Goal: Task Accomplishment & Management: Manage account settings

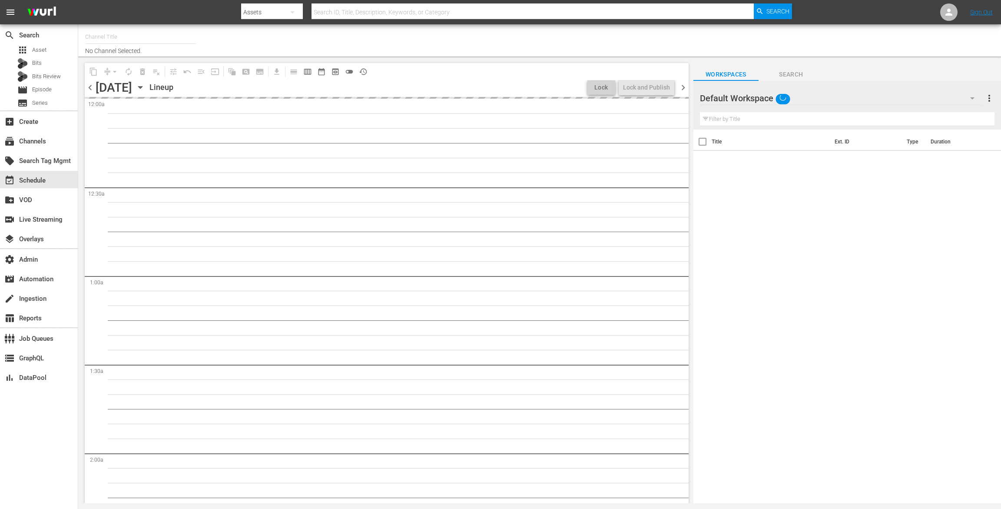
type input "Harlem (1414)"
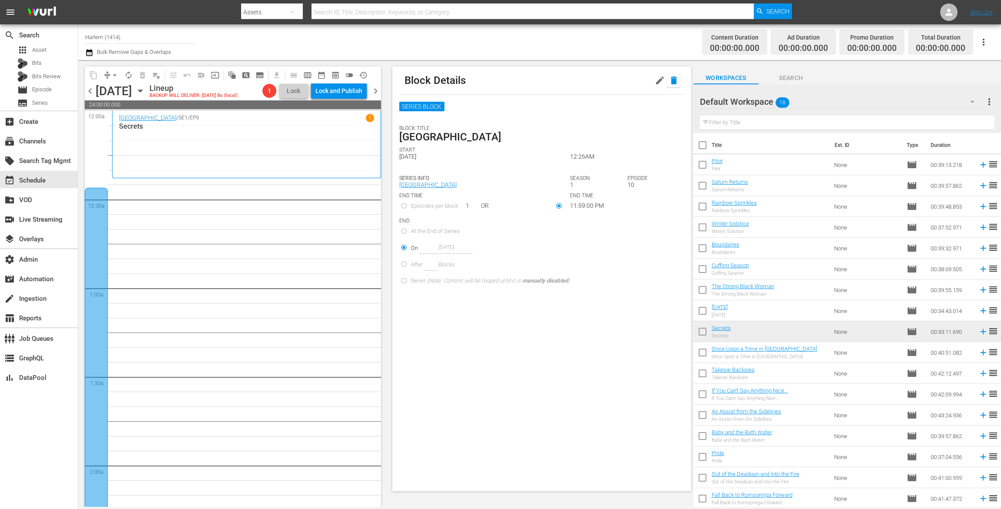
click at [668, 76] on icon "button" at bounding box center [673, 80] width 10 height 10
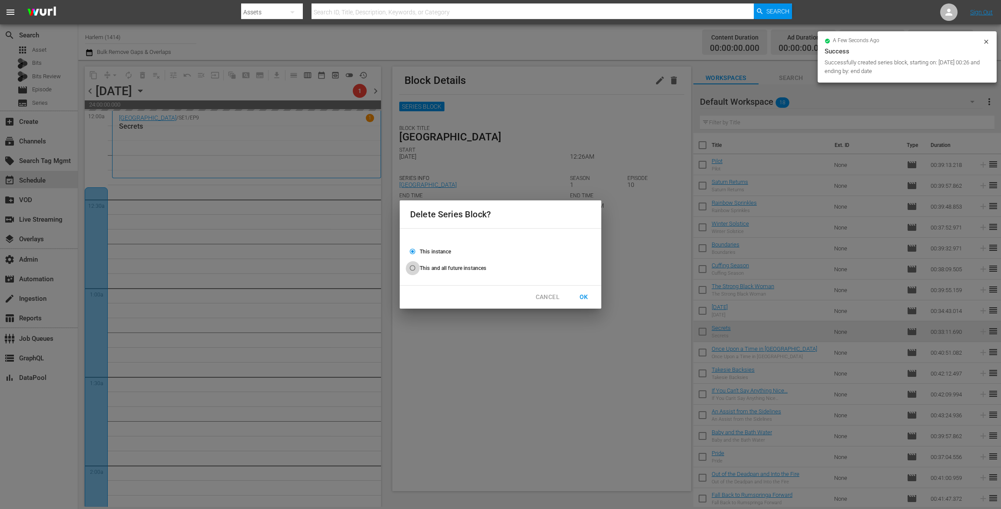
click at [415, 269] on input "This and all future instances" at bounding box center [412, 269] width 14 height 14
radio input "true"
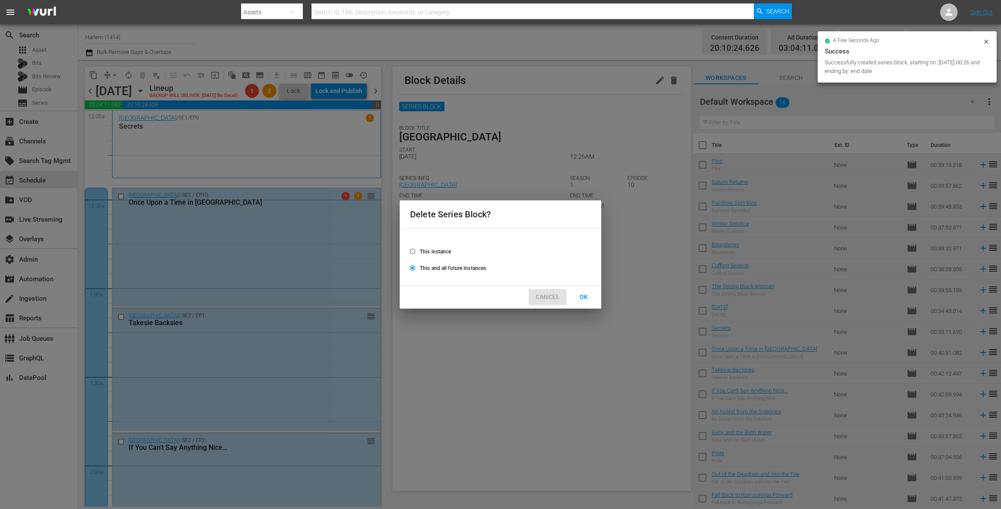
click at [543, 297] on span "CANCEL" at bounding box center [547, 296] width 24 height 11
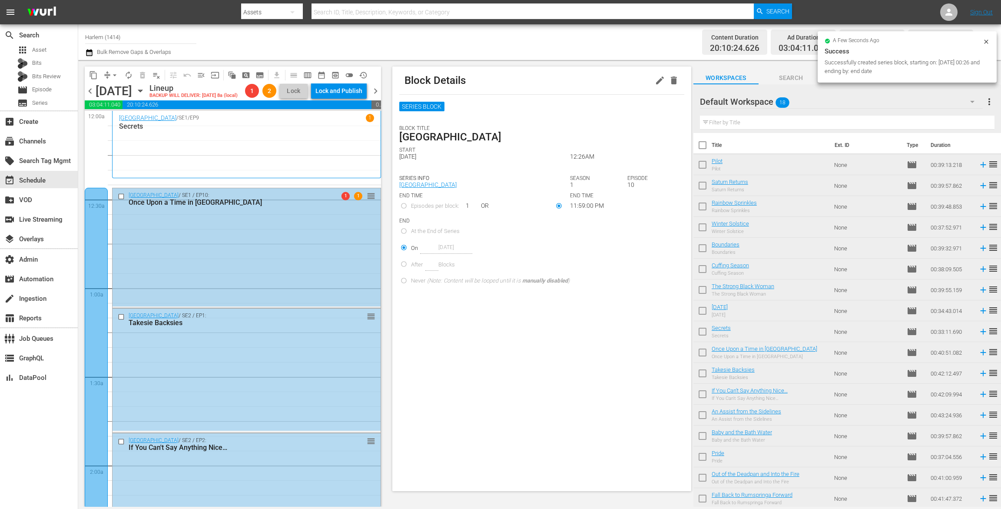
radio input "true"
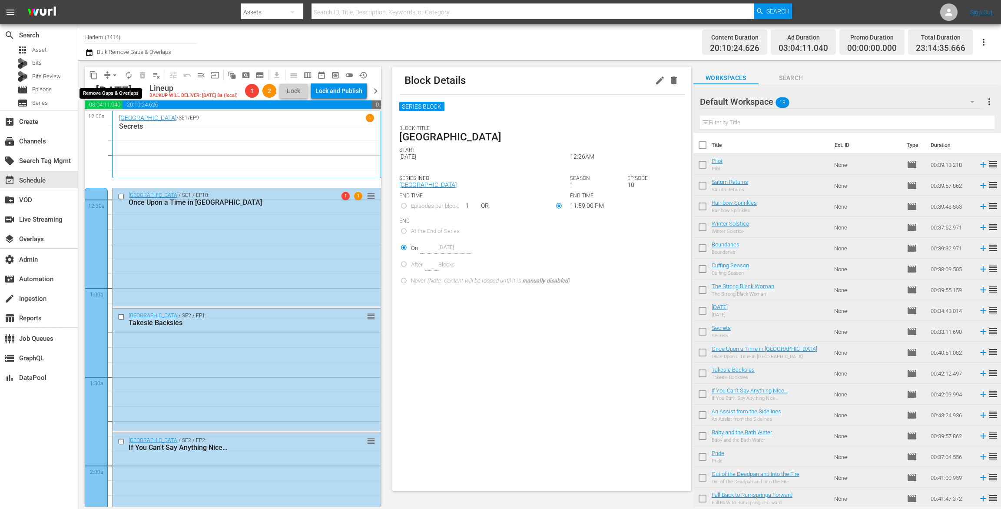
click at [113, 74] on span "arrow_drop_down" at bounding box center [114, 75] width 9 height 9
click at [111, 119] on li "Align to End of Previous Day" at bounding box center [114, 121] width 91 height 14
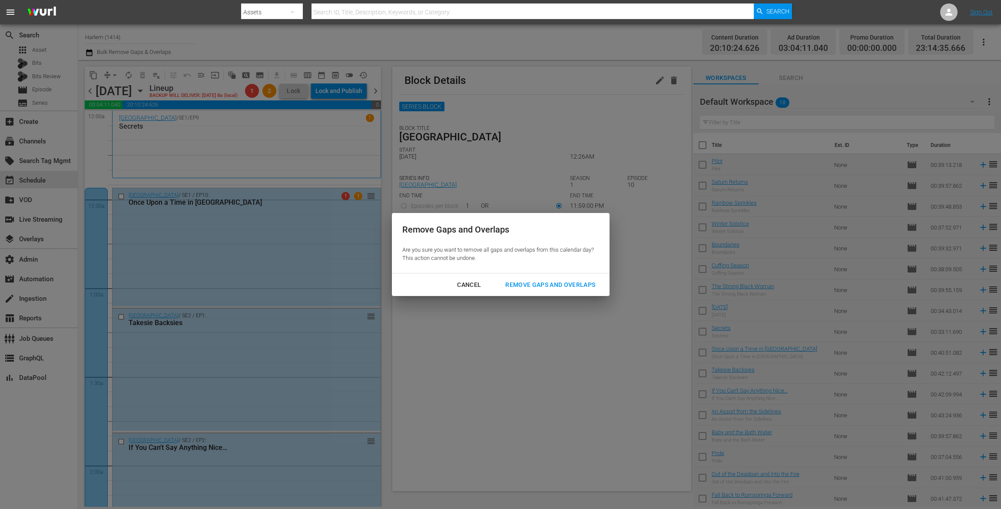
click at [517, 285] on div "Remove Gaps and Overlaps" at bounding box center [550, 284] width 104 height 11
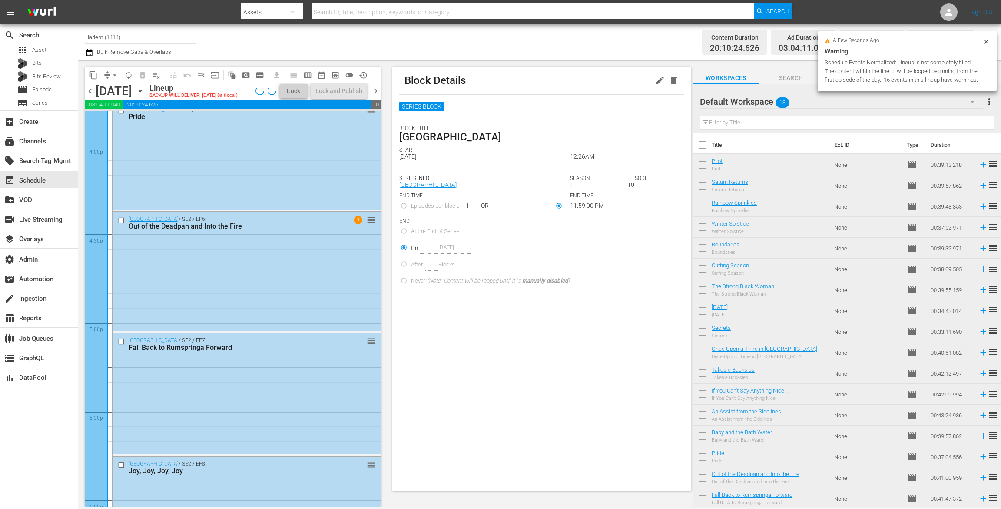
scroll to position [3856, 0]
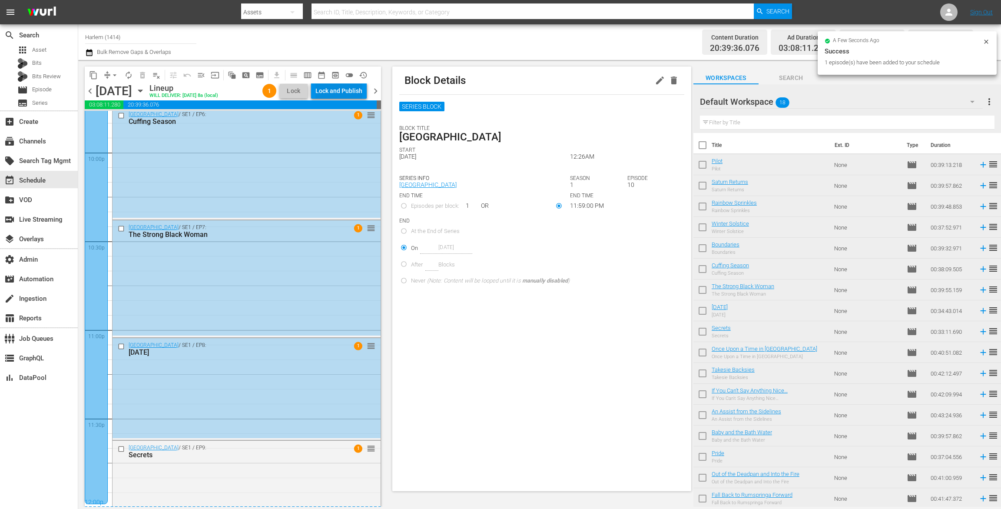
click at [344, 89] on div "Lock and Publish" at bounding box center [338, 91] width 47 height 16
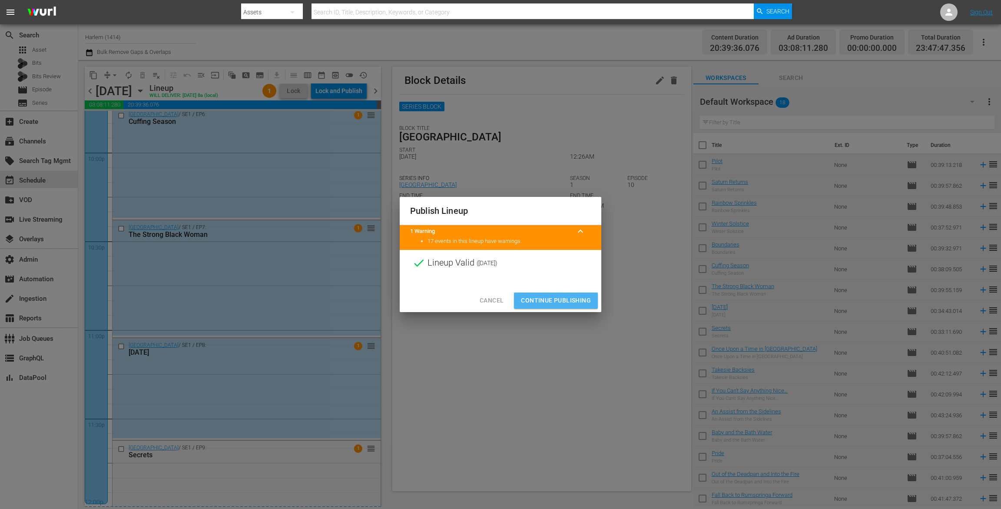
click at [548, 297] on span "Continue Publishing" at bounding box center [556, 300] width 70 height 11
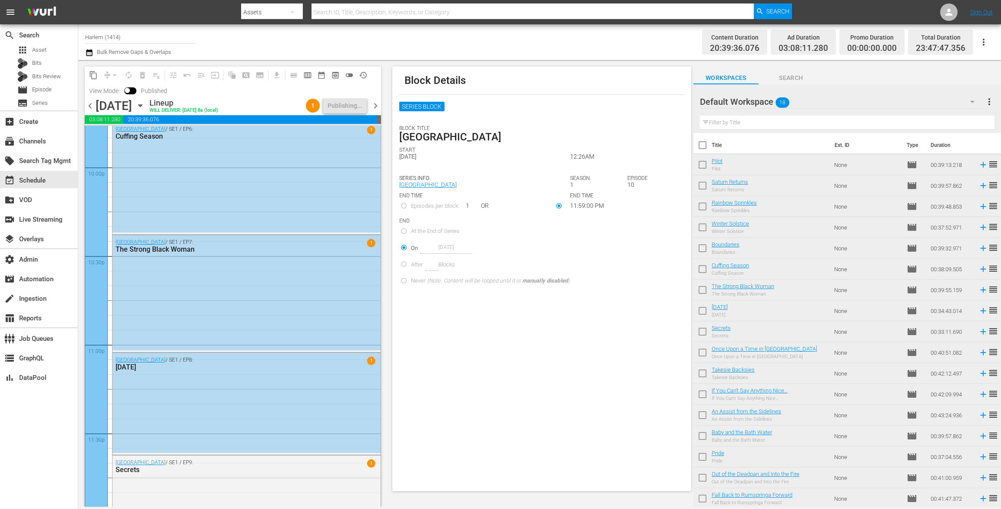
click at [374, 107] on span "chevron_right" at bounding box center [375, 105] width 11 height 11
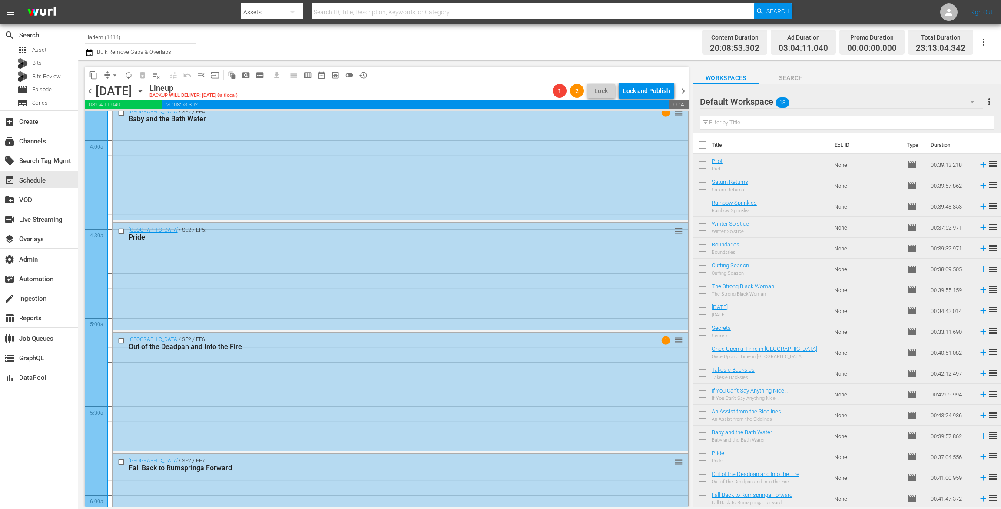
scroll to position [34, 0]
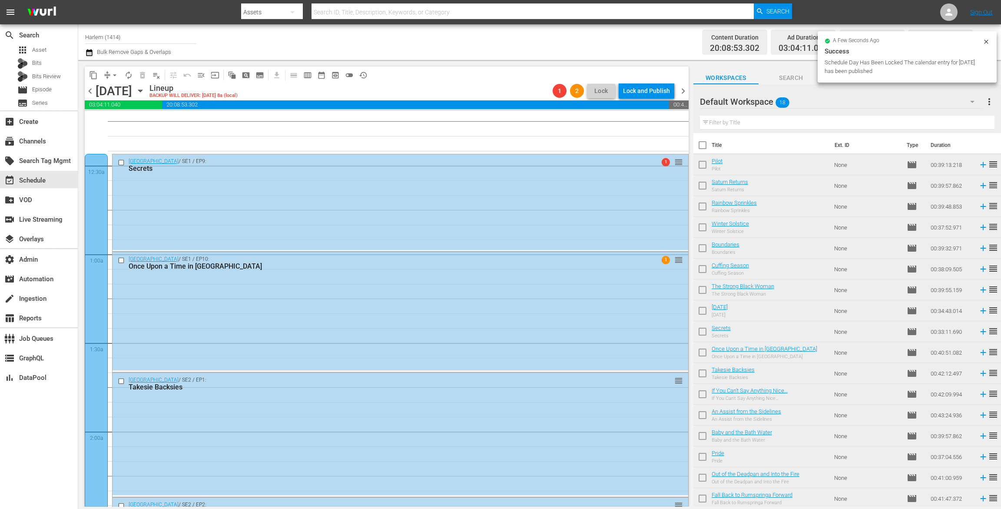
click at [90, 93] on span "chevron_left" at bounding box center [90, 91] width 11 height 11
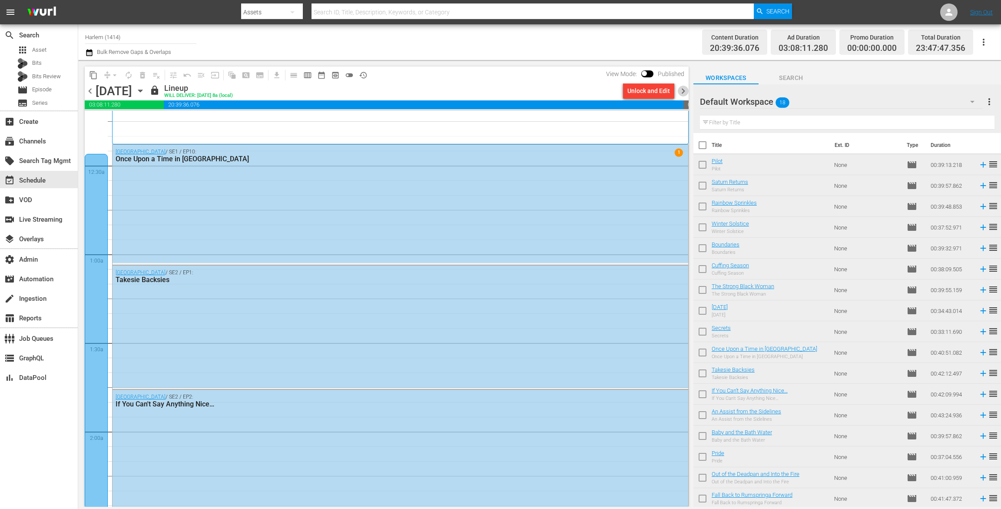
click at [685, 94] on span "chevron_right" at bounding box center [682, 91] width 11 height 11
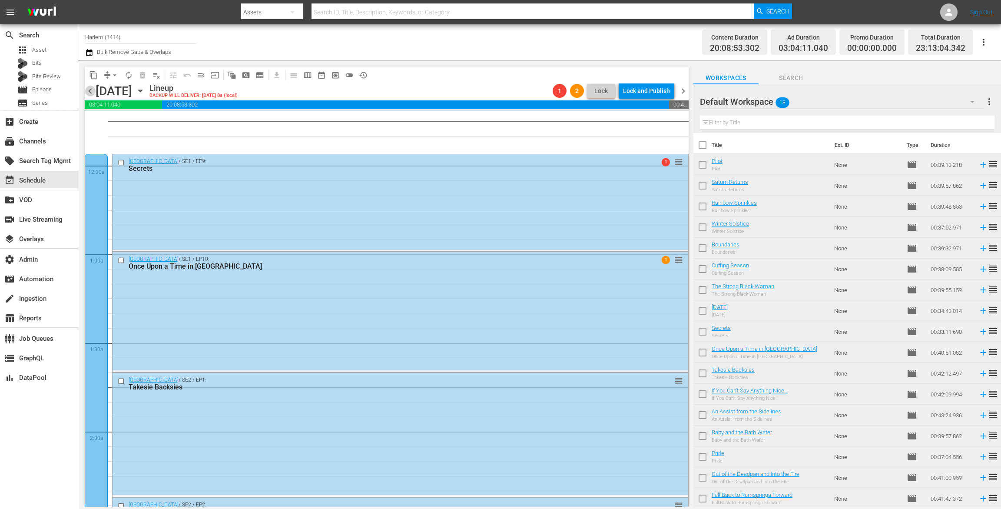
click at [89, 90] on span "chevron_left" at bounding box center [90, 91] width 11 height 11
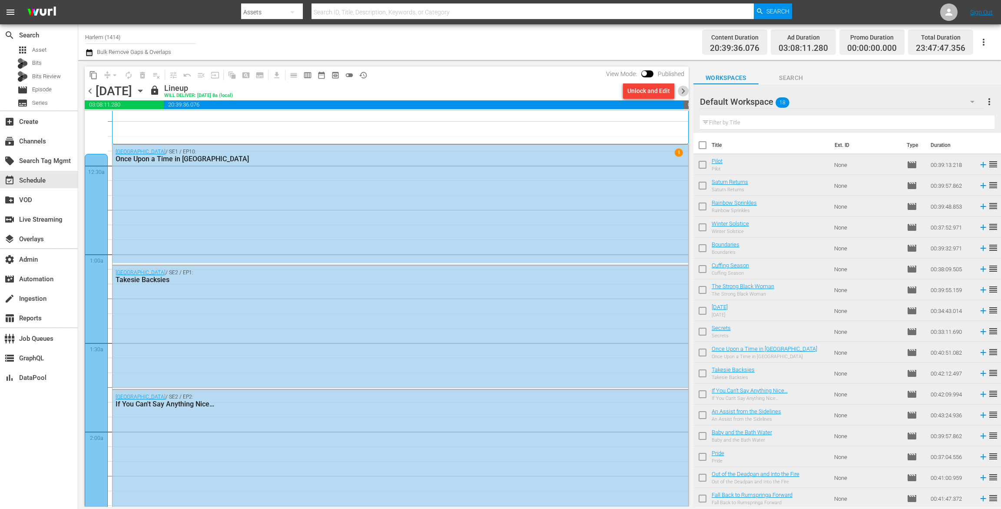
click at [680, 88] on span "chevron_right" at bounding box center [682, 91] width 11 height 11
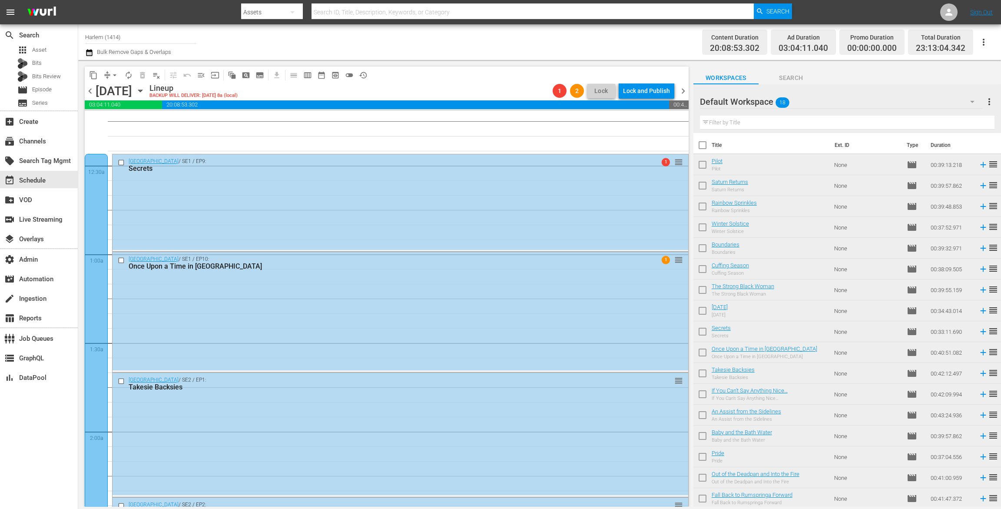
click at [89, 93] on span "chevron_left" at bounding box center [90, 91] width 11 height 11
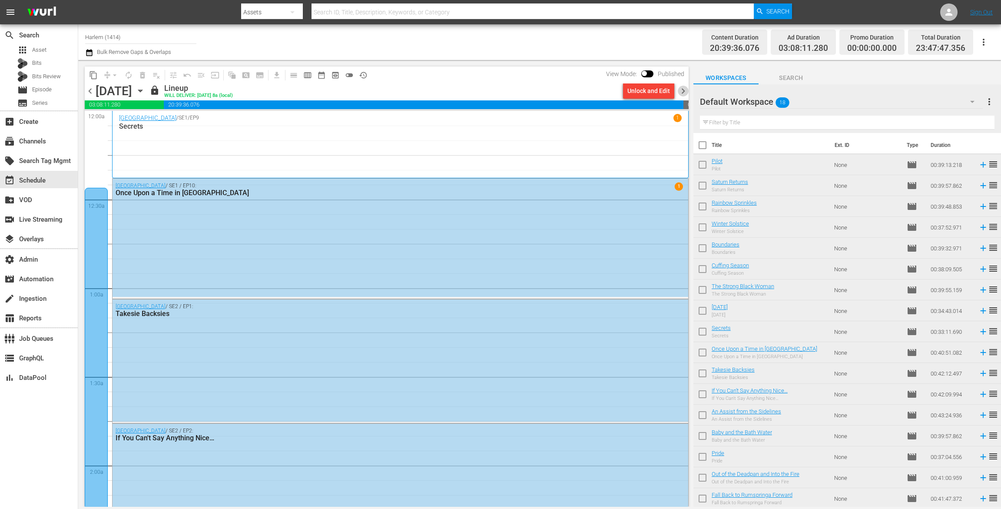
click at [682, 94] on span "chevron_right" at bounding box center [682, 91] width 11 height 11
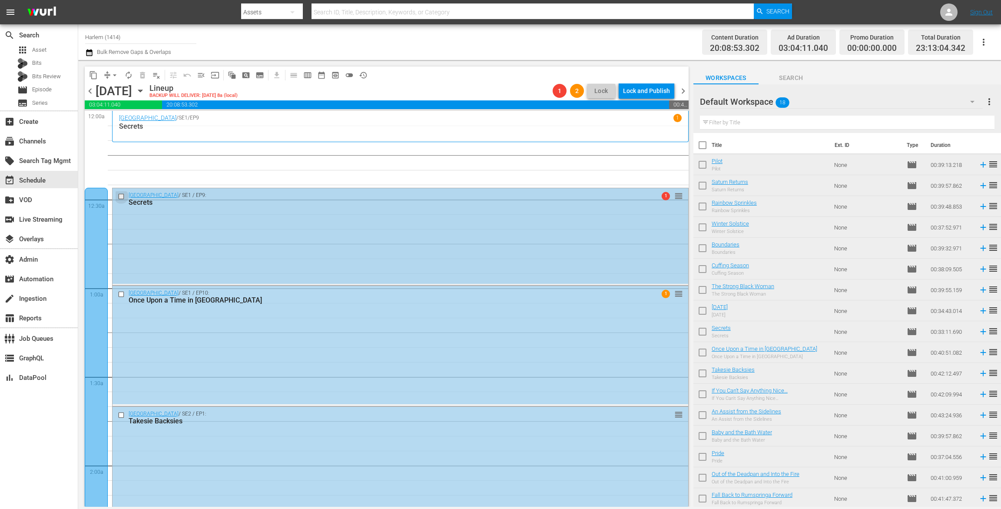
click at [120, 196] on input "checkbox" at bounding box center [122, 196] width 9 height 7
click at [141, 77] on span "delete_forever_outlined" at bounding box center [142, 75] width 9 height 9
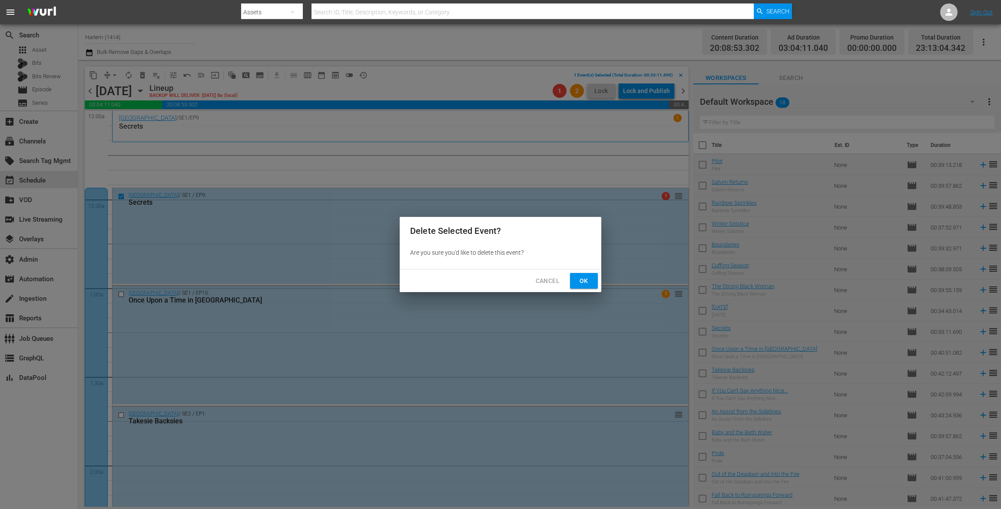
click at [585, 287] on button "Ok" at bounding box center [584, 281] width 28 height 16
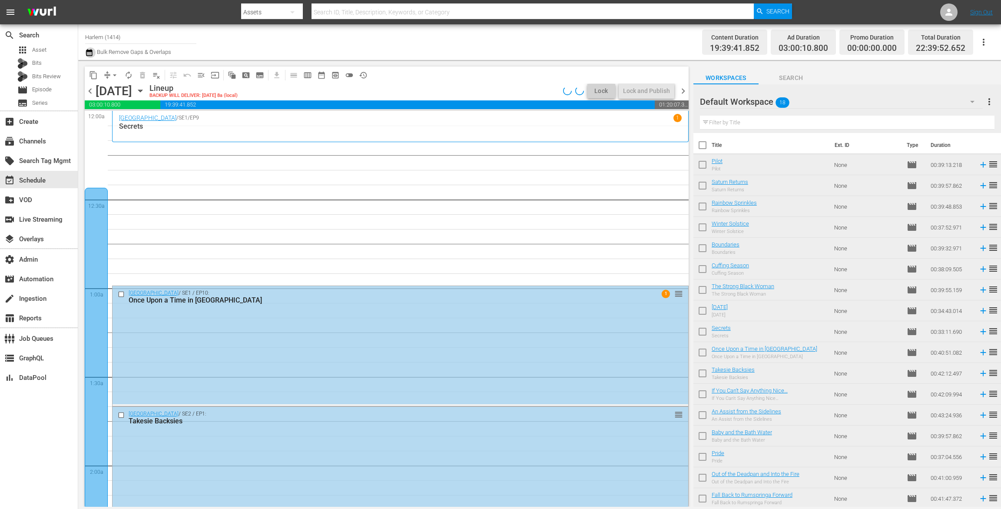
click at [87, 50] on icon "button" at bounding box center [89, 52] width 6 height 7
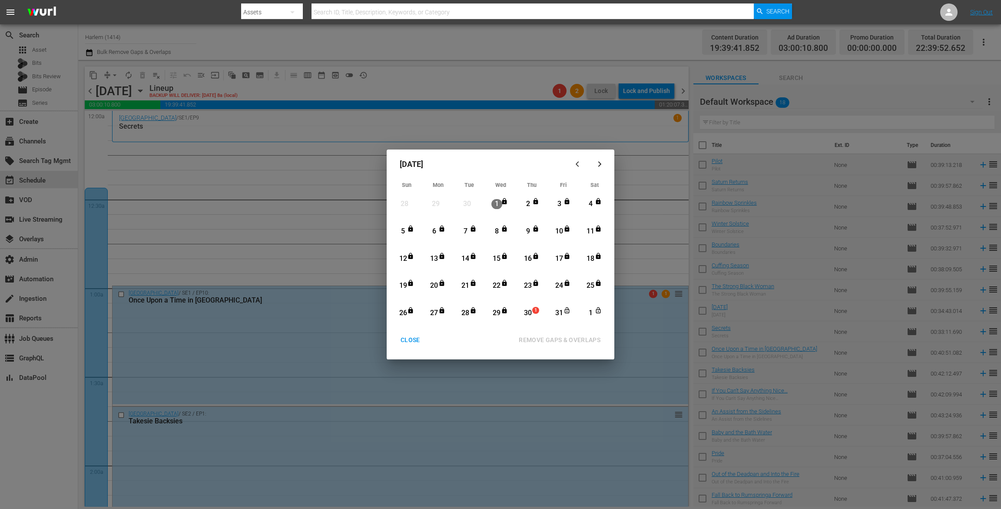
click at [525, 316] on div "30" at bounding box center [527, 313] width 11 height 10
click at [601, 165] on icon "button" at bounding box center [599, 164] width 7 height 7
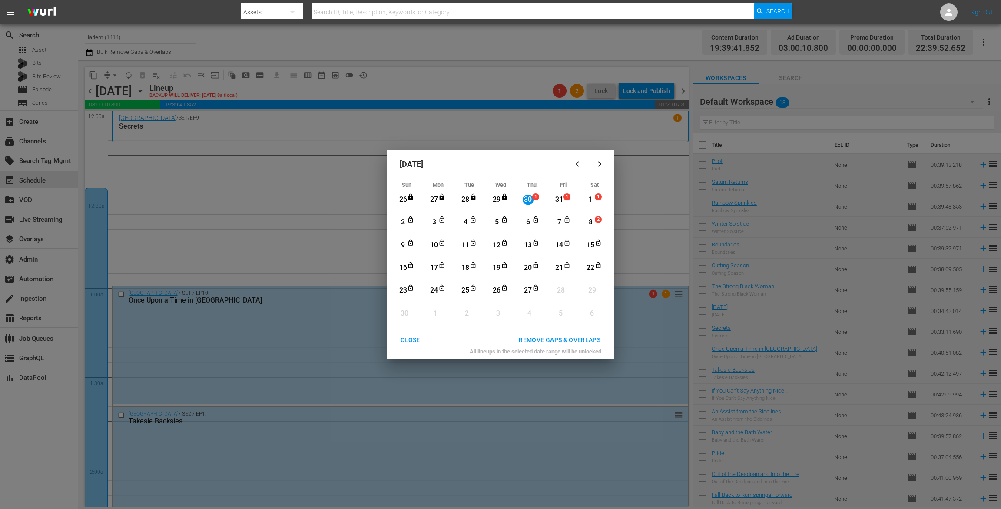
click at [562, 248] on div "14" at bounding box center [559, 245] width 11 height 10
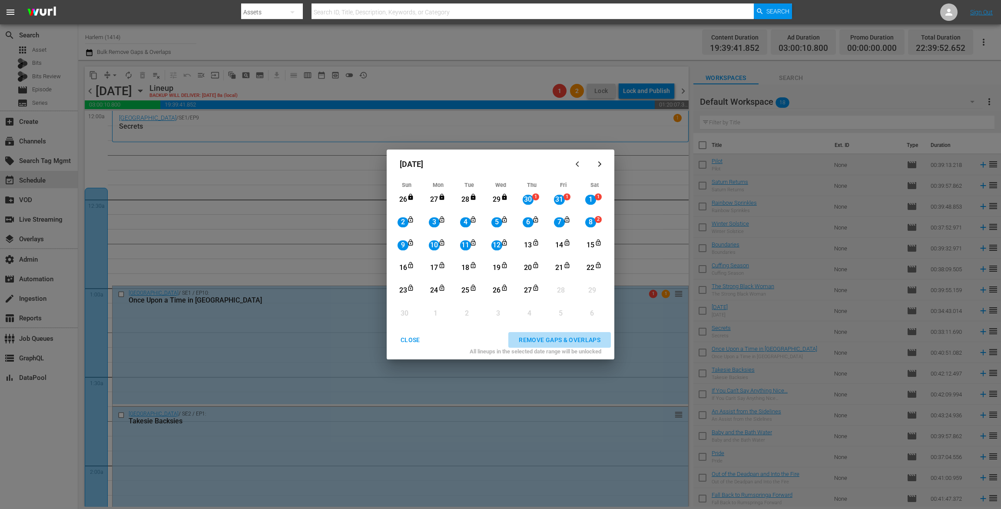
click at [534, 340] on div "REMOVE GAPS & OVERLAPS" at bounding box center [560, 339] width 96 height 11
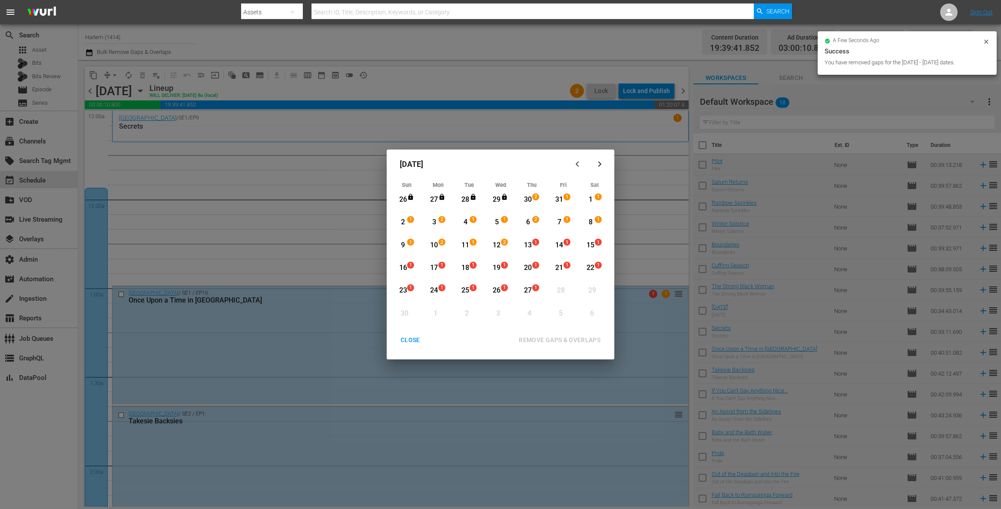
click at [492, 244] on div "12" at bounding box center [496, 245] width 11 height 10
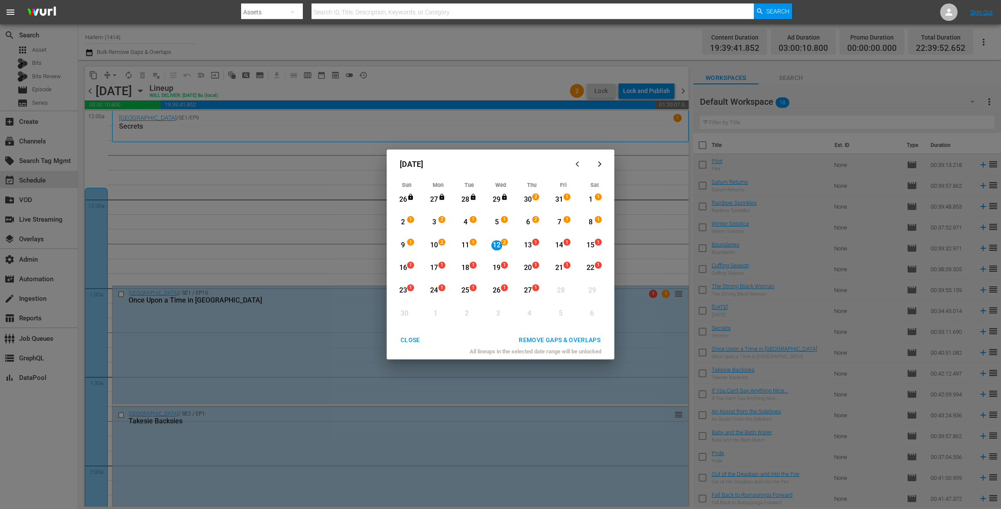
click at [529, 291] on div "27" at bounding box center [527, 290] width 11 height 10
click at [537, 335] on div "REMOVE GAPS & OVERLAPS" at bounding box center [560, 339] width 96 height 11
click at [439, 292] on div "24" at bounding box center [434, 290] width 11 height 10
click at [529, 291] on div "27" at bounding box center [527, 290] width 11 height 10
click at [539, 338] on div "REMOVE GAPS & OVERLAPS" at bounding box center [560, 339] width 96 height 11
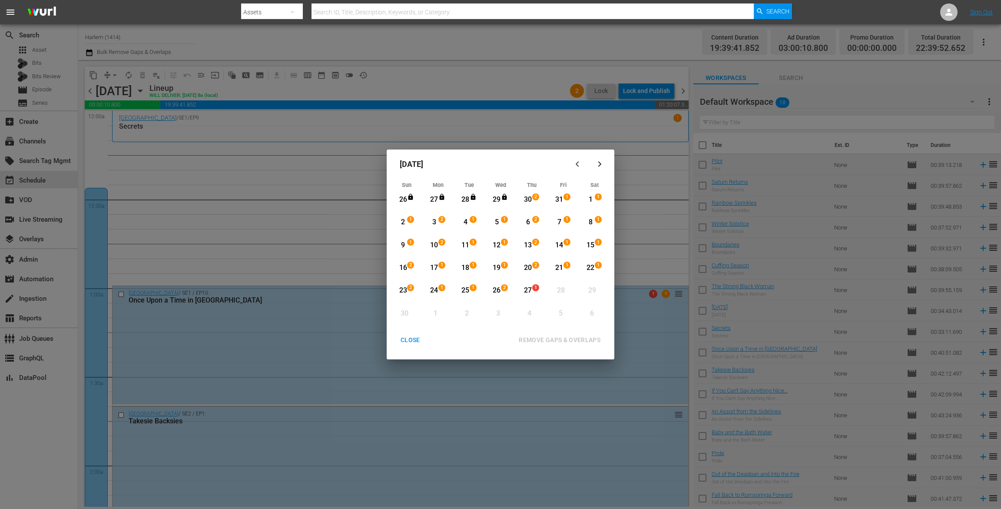
click at [410, 337] on div "CLOSE" at bounding box center [409, 339] width 33 height 11
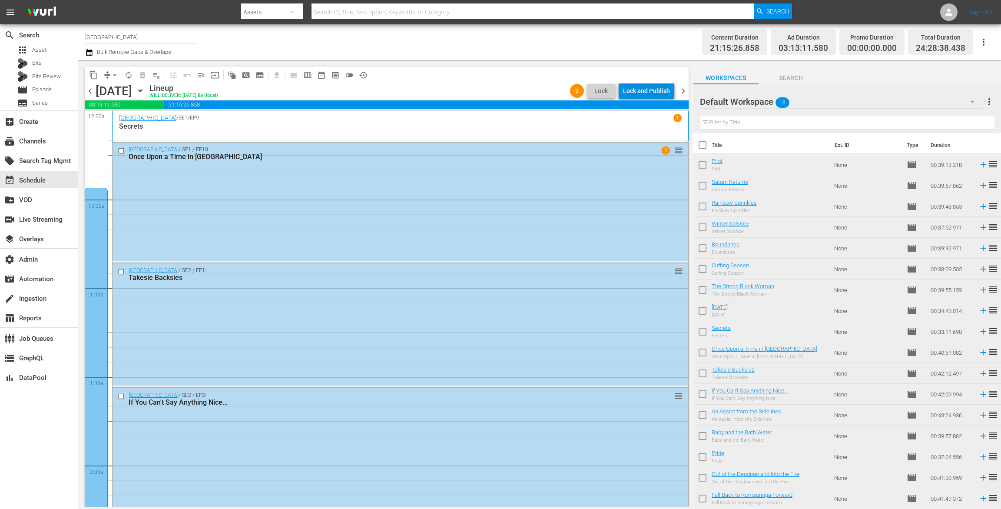
click at [643, 89] on div "Lock and Publish" at bounding box center [646, 91] width 47 height 16
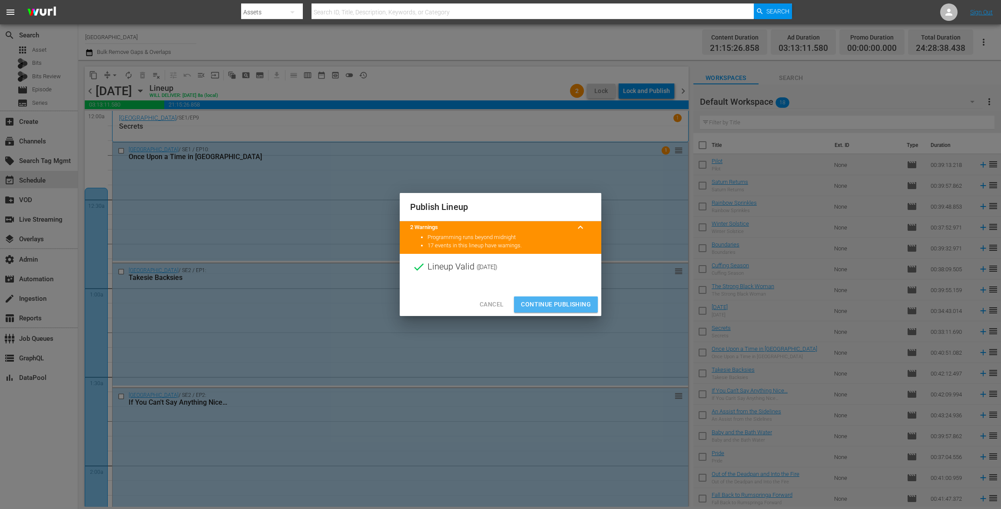
click at [549, 299] on span "Continue Publishing" at bounding box center [556, 304] width 70 height 11
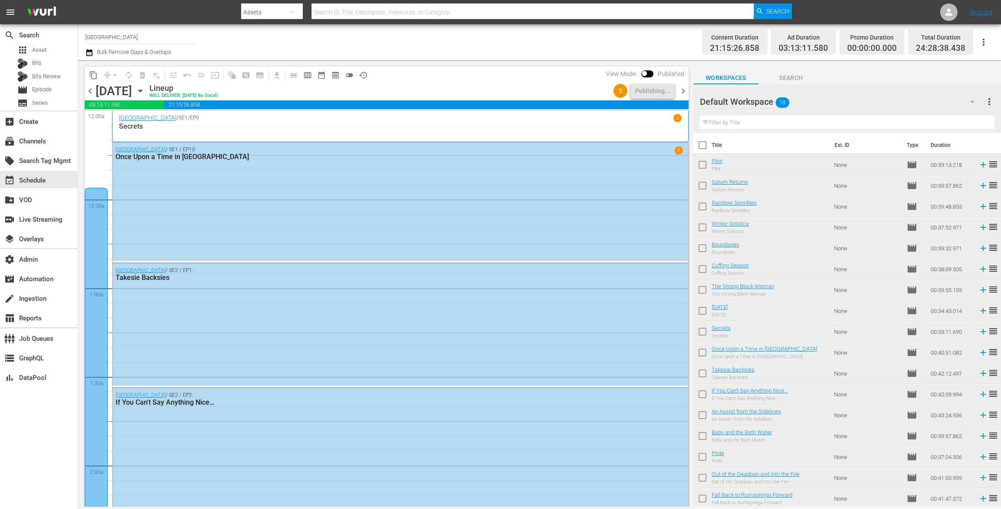
click at [684, 89] on span "chevron_right" at bounding box center [682, 91] width 11 height 11
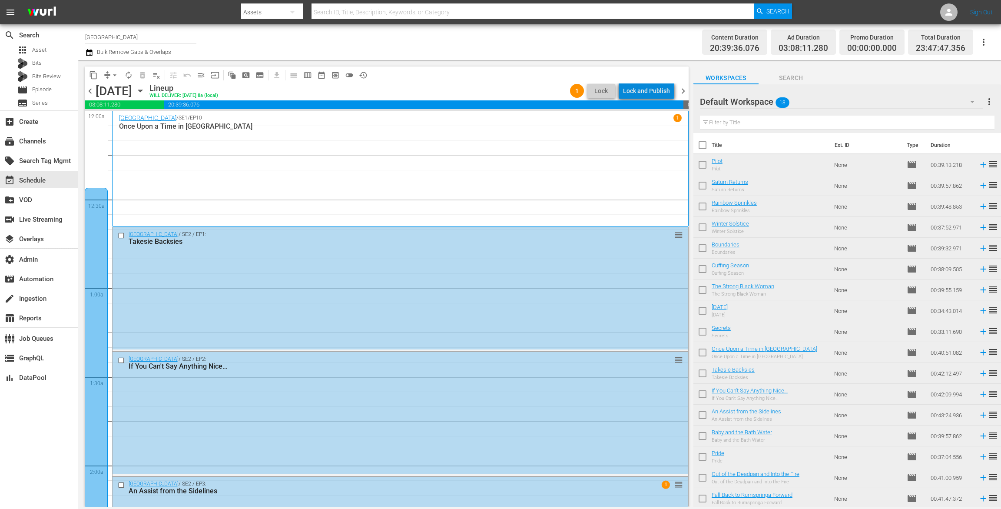
click at [650, 91] on div "Lock and Publish" at bounding box center [646, 91] width 47 height 16
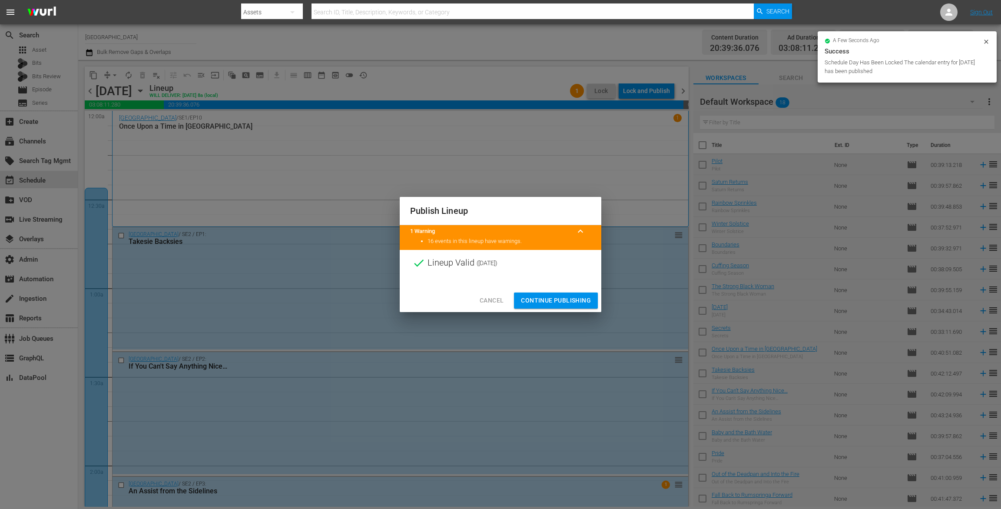
click at [560, 299] on span "Continue Publishing" at bounding box center [556, 300] width 70 height 11
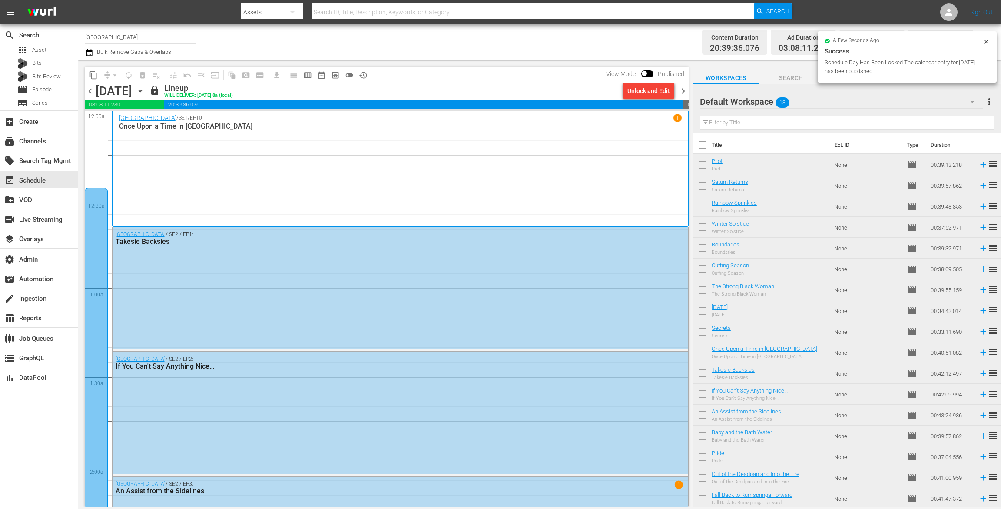
click at [683, 91] on span "chevron_right" at bounding box center [682, 91] width 11 height 11
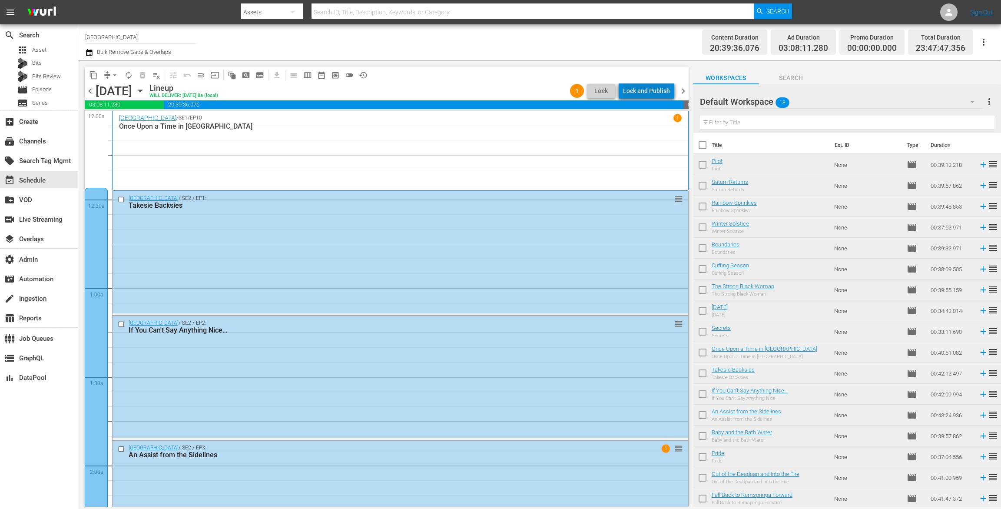
click at [651, 89] on div "Lock and Publish" at bounding box center [646, 91] width 47 height 16
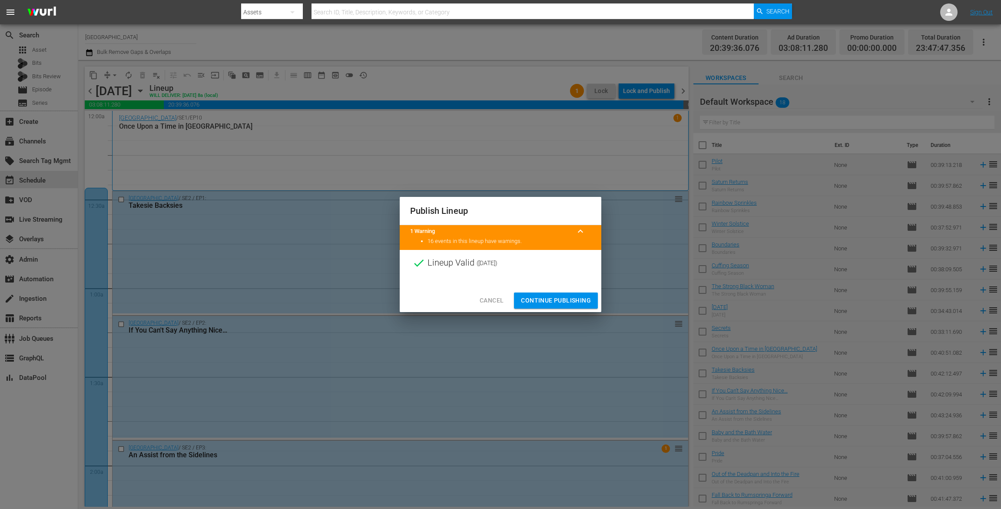
click at [566, 299] on span "Continue Publishing" at bounding box center [556, 300] width 70 height 11
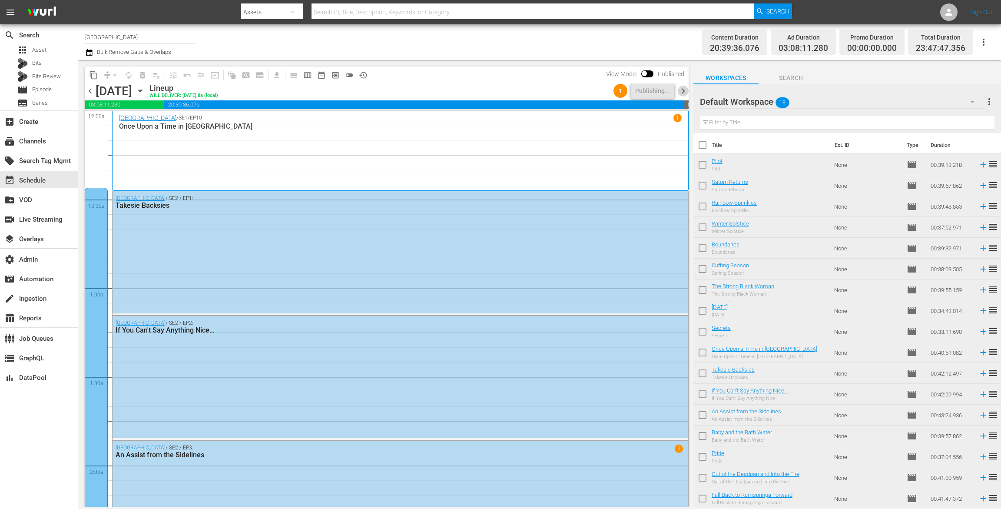
click at [684, 91] on span "chevron_right" at bounding box center [682, 91] width 11 height 11
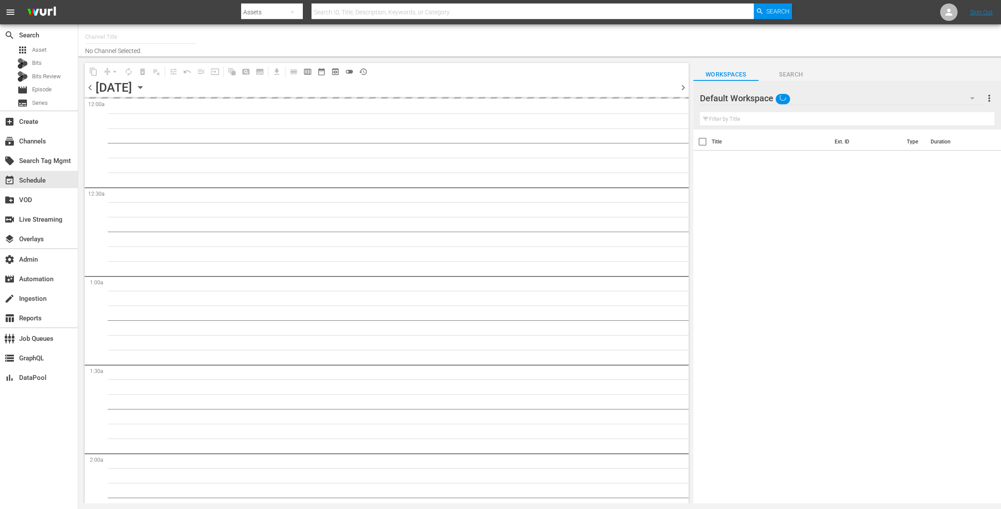
type input "Harlem (1414)"
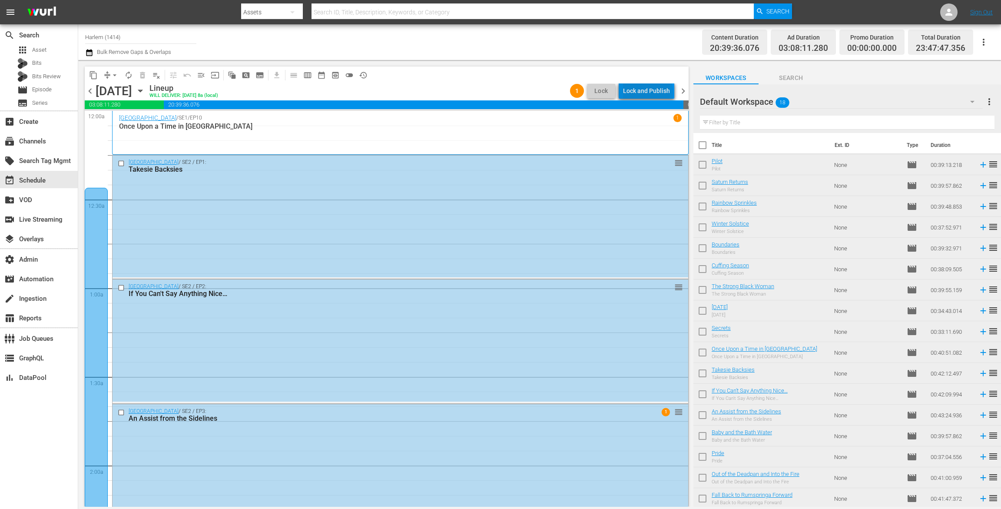
click at [650, 93] on div "Lock and Publish" at bounding box center [646, 91] width 47 height 16
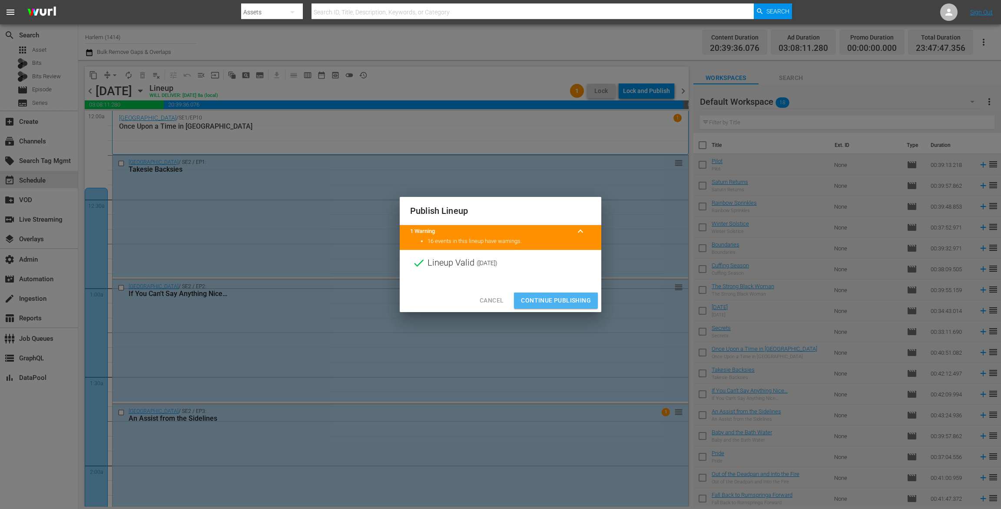
click at [575, 301] on span "Continue Publishing" at bounding box center [556, 300] width 70 height 11
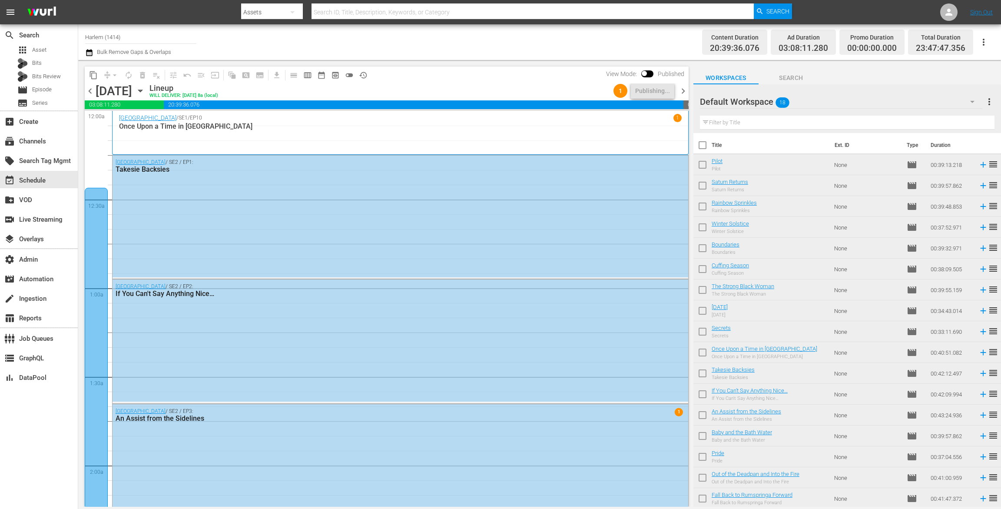
click at [684, 93] on span "chevron_right" at bounding box center [682, 91] width 11 height 11
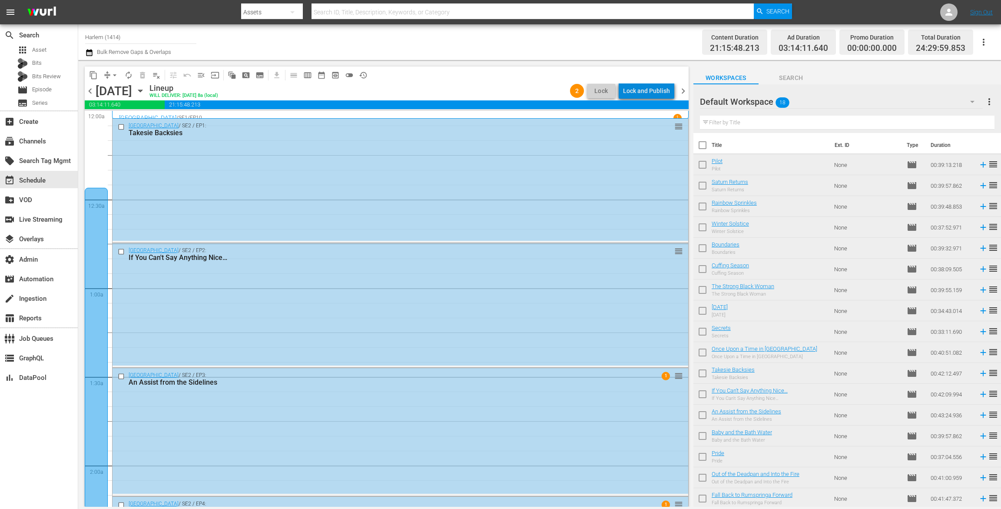
click at [651, 91] on div "Lock and Publish" at bounding box center [646, 91] width 47 height 16
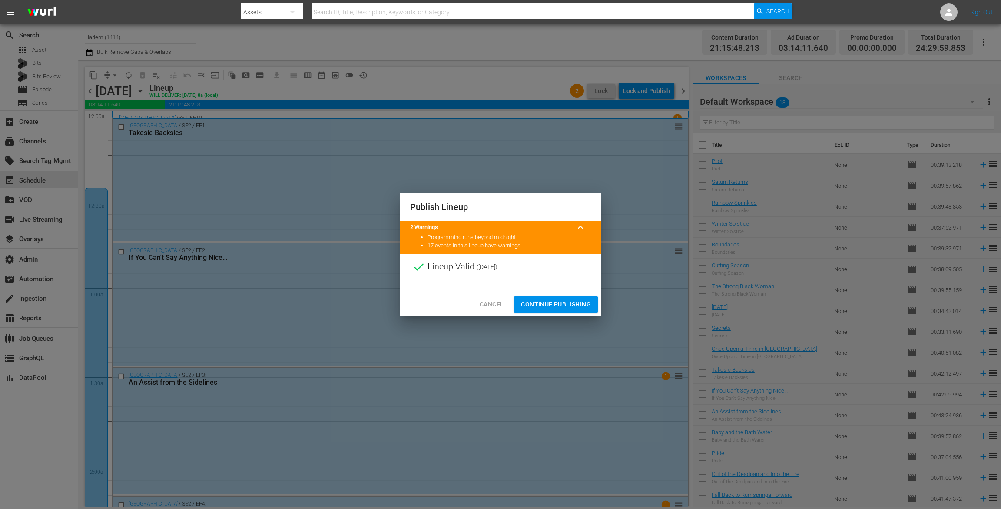
click at [568, 303] on span "Continue Publishing" at bounding box center [556, 304] width 70 height 11
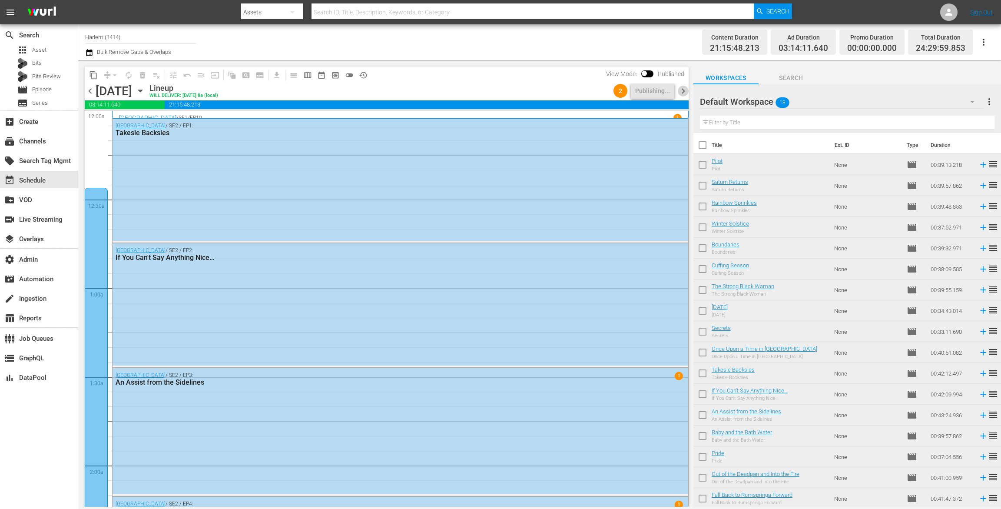
click at [682, 93] on span "chevron_right" at bounding box center [682, 91] width 11 height 11
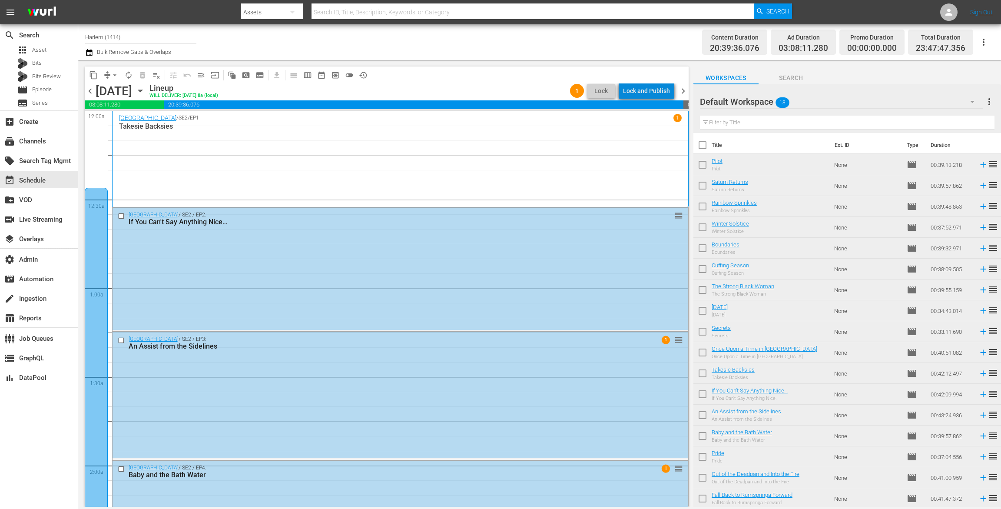
click at [657, 91] on div "Lock and Publish" at bounding box center [646, 91] width 47 height 16
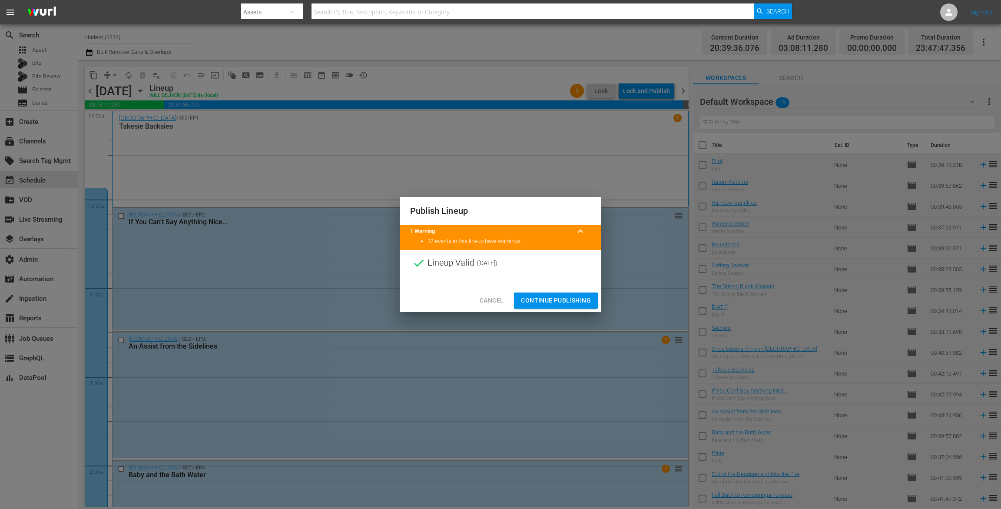
click at [569, 290] on div "Cancel Continue Publishing" at bounding box center [501, 300] width 202 height 23
click at [569, 298] on span "Continue Publishing" at bounding box center [556, 300] width 70 height 11
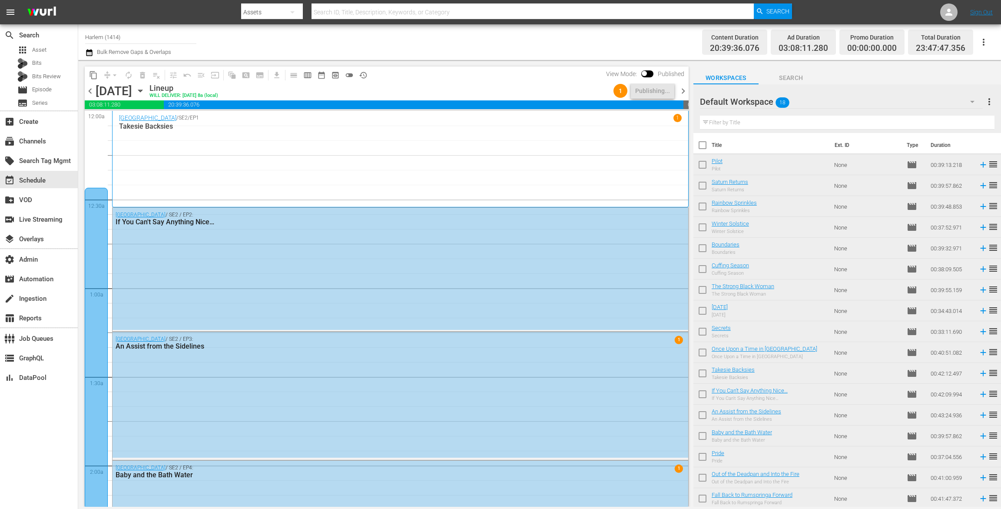
click at [684, 89] on span "chevron_right" at bounding box center [682, 91] width 11 height 11
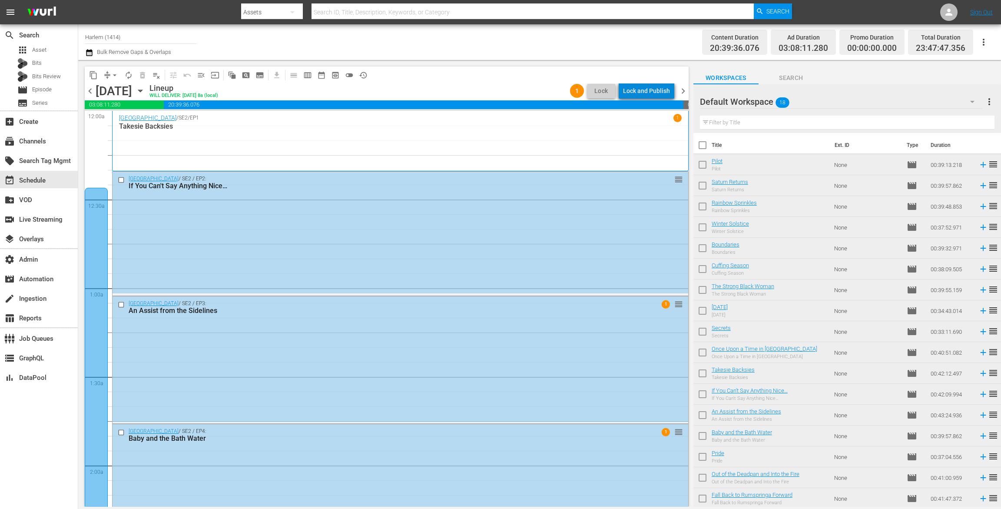
click at [656, 89] on div "Lock and Publish" at bounding box center [646, 91] width 47 height 16
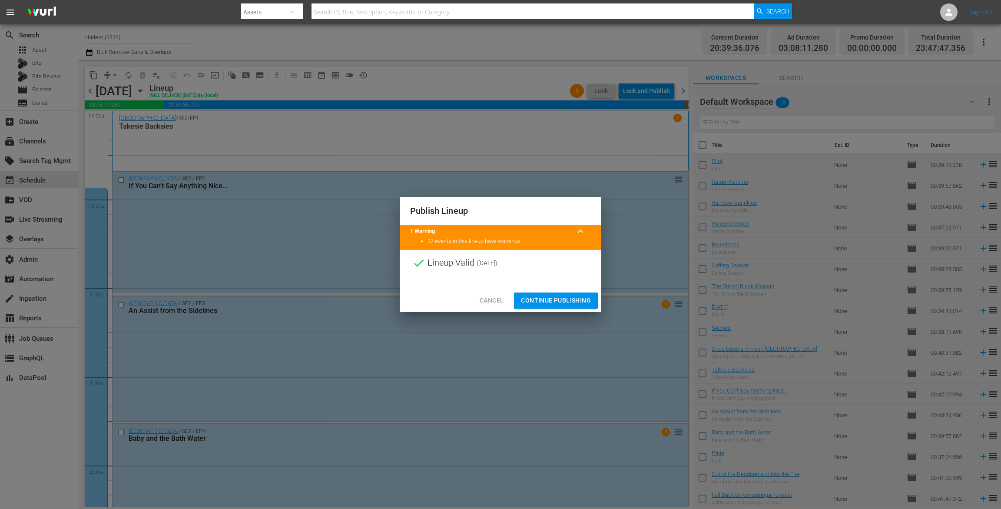
click at [569, 299] on span "Continue Publishing" at bounding box center [556, 300] width 70 height 11
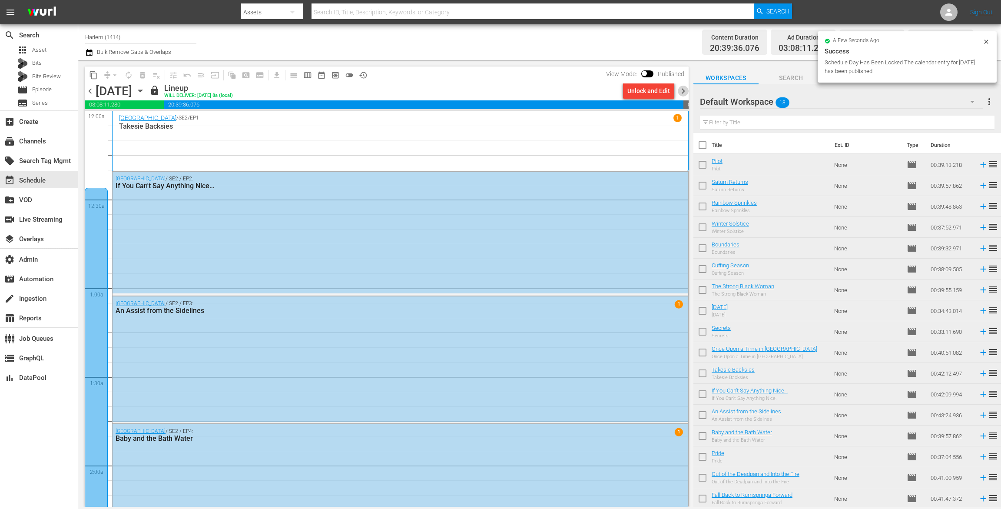
click at [683, 92] on span "chevron_right" at bounding box center [682, 91] width 11 height 11
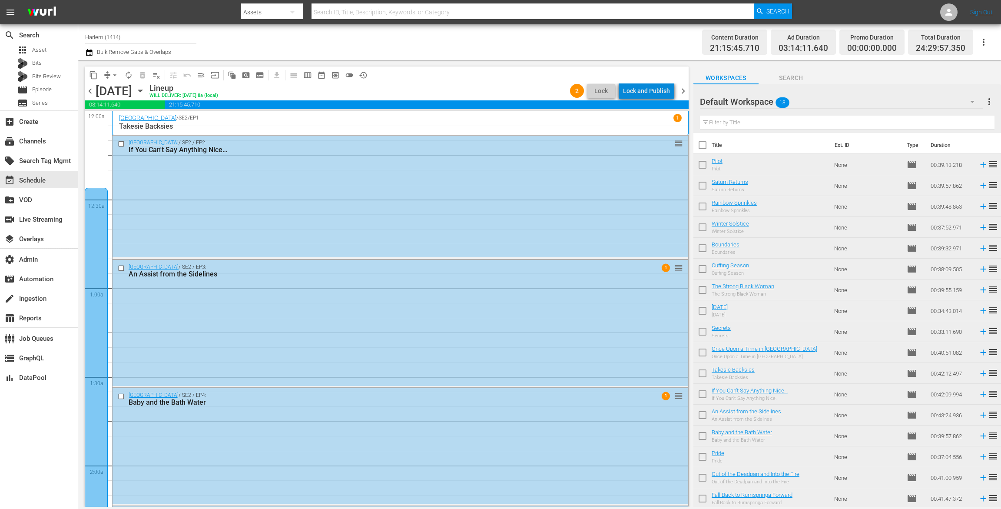
click at [651, 93] on div "Lock and Publish" at bounding box center [646, 91] width 47 height 16
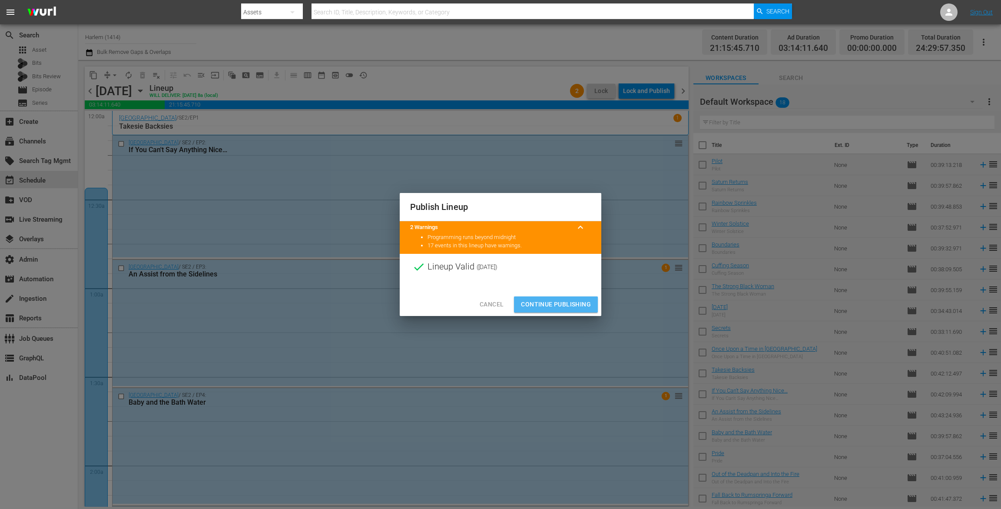
click at [562, 304] on span "Continue Publishing" at bounding box center [556, 304] width 70 height 11
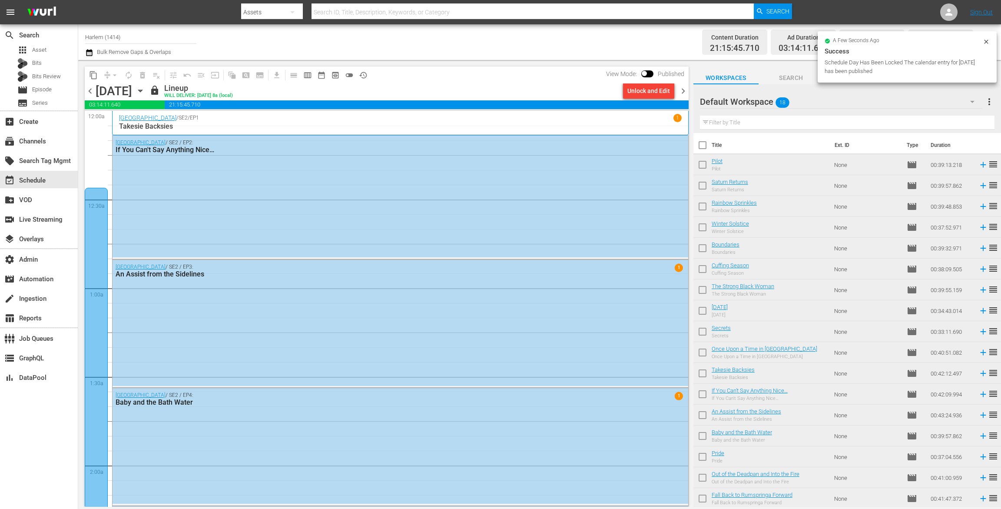
click at [683, 90] on span "chevron_right" at bounding box center [682, 91] width 11 height 11
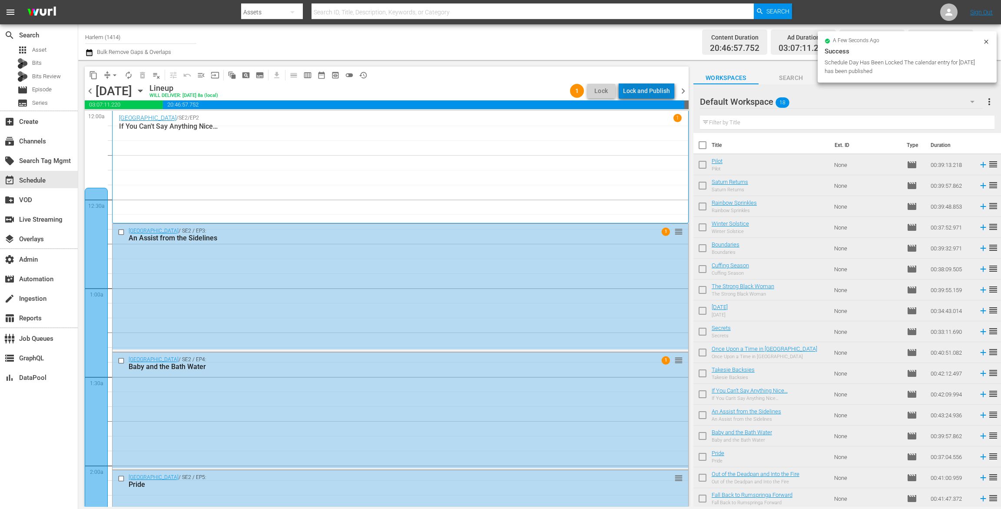
click at [652, 88] on div "Lock and Publish" at bounding box center [646, 91] width 47 height 16
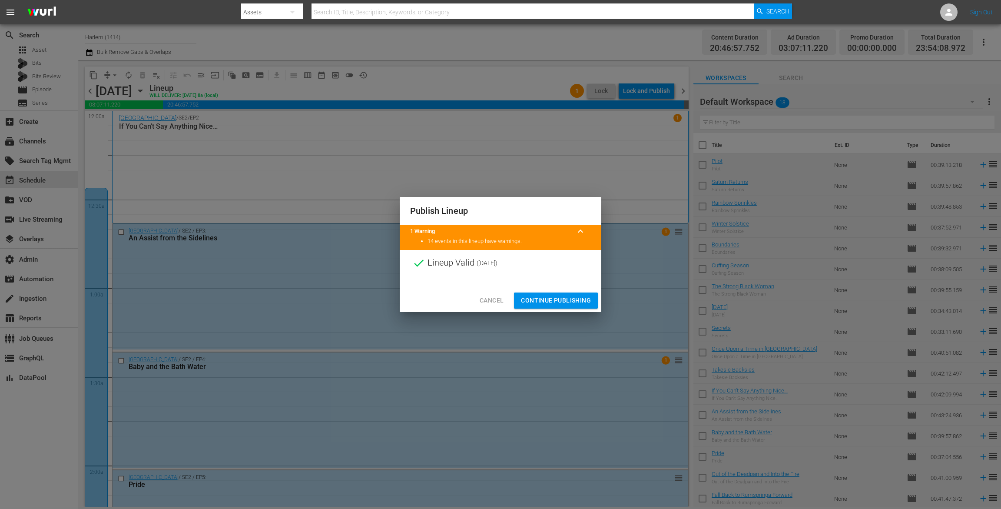
click at [576, 306] on button "Continue Publishing" at bounding box center [556, 300] width 84 height 16
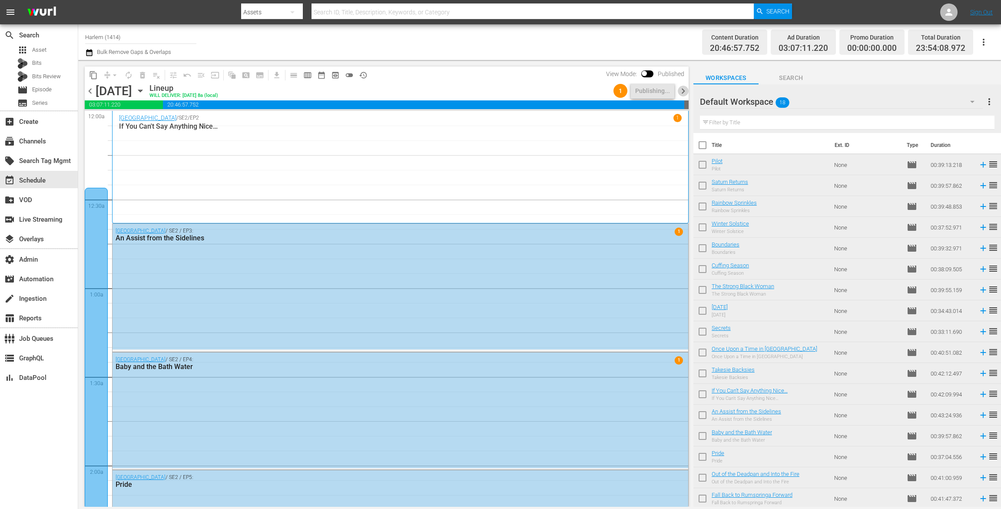
click at [683, 92] on span "chevron_right" at bounding box center [682, 91] width 11 height 11
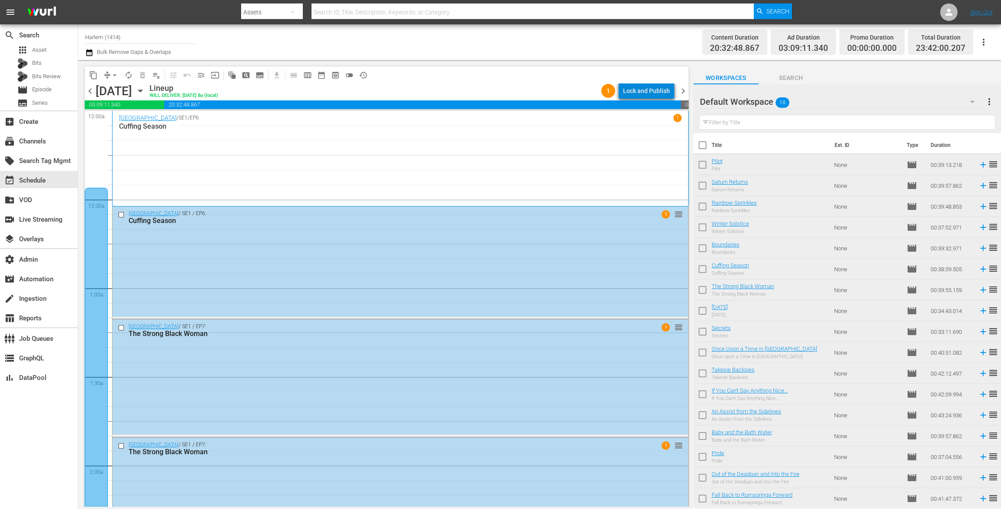
click at [650, 89] on div "Lock and Publish" at bounding box center [646, 91] width 47 height 16
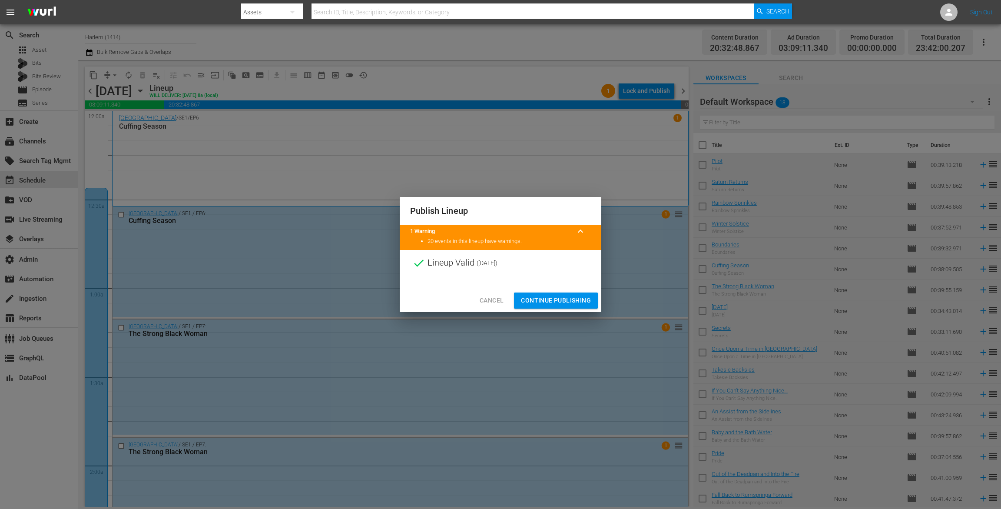
click at [556, 302] on span "Continue Publishing" at bounding box center [556, 300] width 70 height 11
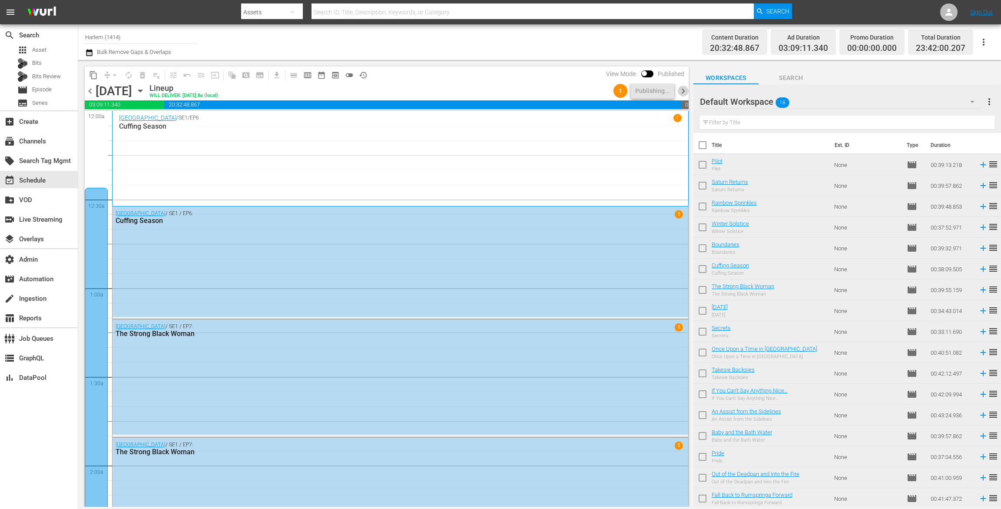
click at [683, 92] on span "chevron_right" at bounding box center [682, 91] width 11 height 11
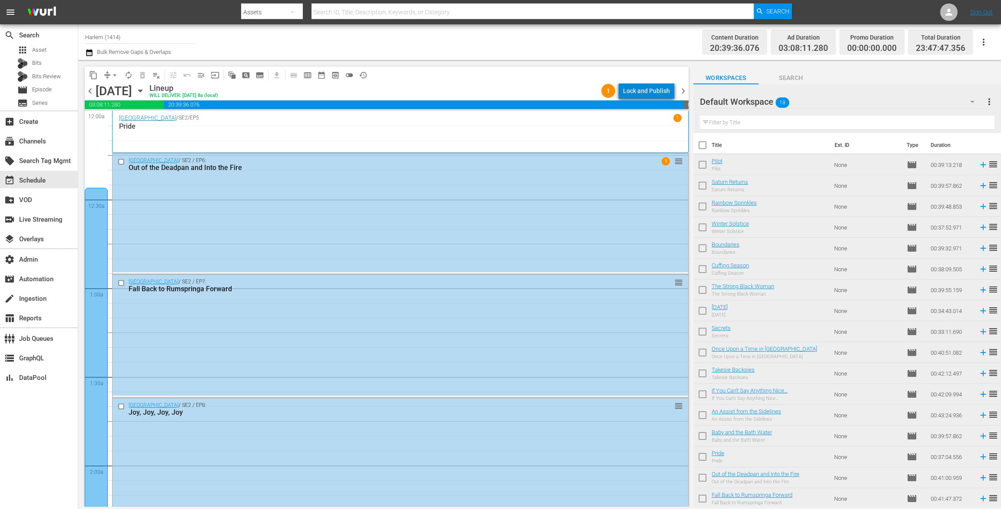
click at [657, 90] on div "Lock and Publish" at bounding box center [646, 91] width 47 height 16
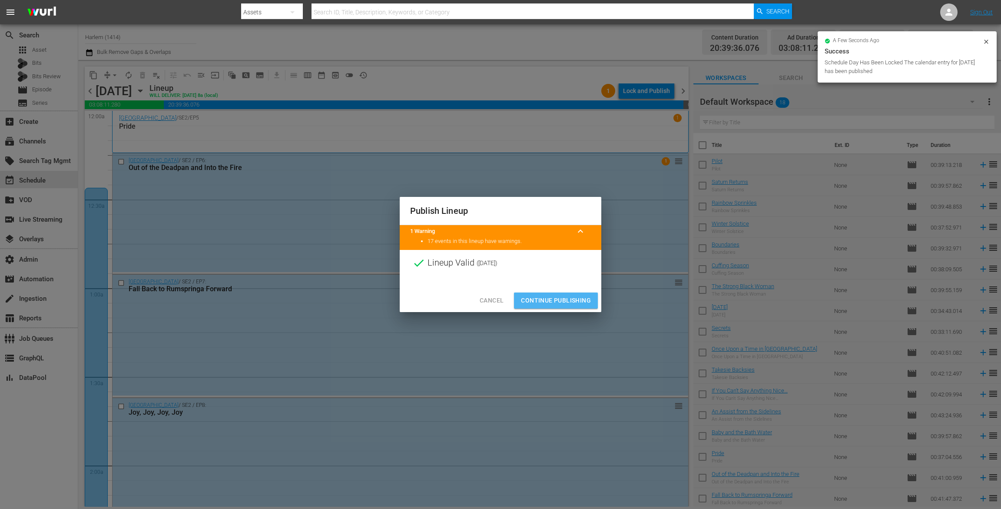
click at [557, 302] on span "Continue Publishing" at bounding box center [556, 300] width 70 height 11
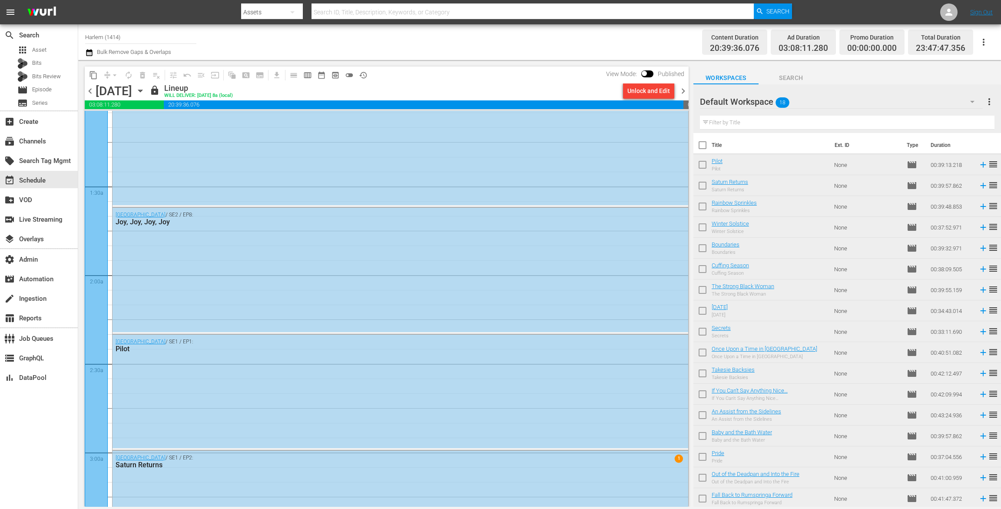
scroll to position [122, 0]
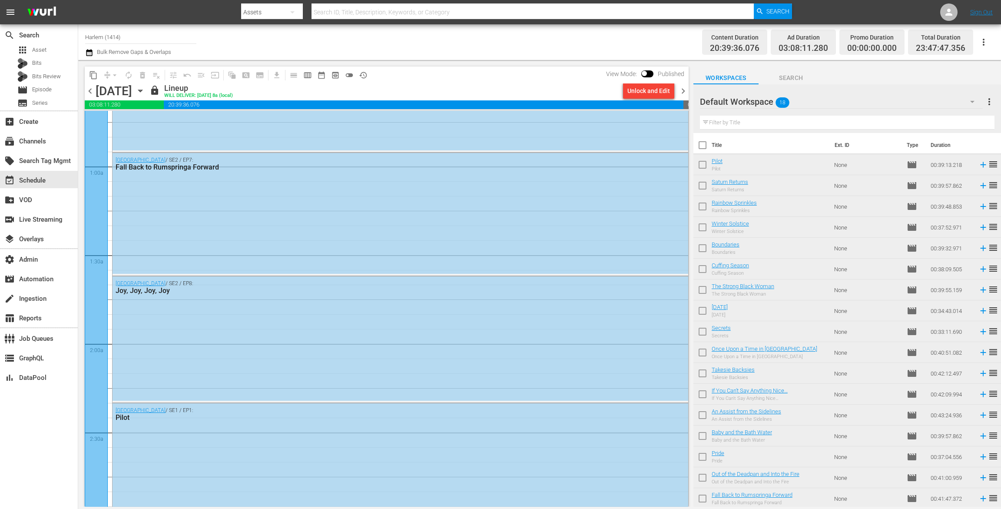
click at [685, 89] on span "chevron_right" at bounding box center [682, 91] width 11 height 11
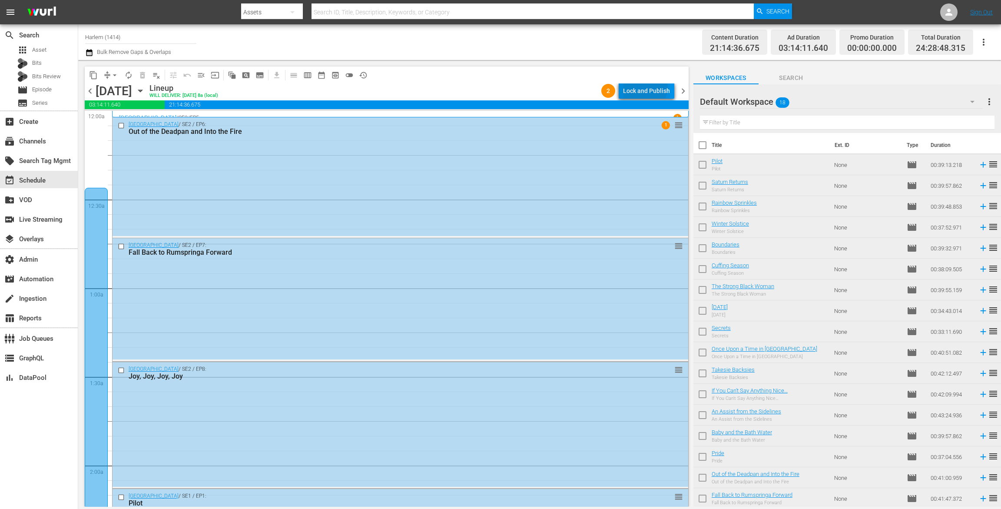
click at [644, 86] on div "Lock and Publish" at bounding box center [646, 91] width 47 height 16
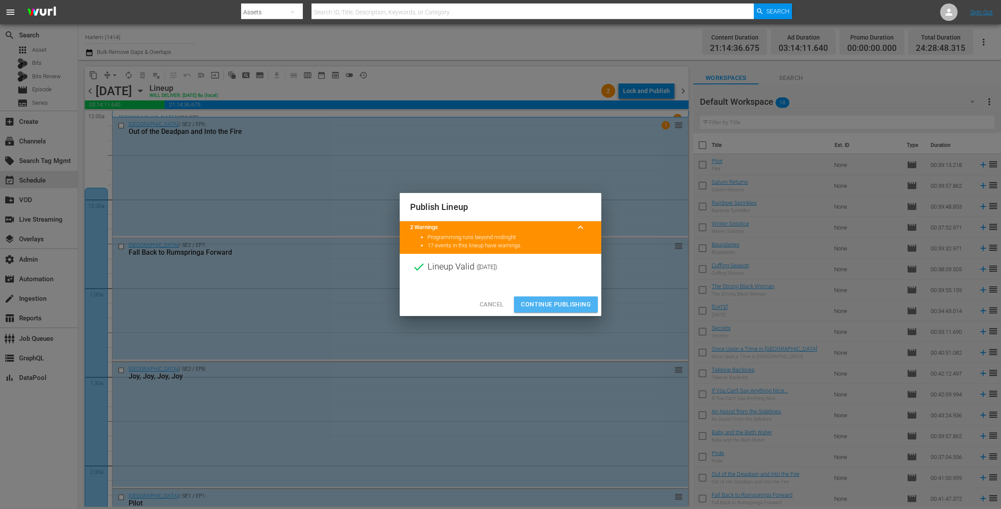
click at [562, 304] on span "Continue Publishing" at bounding box center [556, 304] width 70 height 11
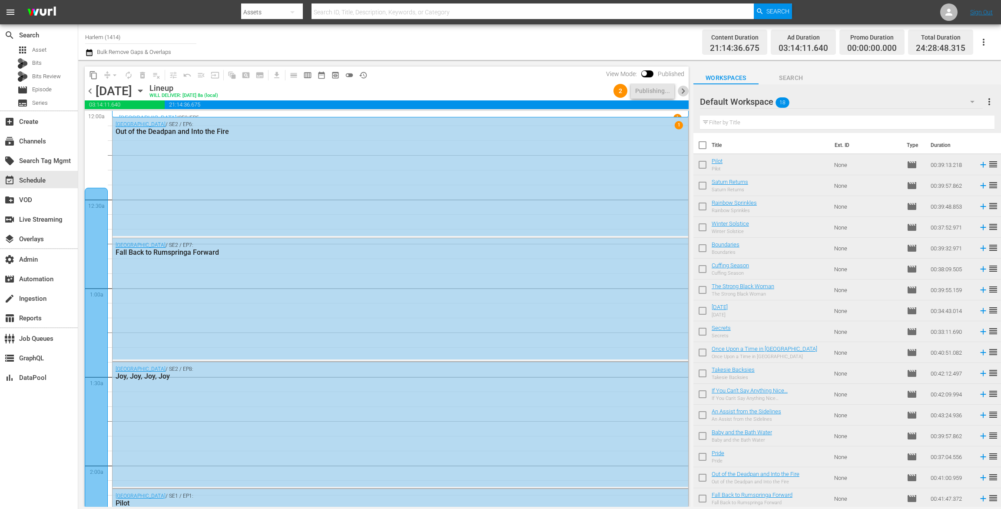
click at [683, 91] on span "chevron_right" at bounding box center [682, 91] width 11 height 11
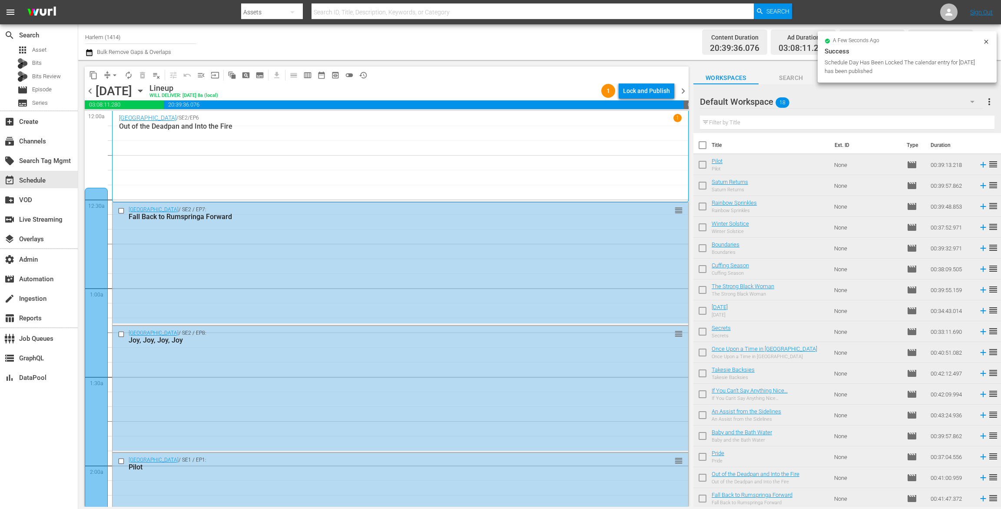
click at [644, 93] on div "Lock and Publish" at bounding box center [646, 91] width 47 height 16
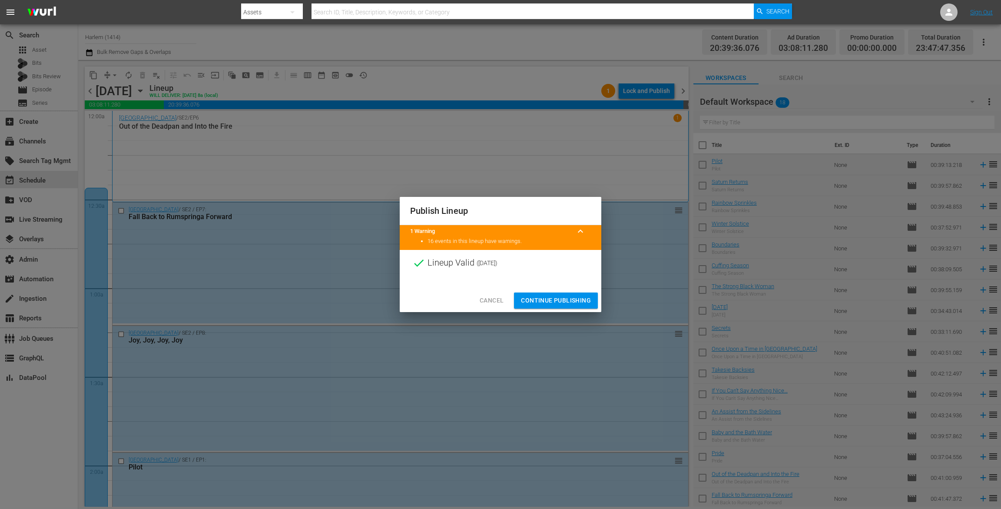
click at [566, 302] on span "Continue Publishing" at bounding box center [556, 300] width 70 height 11
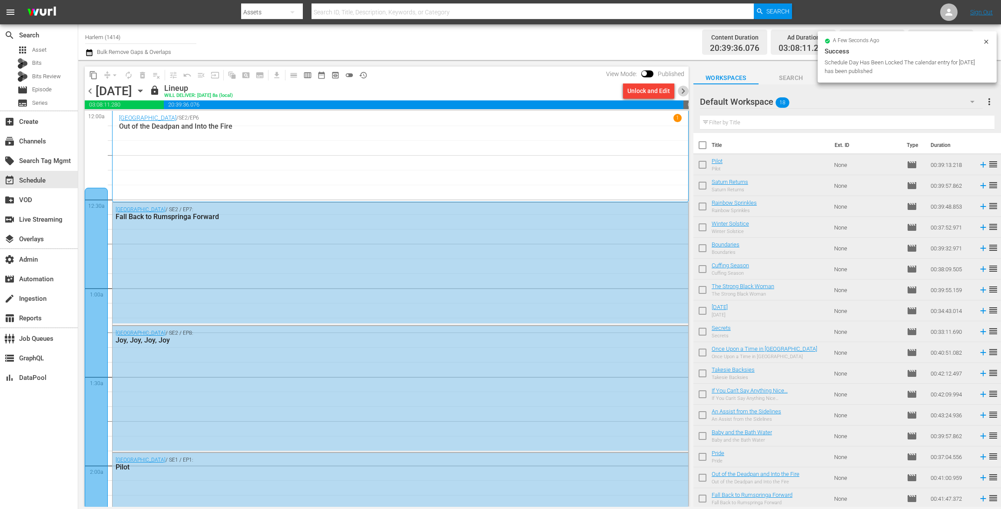
click at [682, 91] on span "chevron_right" at bounding box center [682, 91] width 11 height 11
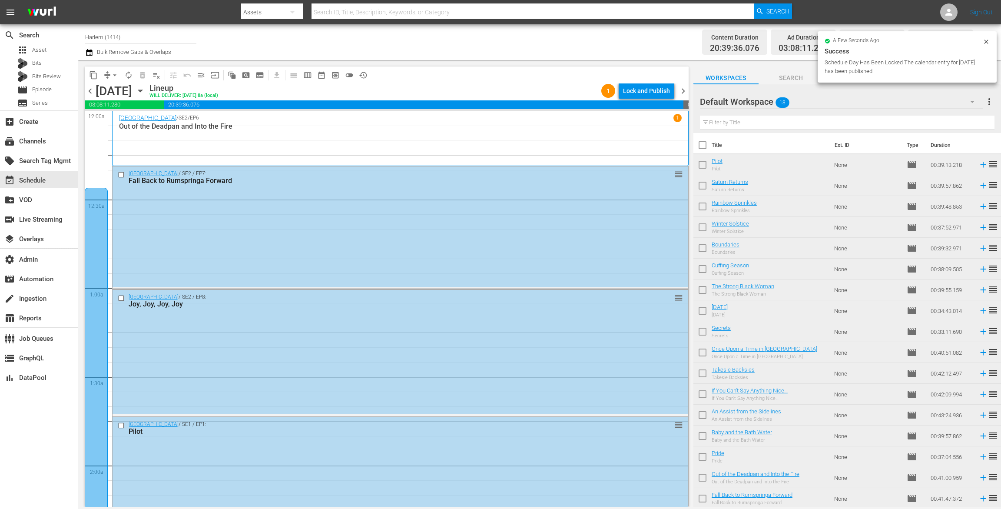
click at [650, 86] on div "Lock and Publish" at bounding box center [646, 91] width 47 height 16
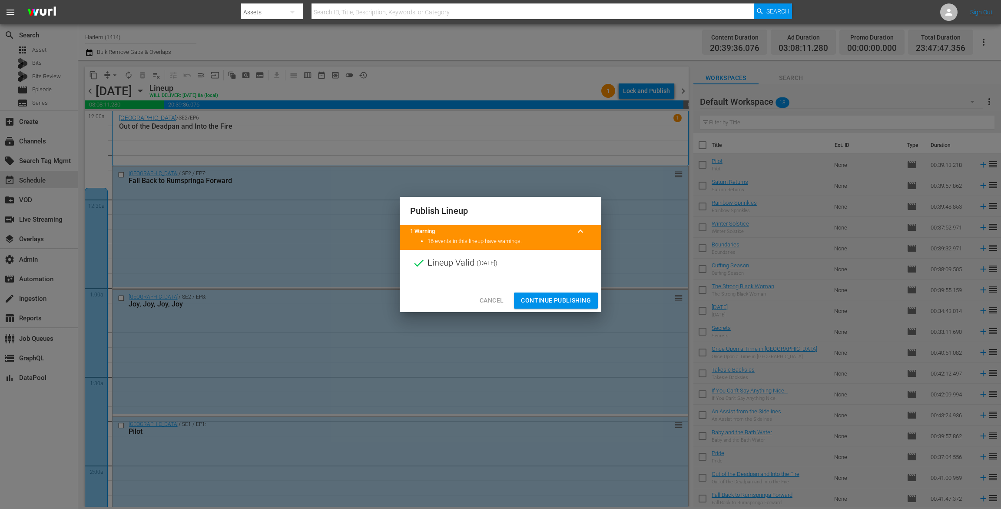
click at [575, 304] on span "Continue Publishing" at bounding box center [556, 300] width 70 height 11
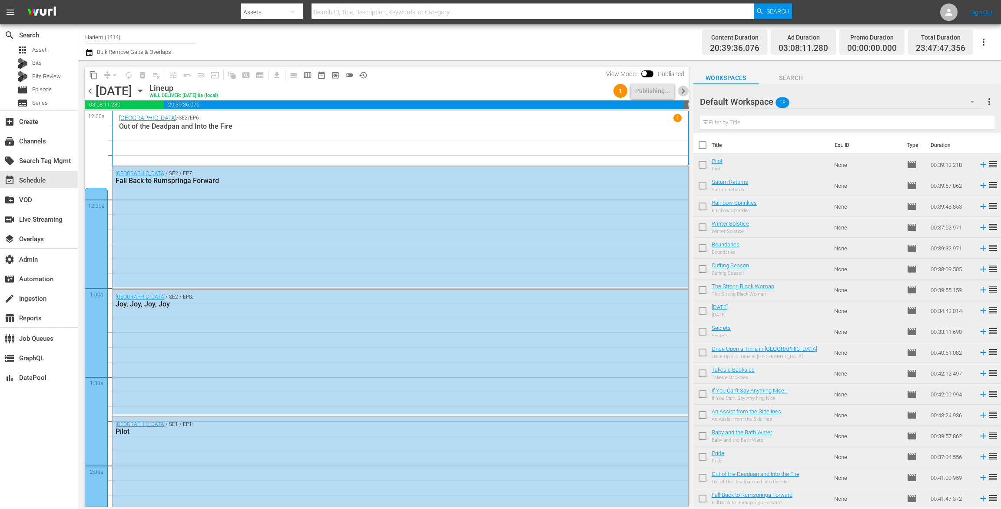
click at [681, 91] on span "chevron_right" at bounding box center [682, 91] width 11 height 11
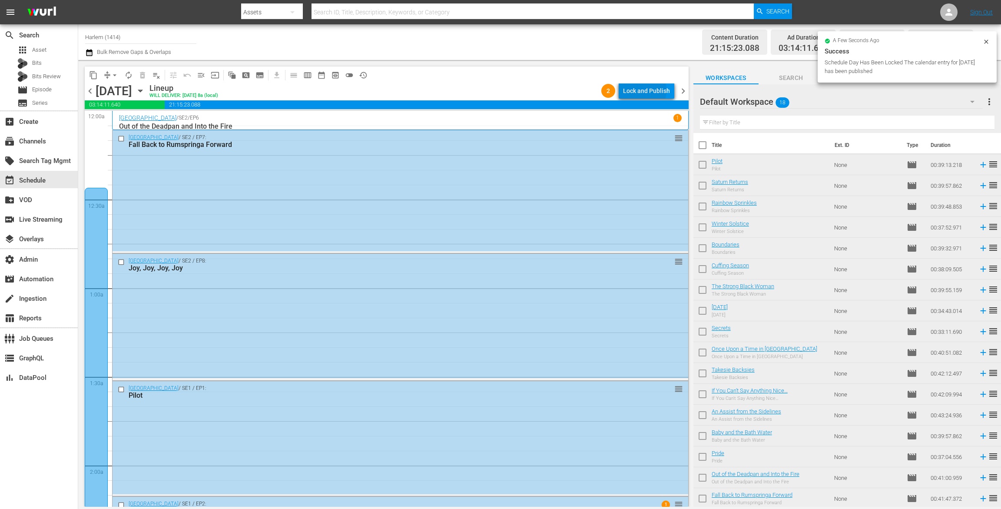
click at [641, 90] on div "Lock and Publish" at bounding box center [646, 91] width 47 height 16
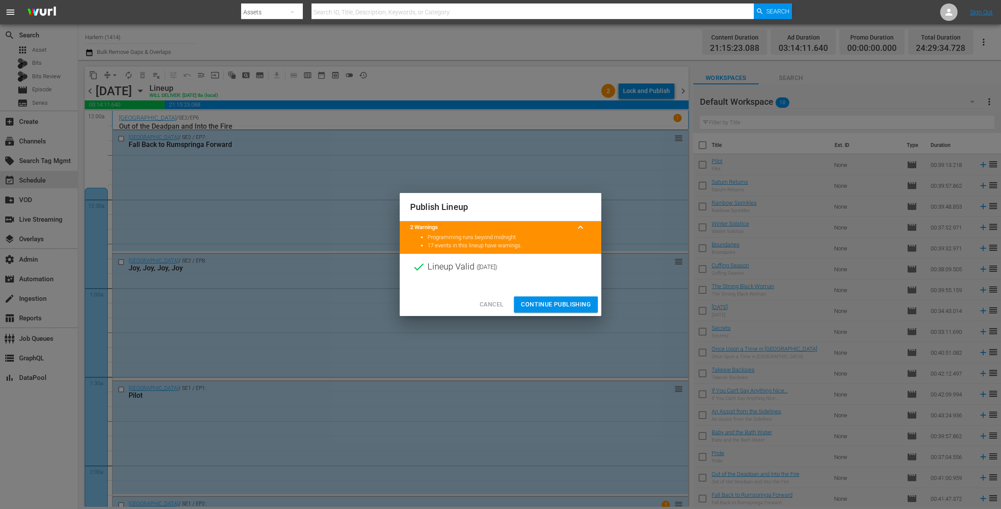
click at [553, 303] on span "Continue Publishing" at bounding box center [556, 304] width 70 height 11
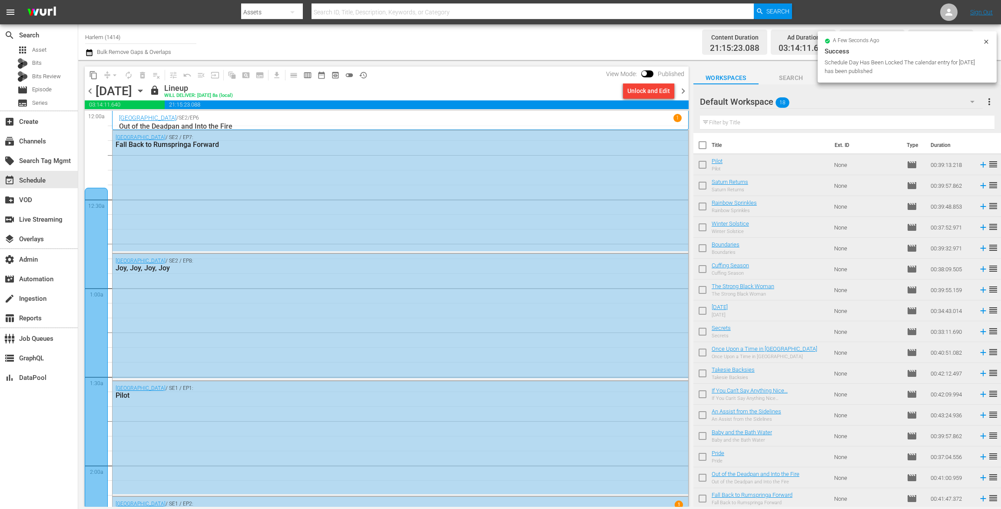
click at [683, 94] on span "chevron_right" at bounding box center [682, 91] width 11 height 11
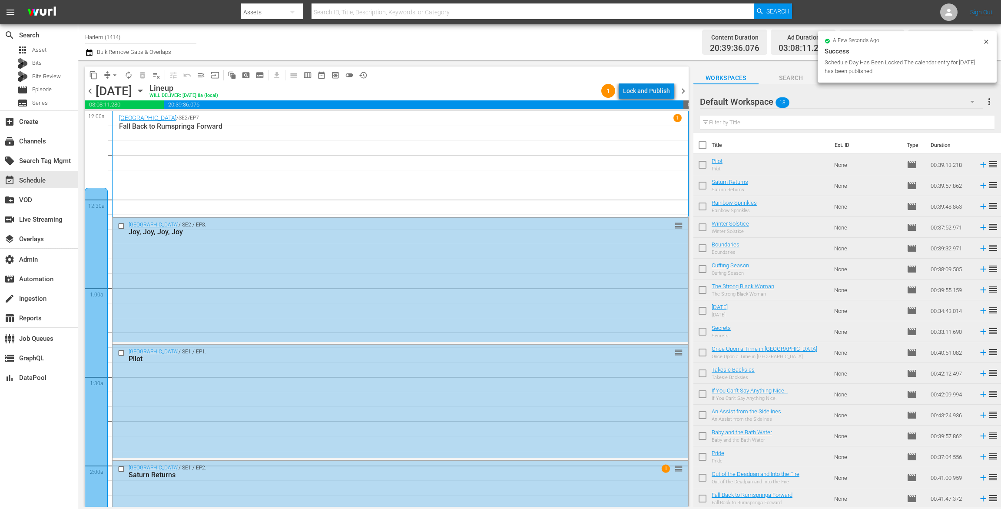
click at [648, 92] on div "Lock and Publish" at bounding box center [646, 91] width 47 height 16
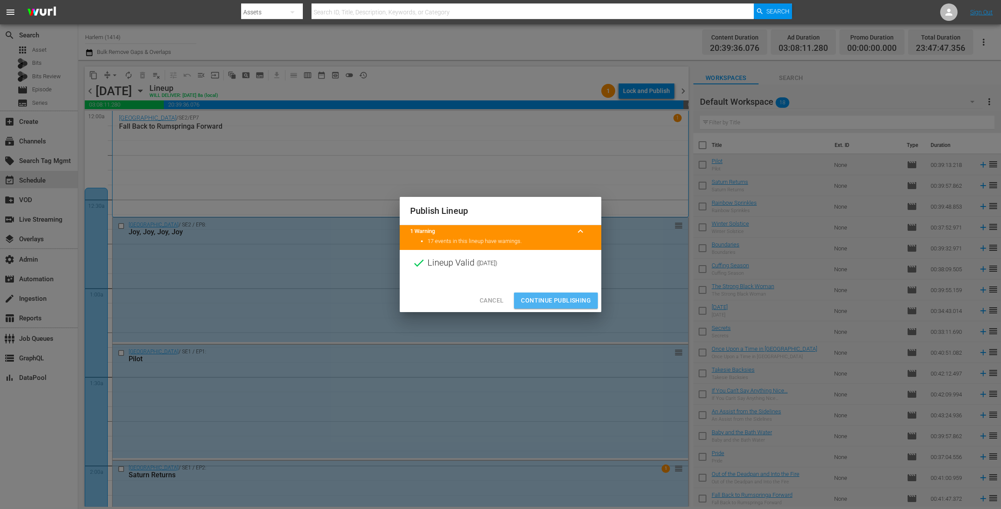
click at [569, 304] on span "Continue Publishing" at bounding box center [556, 300] width 70 height 11
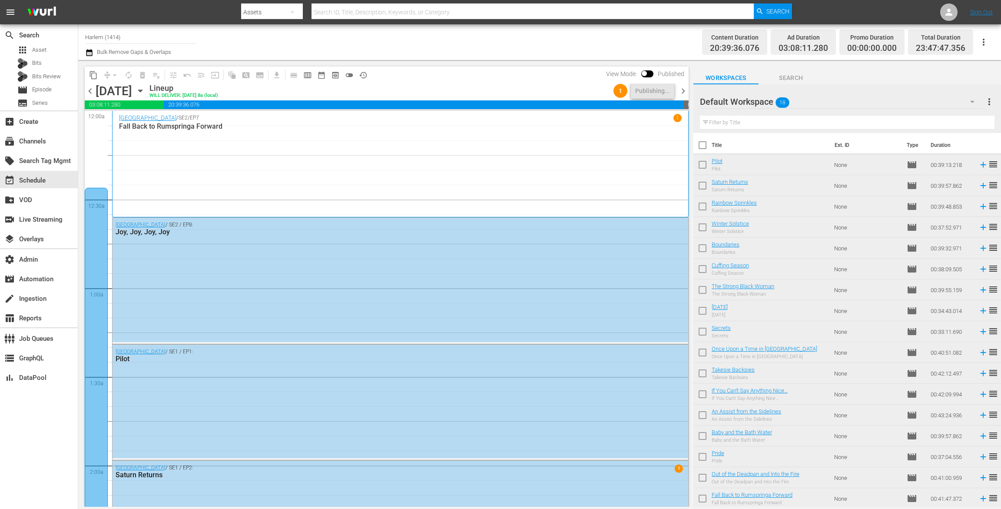
click at [683, 91] on span "chevron_right" at bounding box center [682, 91] width 11 height 11
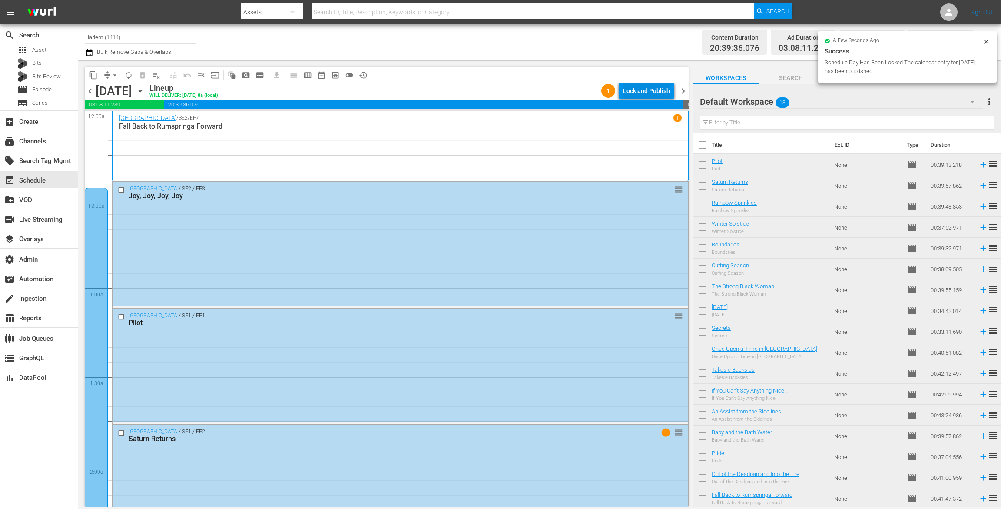
click at [646, 93] on div "Lock and Publish" at bounding box center [646, 91] width 47 height 16
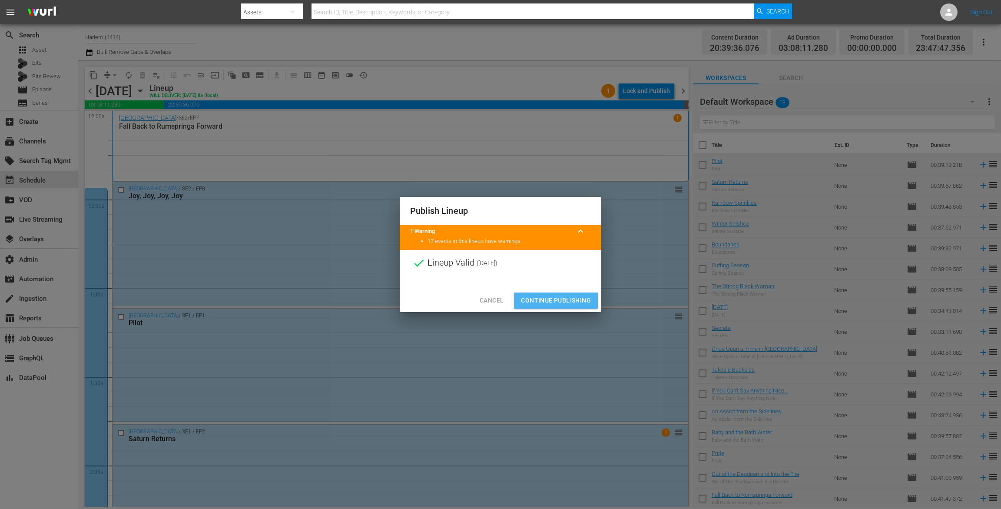
click at [567, 303] on span "Continue Publishing" at bounding box center [556, 300] width 70 height 11
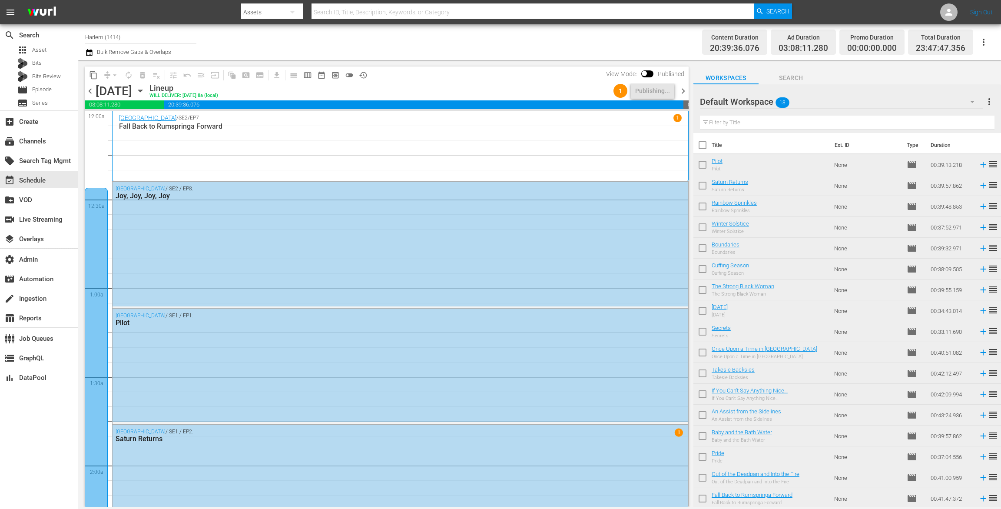
click at [683, 92] on span "chevron_right" at bounding box center [682, 91] width 11 height 11
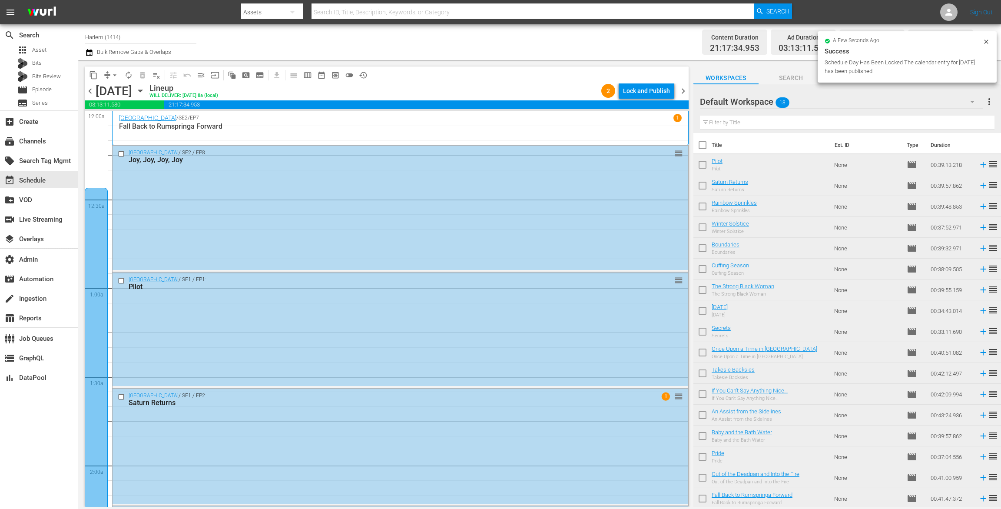
click at [642, 92] on div "Lock and Publish" at bounding box center [646, 91] width 47 height 16
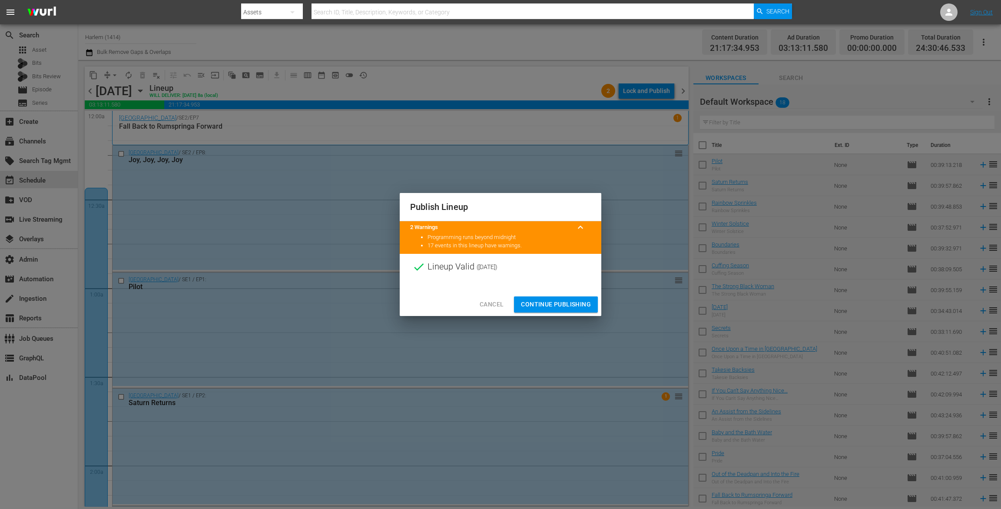
click at [551, 300] on span "Continue Publishing" at bounding box center [556, 304] width 70 height 11
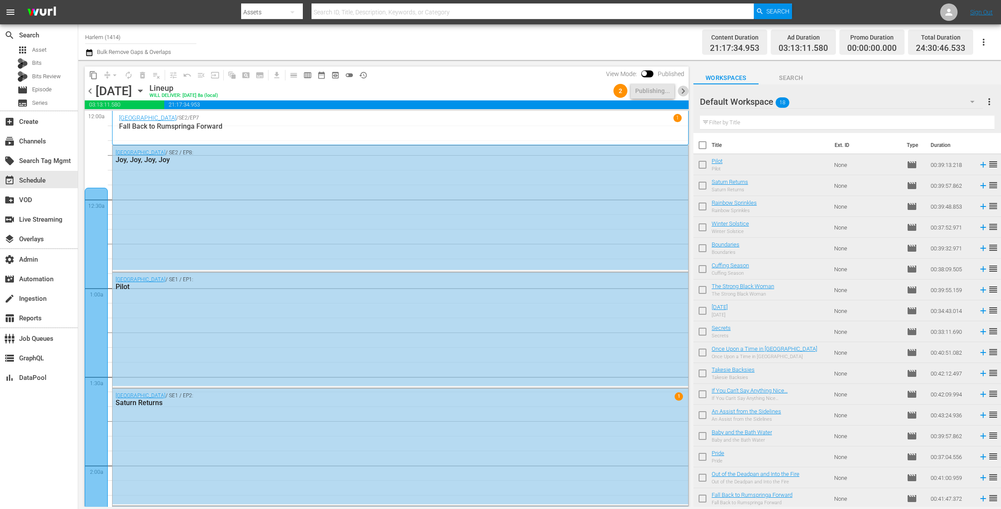
click at [682, 88] on span "chevron_right" at bounding box center [682, 91] width 11 height 11
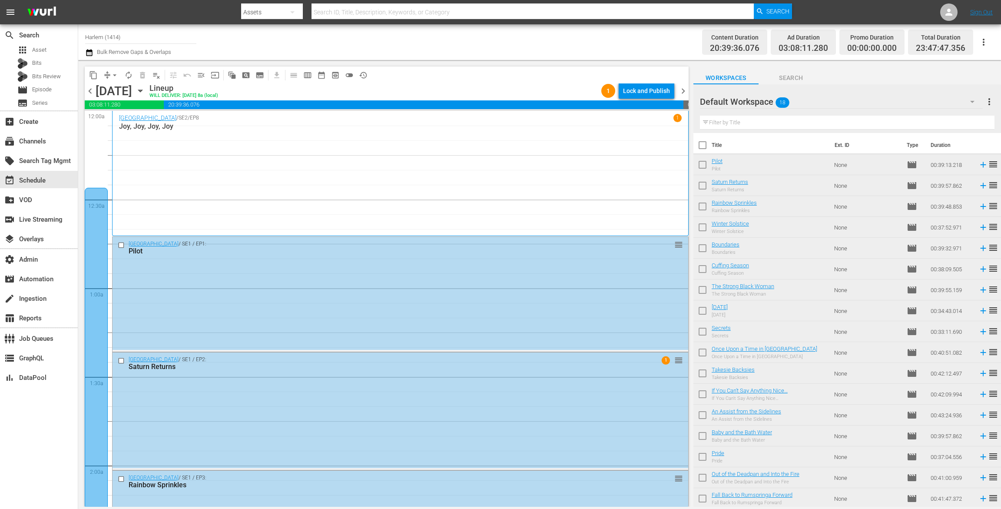
click at [649, 91] on div "Lock and Publish" at bounding box center [646, 91] width 47 height 16
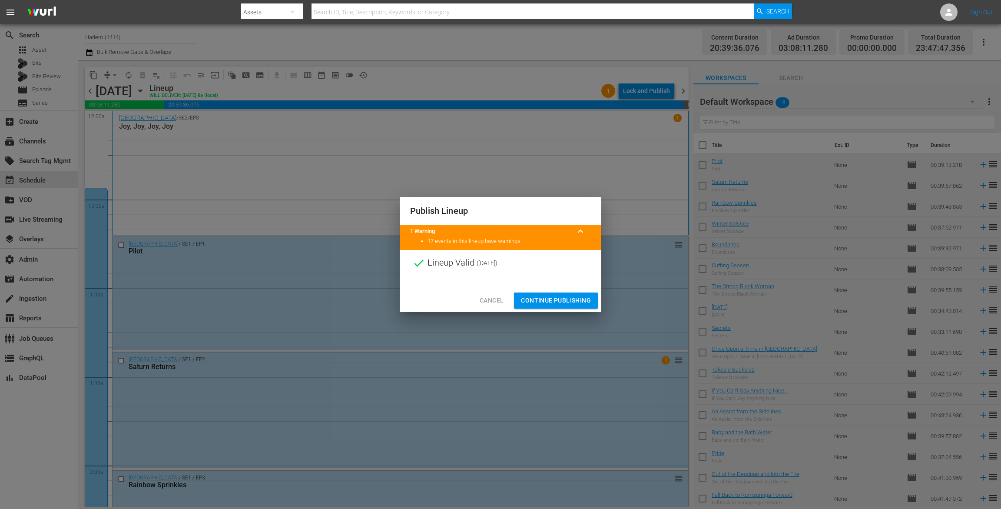
click at [546, 302] on span "Continue Publishing" at bounding box center [556, 300] width 70 height 11
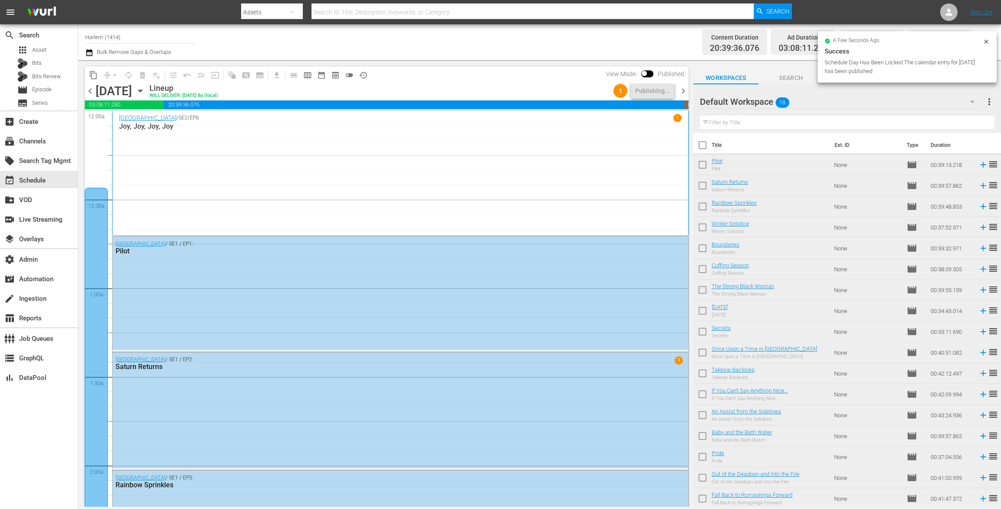
click at [682, 91] on span "chevron_right" at bounding box center [682, 91] width 11 height 11
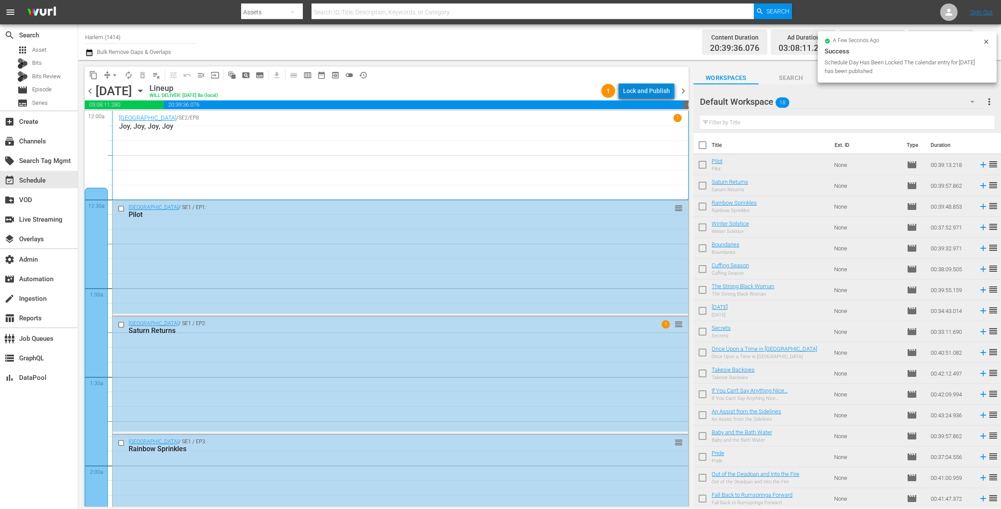
click at [649, 89] on div "Lock and Publish" at bounding box center [646, 91] width 47 height 16
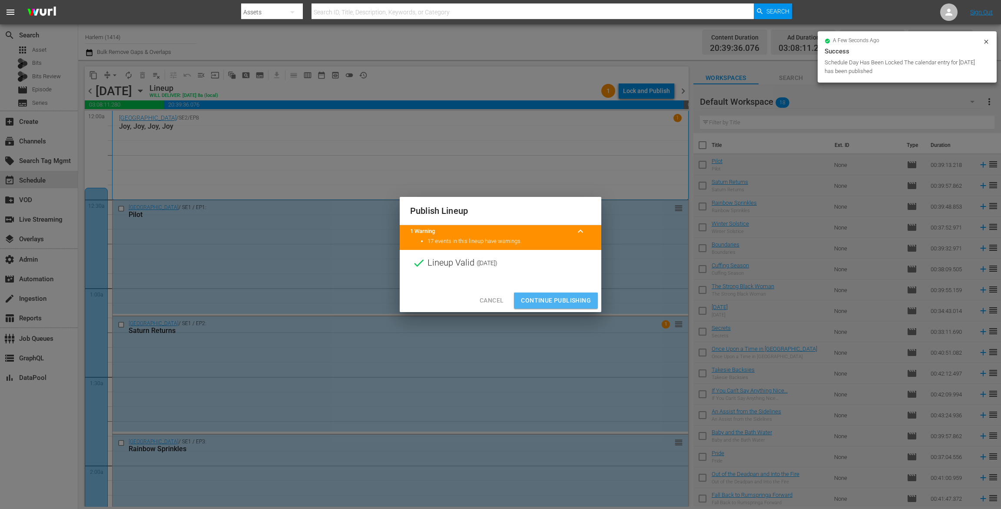
click at [569, 292] on button "Continue Publishing" at bounding box center [556, 300] width 84 height 16
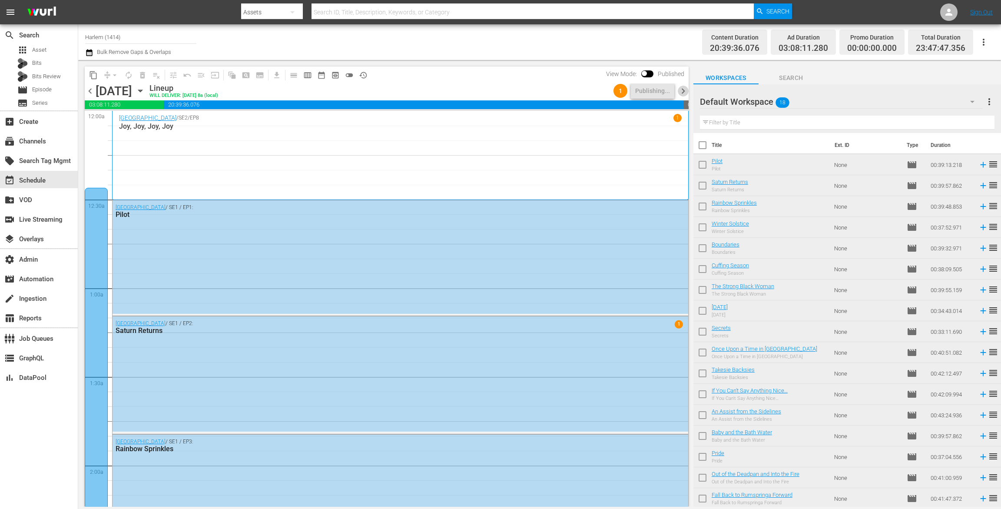
click at [680, 91] on span "chevron_right" at bounding box center [682, 91] width 11 height 11
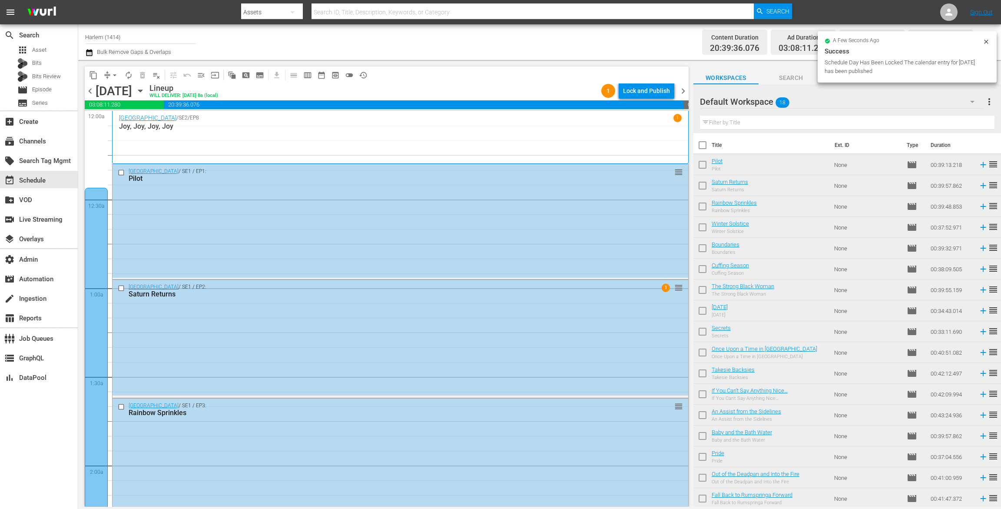
click at [642, 90] on div "Lock and Publish" at bounding box center [646, 91] width 47 height 16
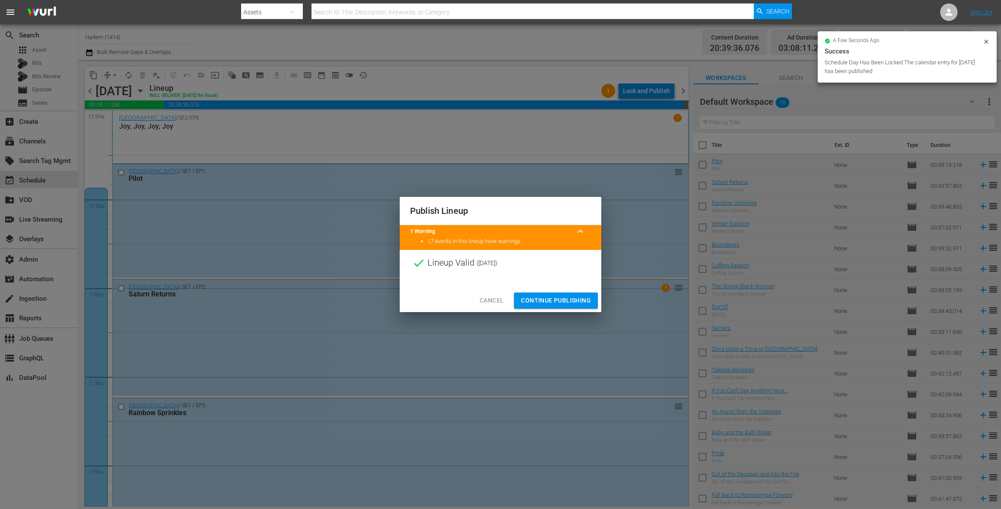
click at [555, 301] on span "Continue Publishing" at bounding box center [556, 300] width 70 height 11
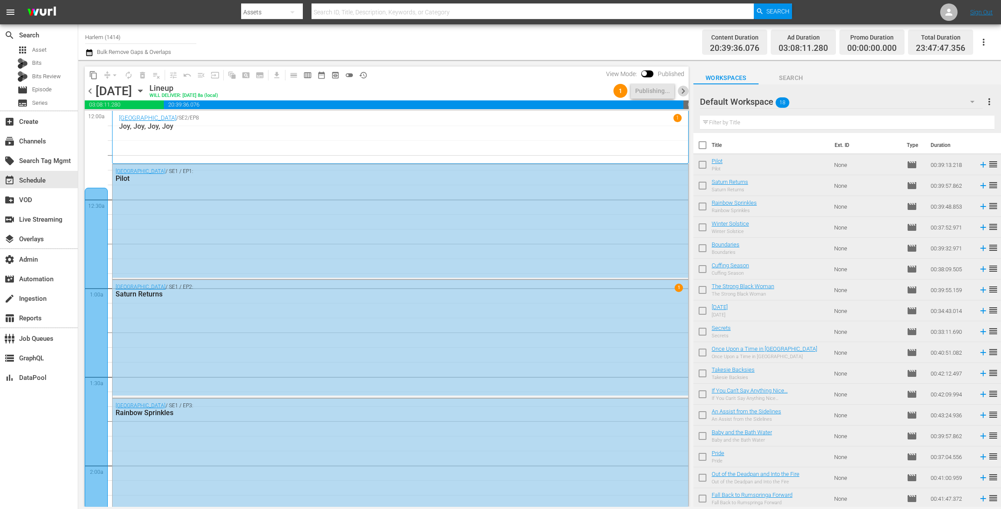
click at [684, 91] on span "chevron_right" at bounding box center [682, 91] width 11 height 11
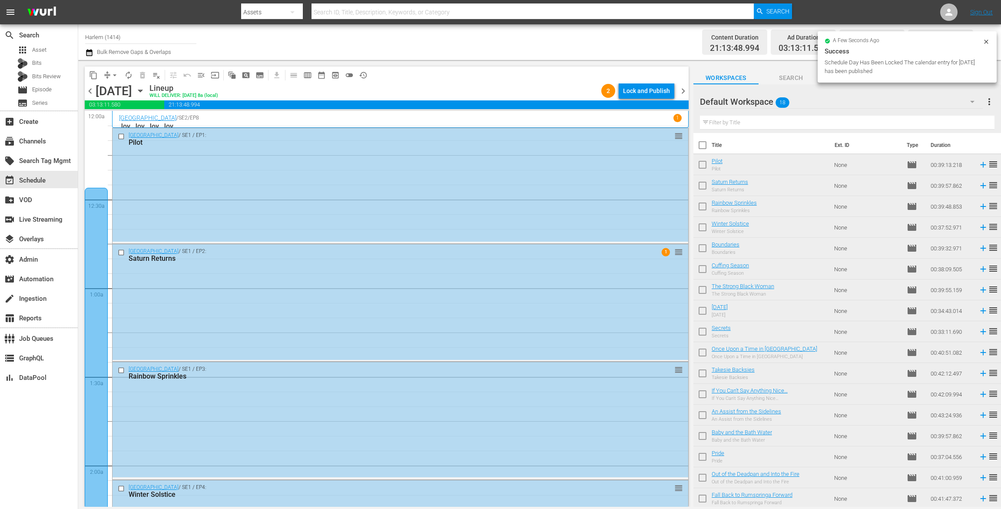
click at [657, 92] on div "Lock and Publish" at bounding box center [646, 91] width 47 height 16
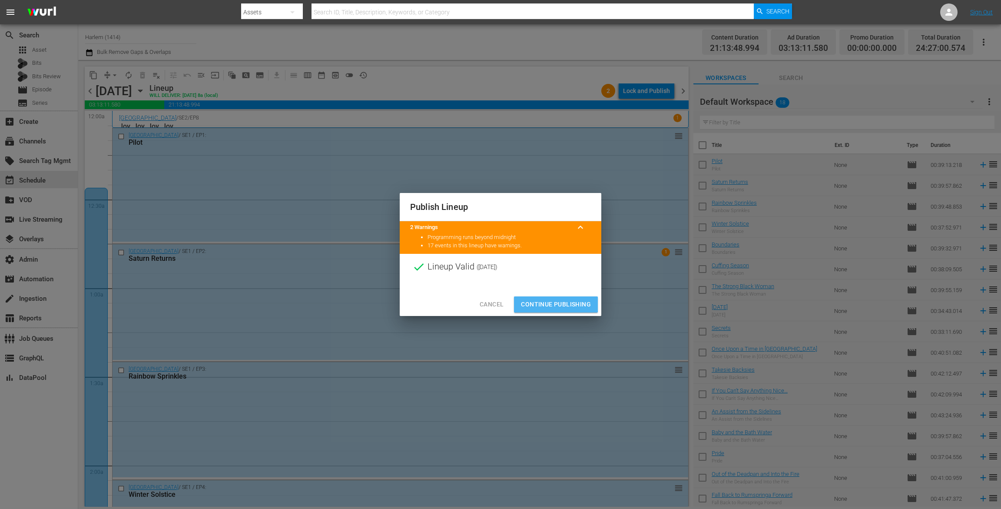
click at [535, 303] on span "Continue Publishing" at bounding box center [556, 304] width 70 height 11
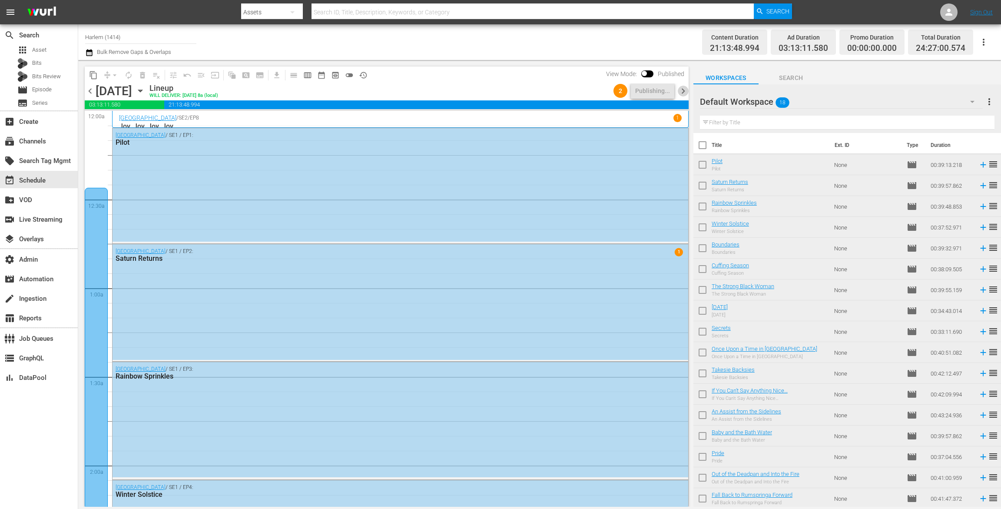
click at [684, 91] on span "chevron_right" at bounding box center [682, 91] width 11 height 11
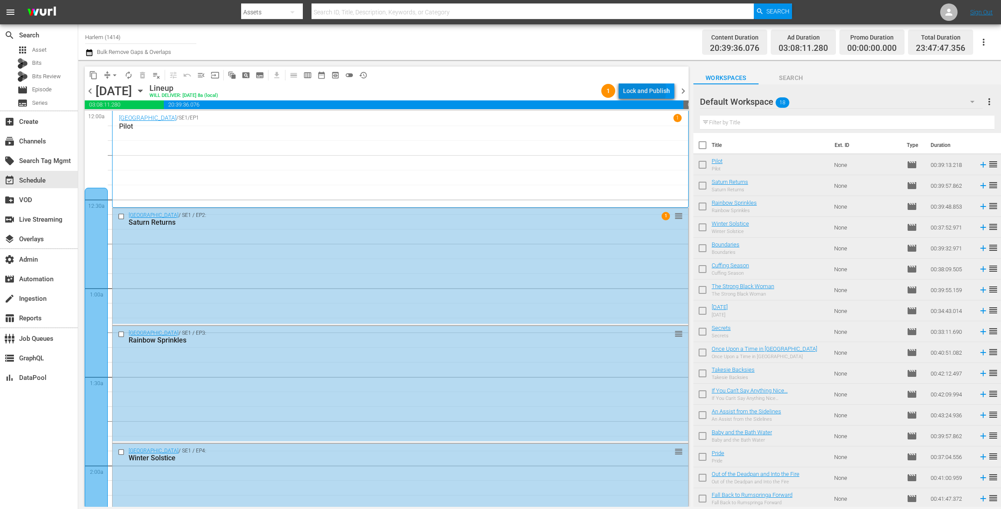
click at [628, 90] on div "Lock and Publish" at bounding box center [646, 91] width 47 height 16
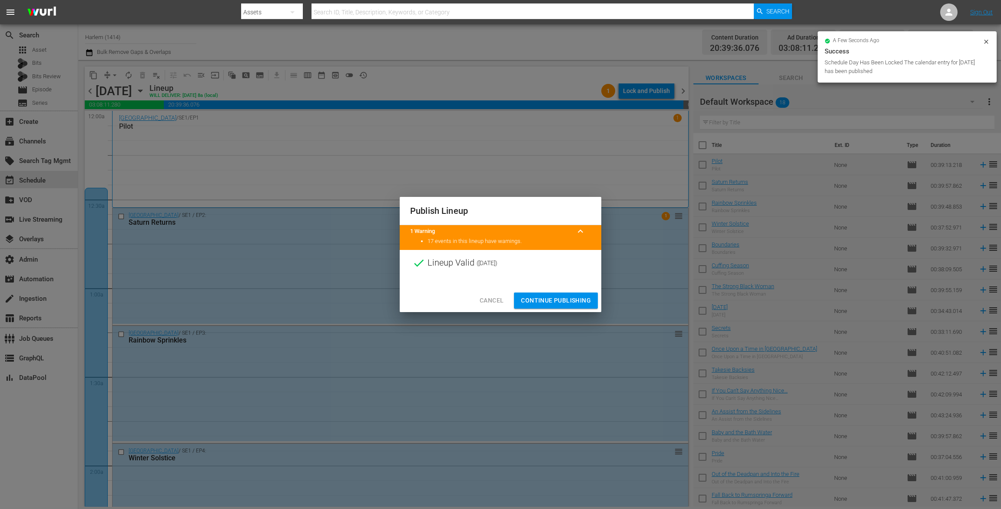
click at [568, 300] on span "Continue Publishing" at bounding box center [556, 300] width 70 height 11
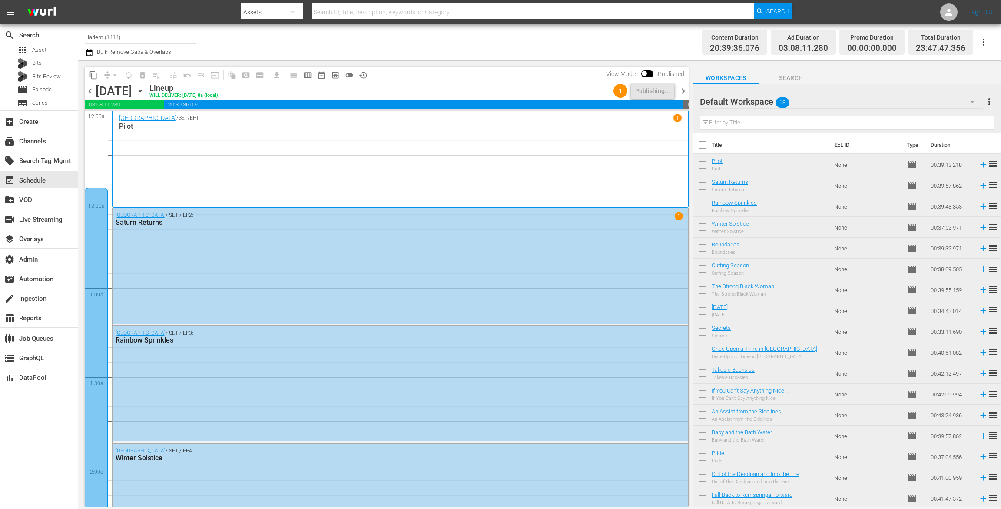
click at [682, 89] on span "chevron_right" at bounding box center [682, 91] width 11 height 11
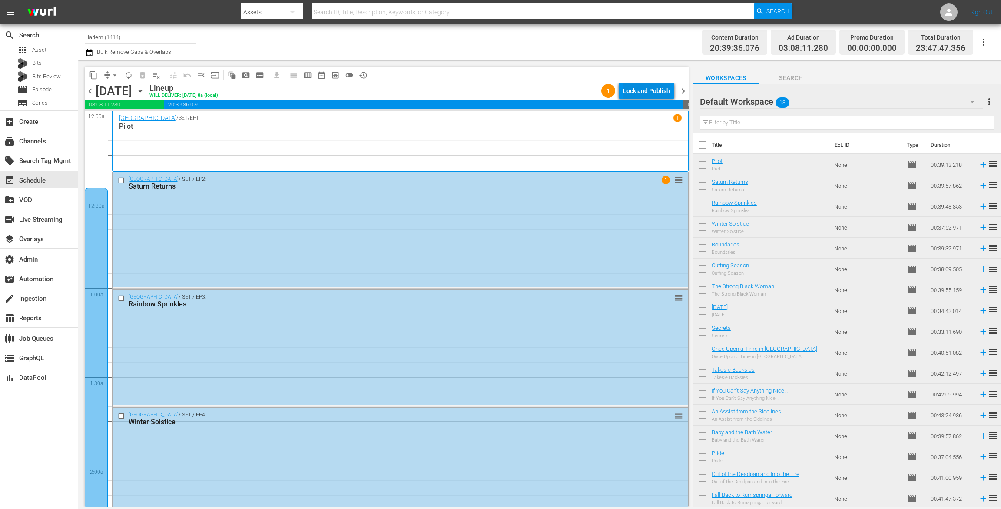
click at [648, 92] on div "Lock and Publish" at bounding box center [646, 91] width 47 height 16
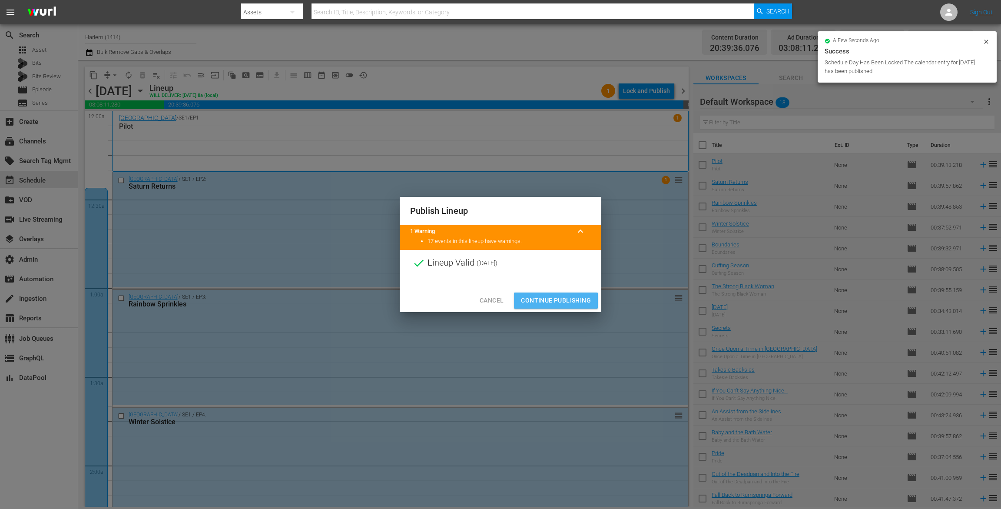
click at [577, 296] on span "Continue Publishing" at bounding box center [556, 300] width 70 height 11
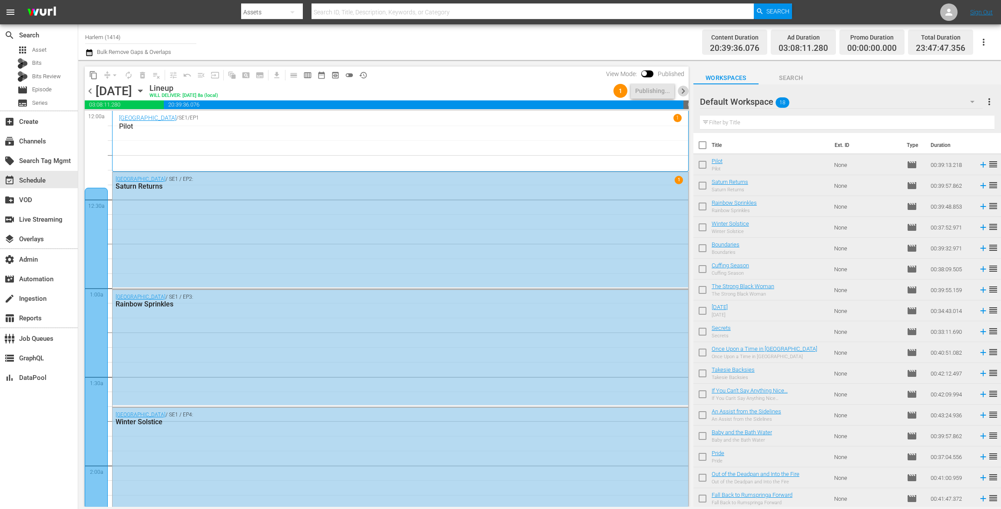
click at [682, 89] on span "chevron_right" at bounding box center [682, 91] width 11 height 11
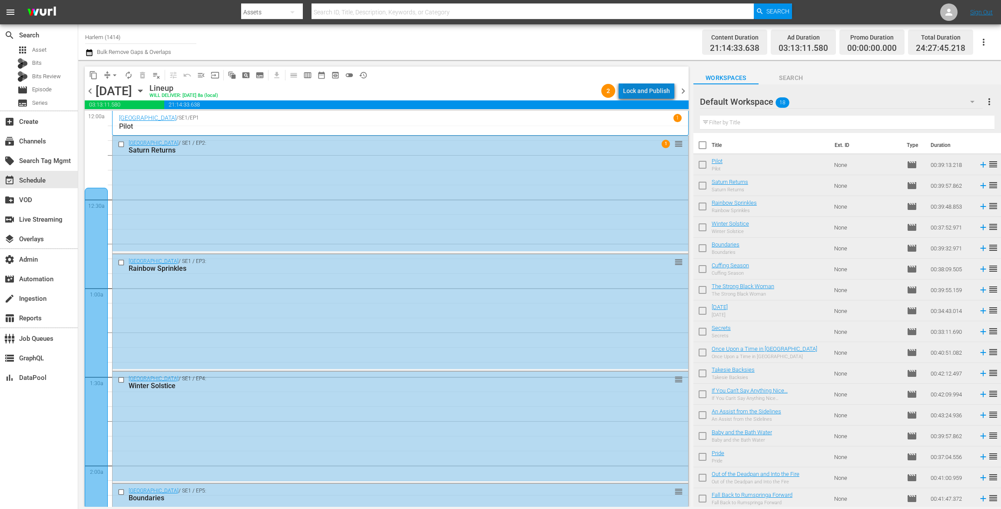
click at [655, 90] on div "Lock and Publish" at bounding box center [646, 91] width 47 height 16
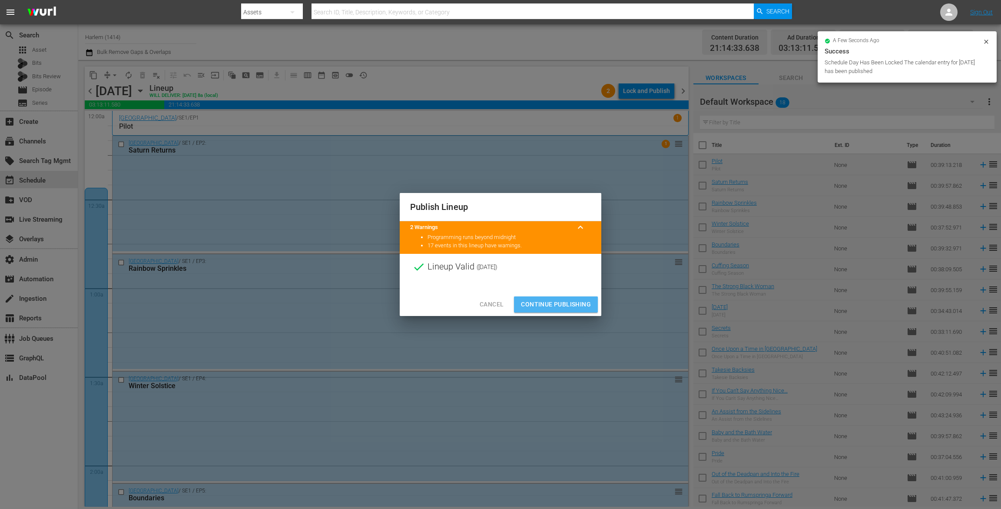
click at [555, 303] on span "Continue Publishing" at bounding box center [556, 304] width 70 height 11
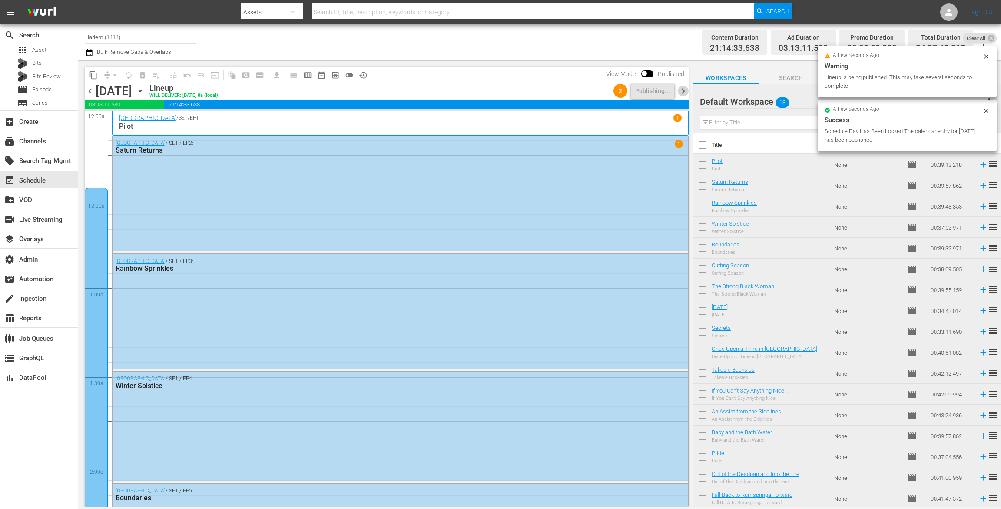
click at [681, 87] on span "chevron_right" at bounding box center [682, 91] width 11 height 11
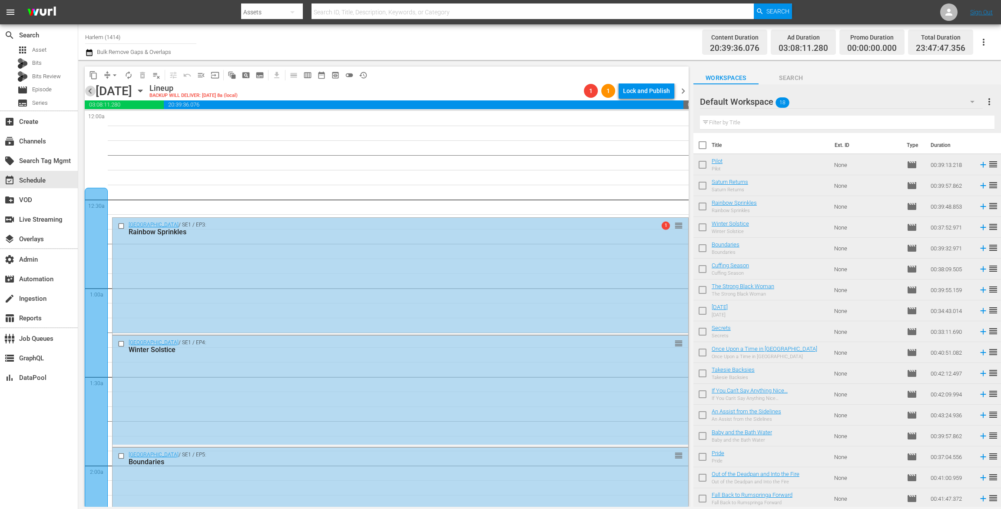
click at [90, 93] on span "chevron_left" at bounding box center [90, 91] width 11 height 11
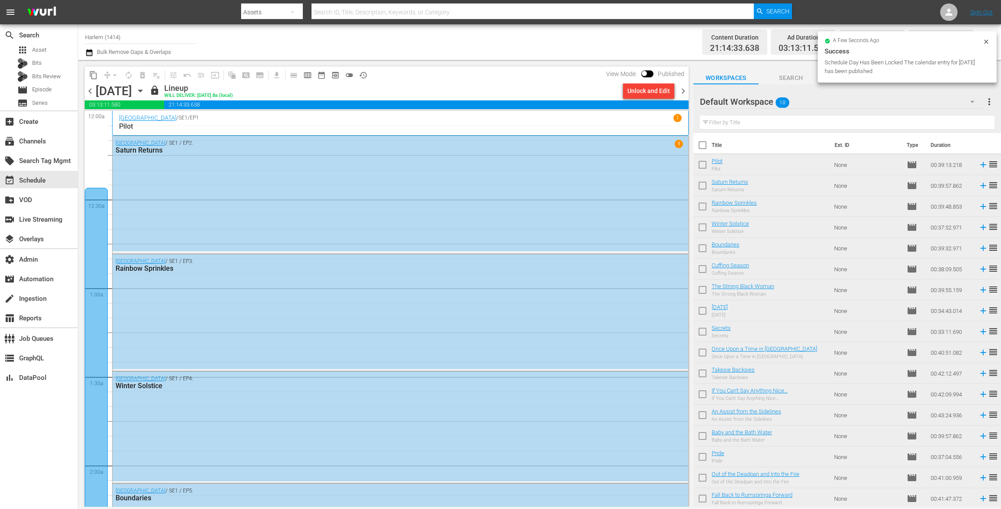
click at [684, 91] on span "chevron_right" at bounding box center [682, 91] width 11 height 11
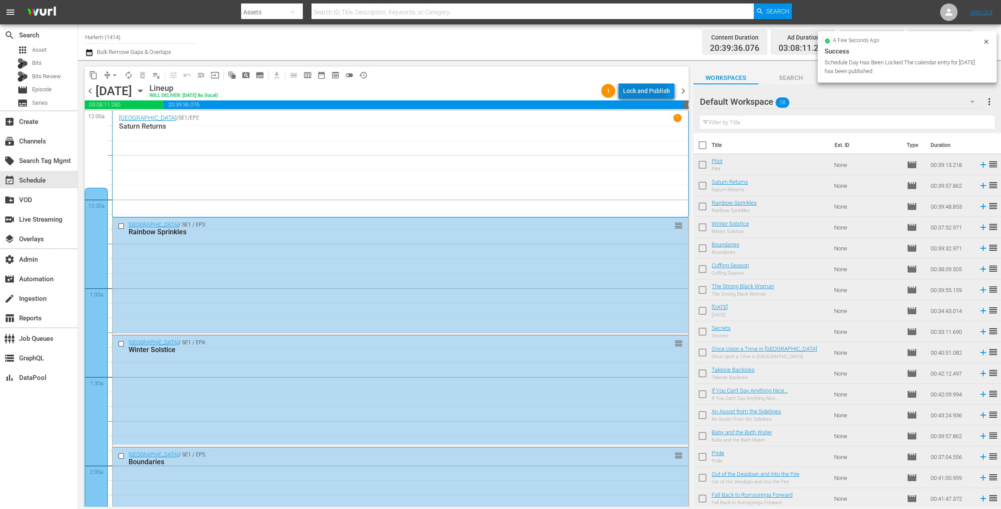
click at [639, 89] on div "Lock and Publish" at bounding box center [646, 91] width 47 height 16
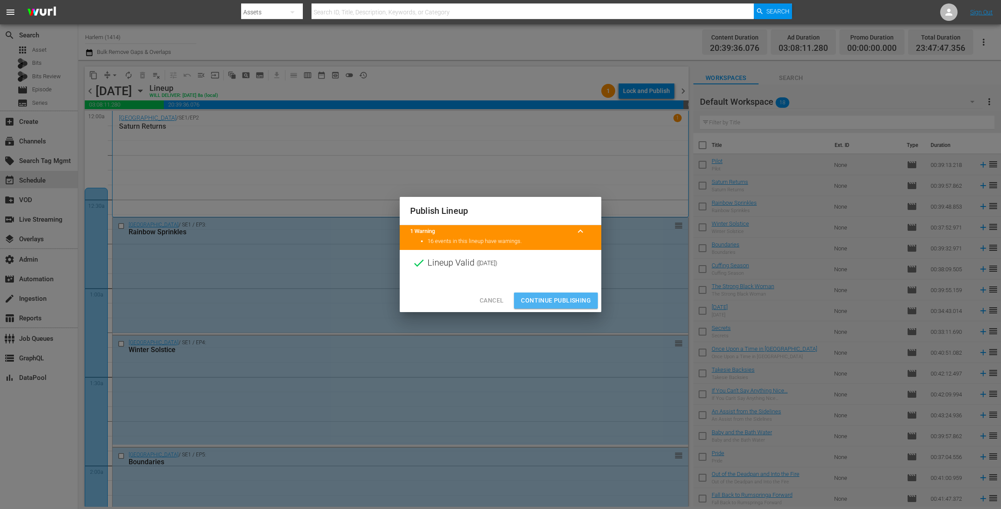
click at [558, 306] on button "Continue Publishing" at bounding box center [556, 300] width 84 height 16
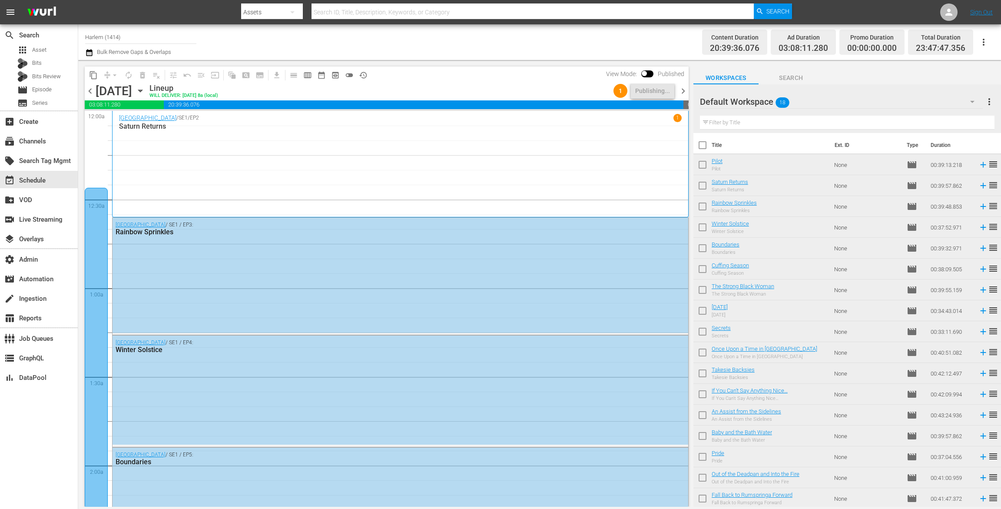
click at [684, 93] on span "chevron_right" at bounding box center [682, 91] width 11 height 11
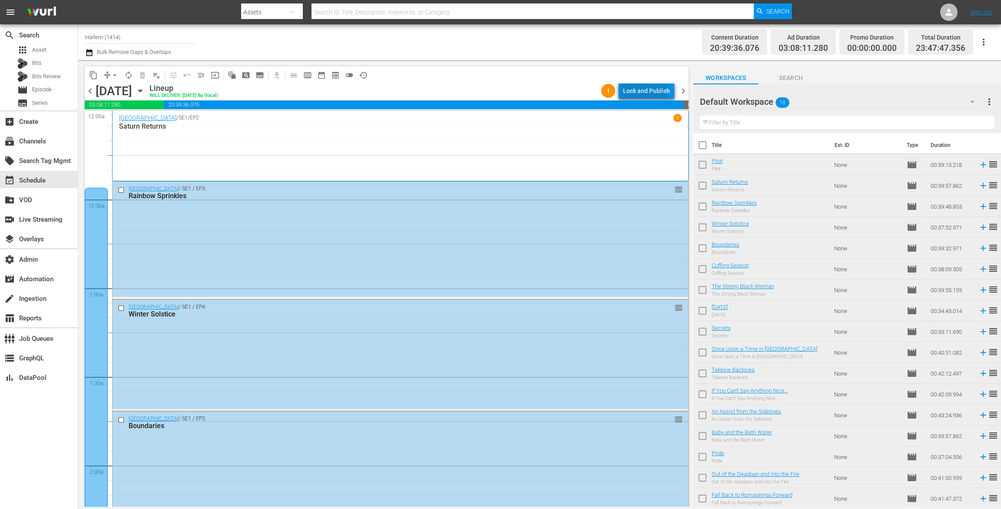
click at [645, 91] on div "Lock and Publish" at bounding box center [646, 91] width 47 height 16
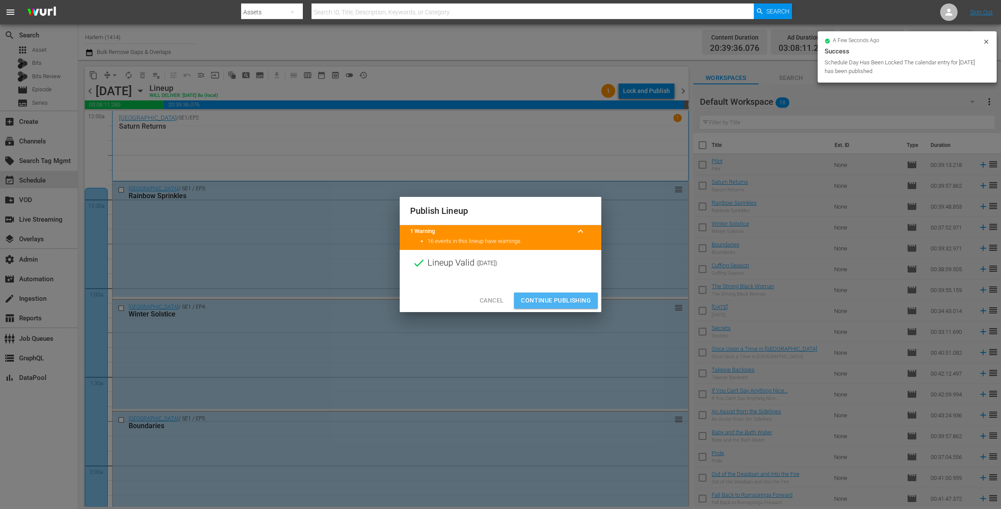
click at [563, 301] on span "Continue Publishing" at bounding box center [556, 300] width 70 height 11
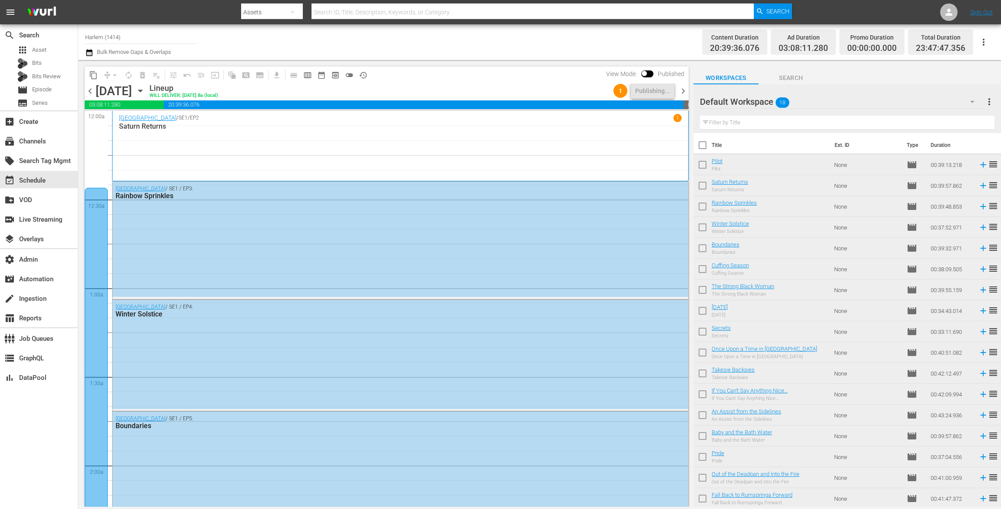
click at [681, 90] on span "chevron_right" at bounding box center [682, 91] width 11 height 11
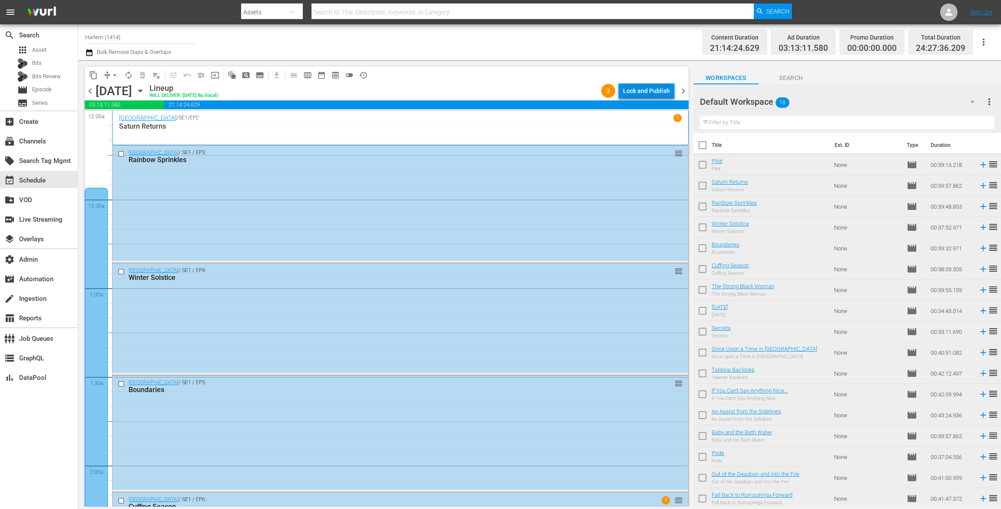
click at [658, 84] on div "Lock and Publish" at bounding box center [646, 91] width 47 height 16
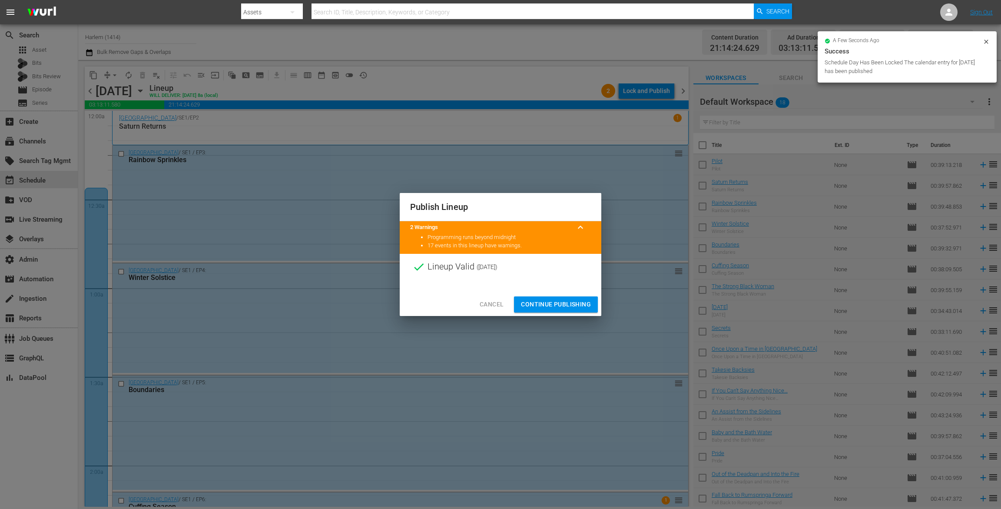
click at [562, 306] on span "Continue Publishing" at bounding box center [556, 304] width 70 height 11
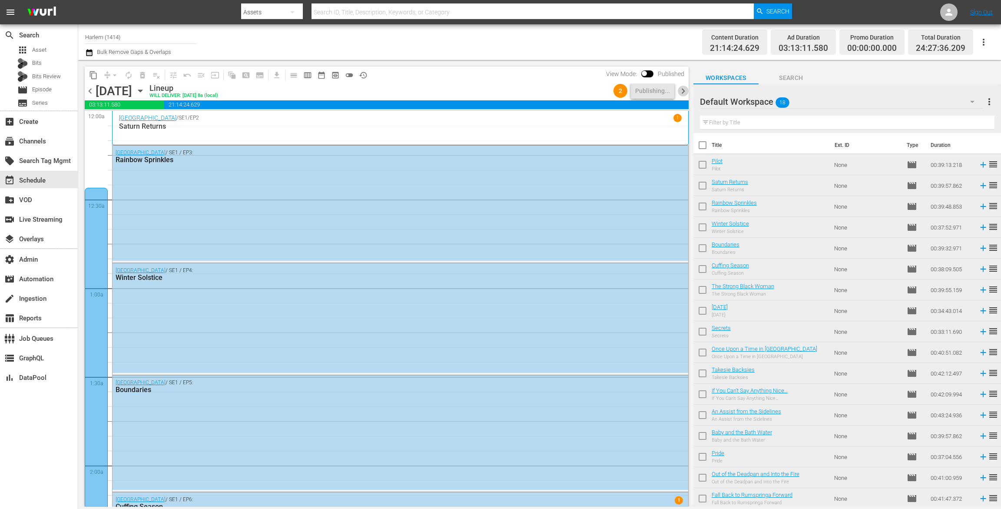
click at [683, 90] on span "chevron_right" at bounding box center [682, 91] width 11 height 11
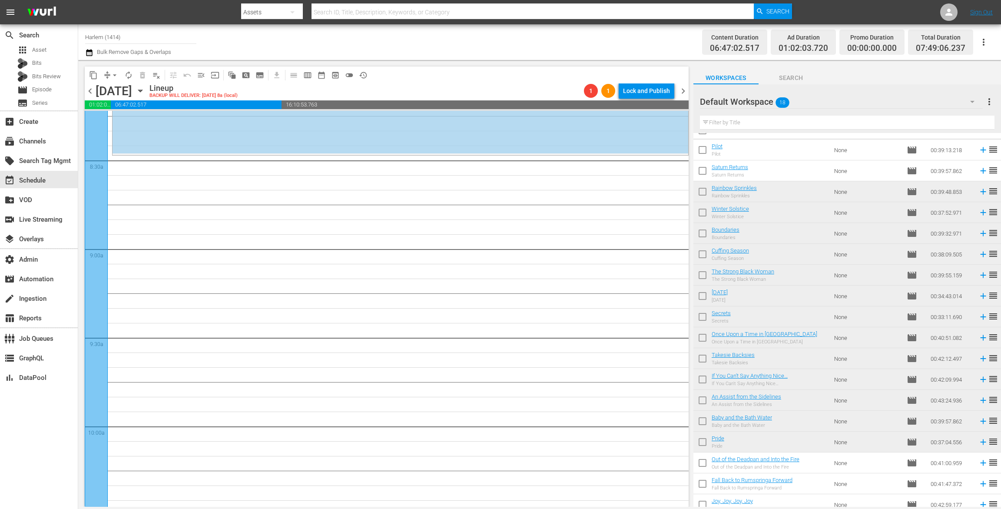
scroll to position [22, 0]
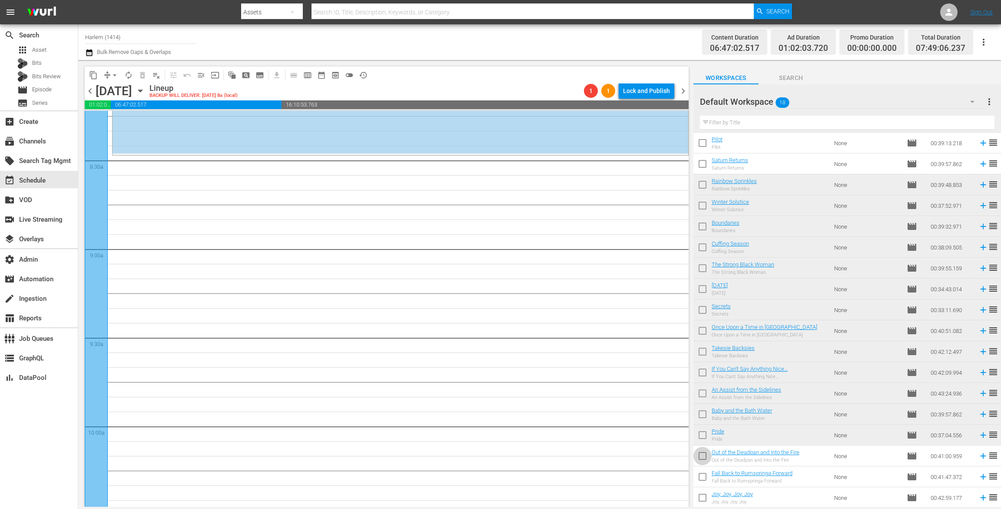
click at [703, 456] on input "checkbox" at bounding box center [702, 457] width 18 height 18
checkbox input "true"
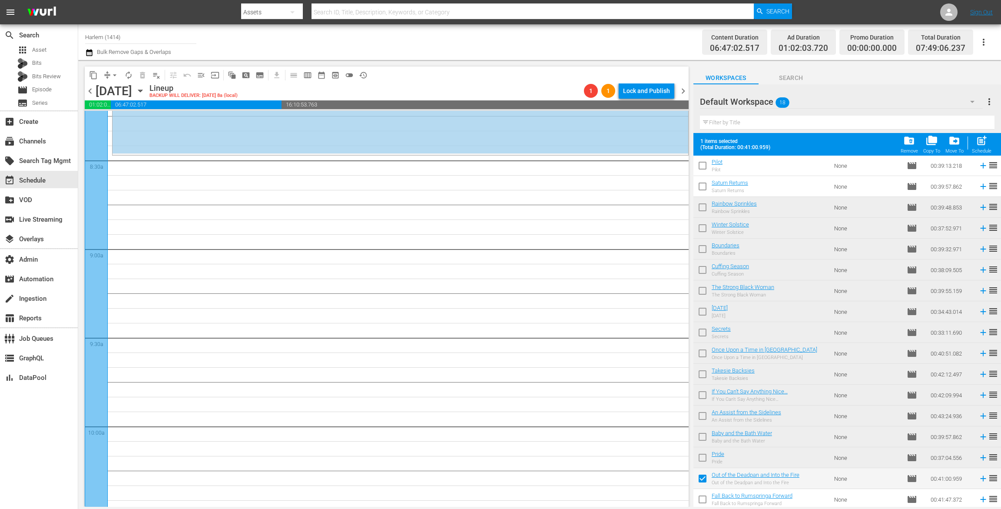
click at [704, 495] on input "checkbox" at bounding box center [702, 501] width 18 height 18
checkbox input "true"
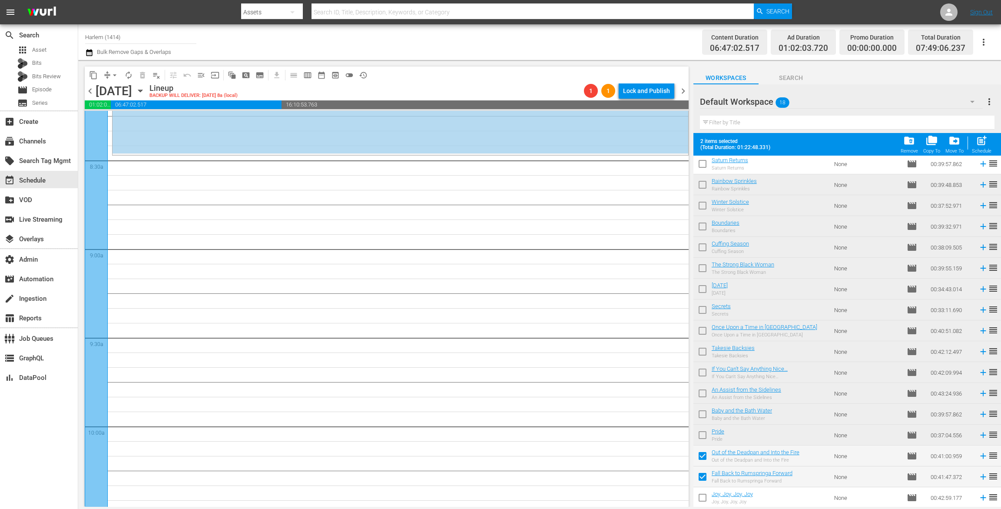
click at [703, 495] on input "checkbox" at bounding box center [702, 499] width 18 height 18
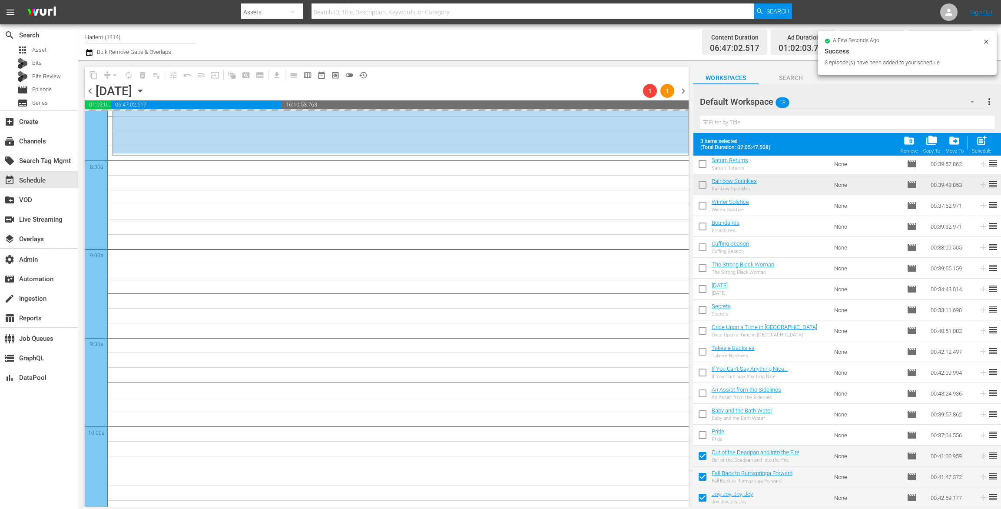
click at [704, 500] on input "checkbox" at bounding box center [702, 499] width 18 height 18
checkbox input "false"
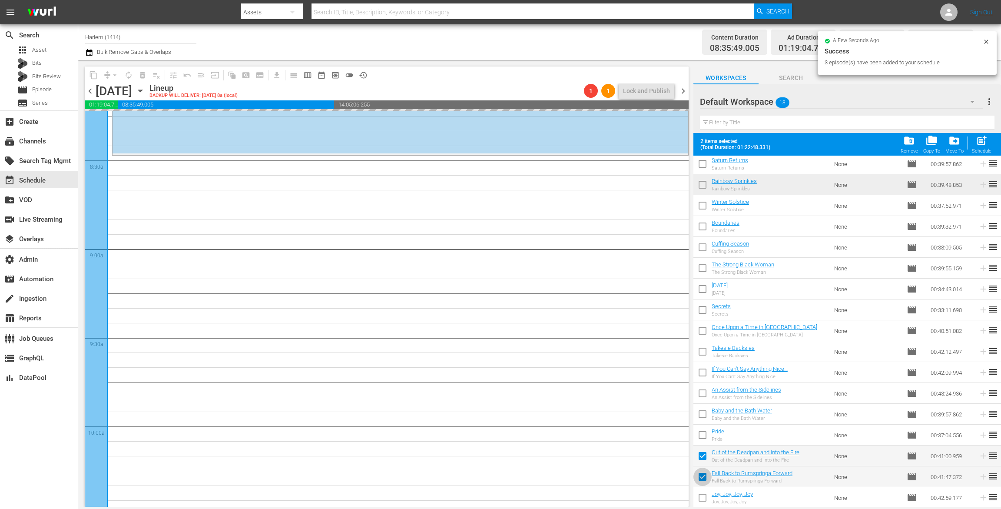
click at [703, 479] on input "checkbox" at bounding box center [702, 478] width 18 height 18
checkbox input "false"
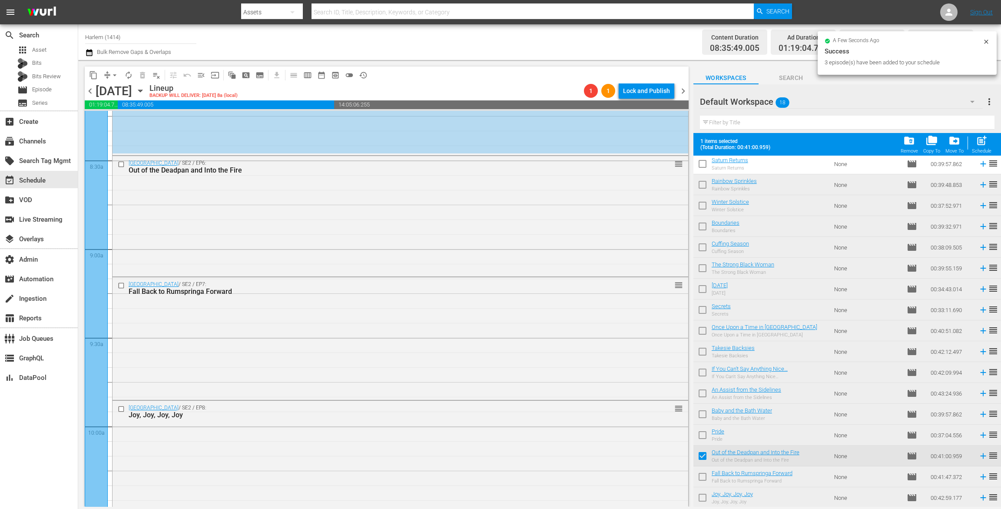
click at [702, 452] on input "checkbox" at bounding box center [702, 457] width 18 height 18
checkbox input "false"
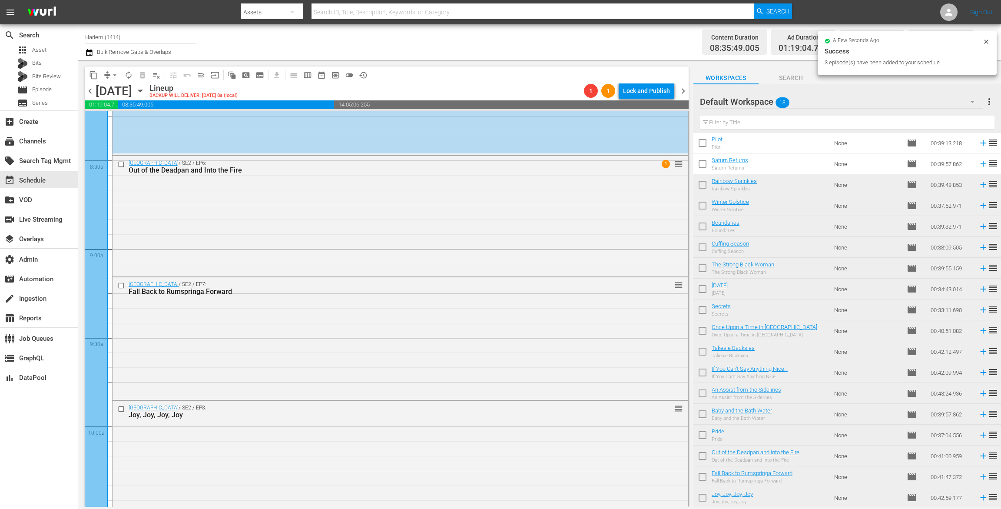
scroll to position [0, 0]
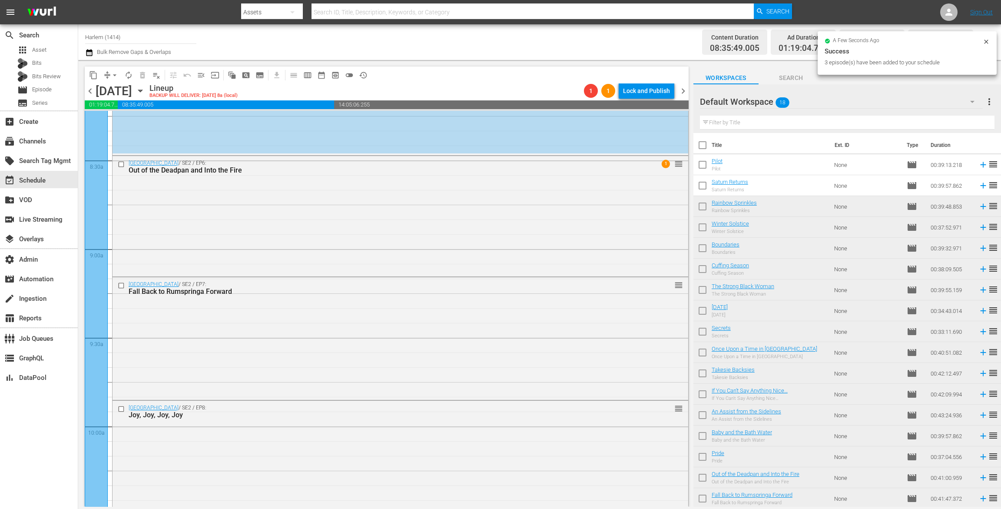
click at [700, 146] on input "checkbox" at bounding box center [702, 147] width 18 height 18
checkbox input "true"
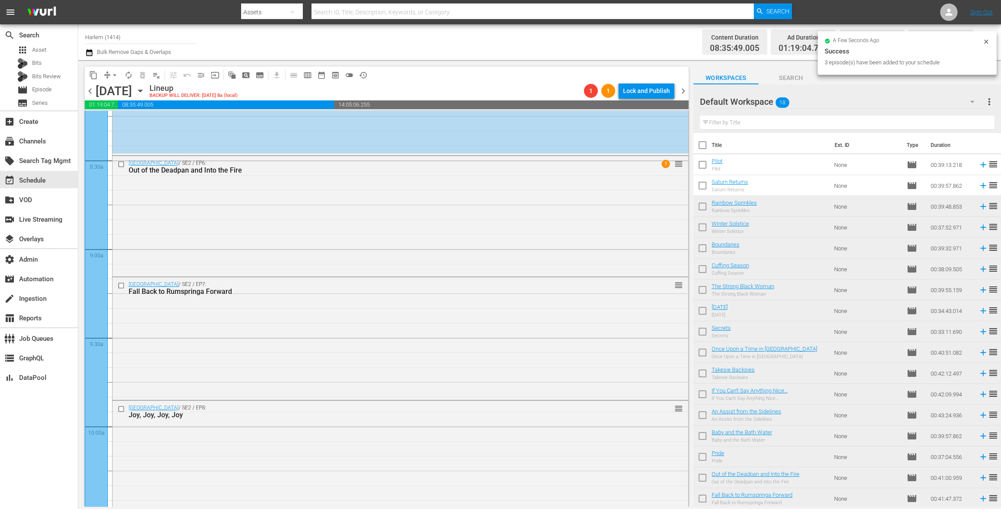
checkbox input "true"
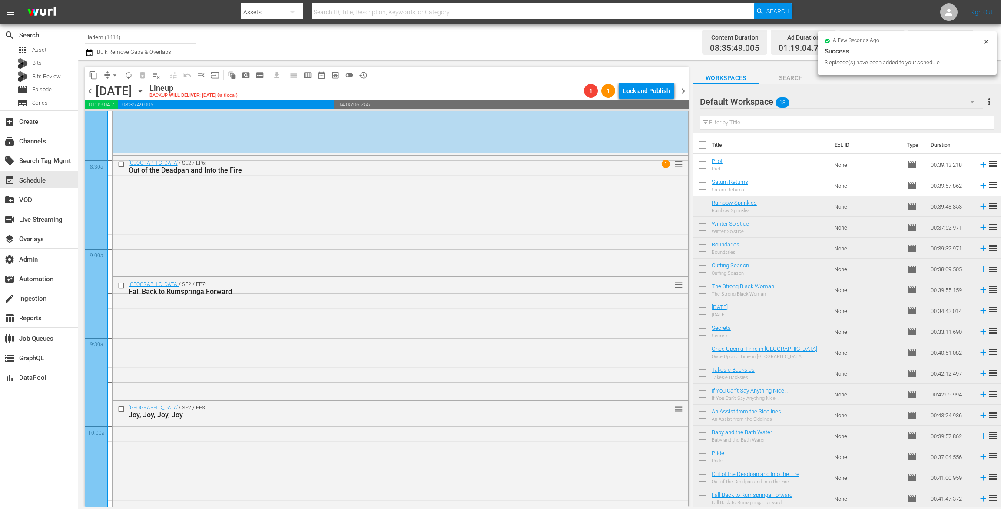
checkbox input "true"
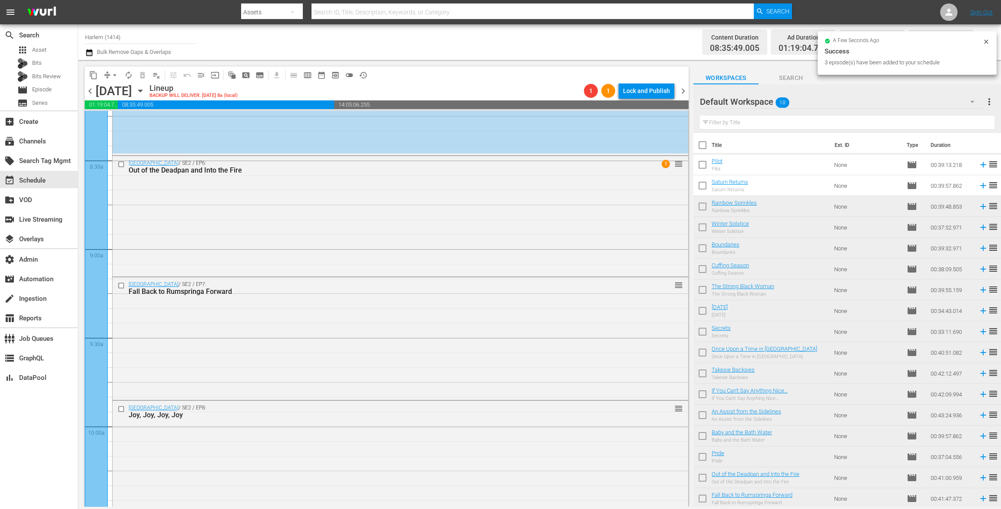
checkbox input "true"
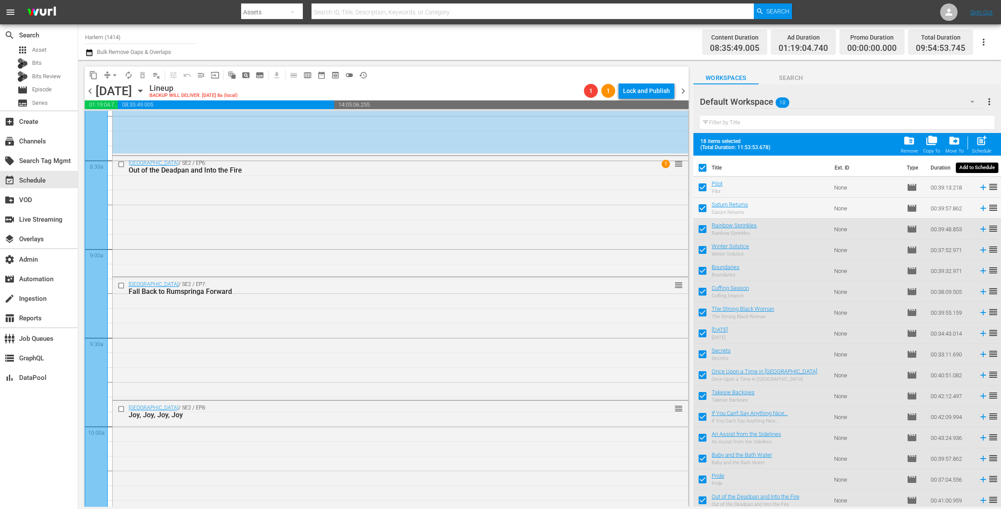
click at [979, 142] on span "post_add" at bounding box center [981, 141] width 12 height 12
checkbox input "false"
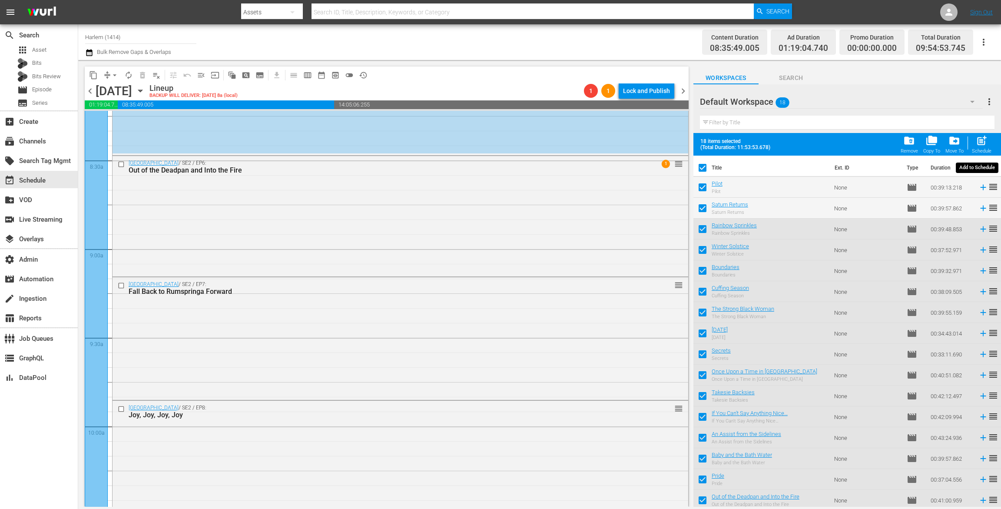
checkbox input "false"
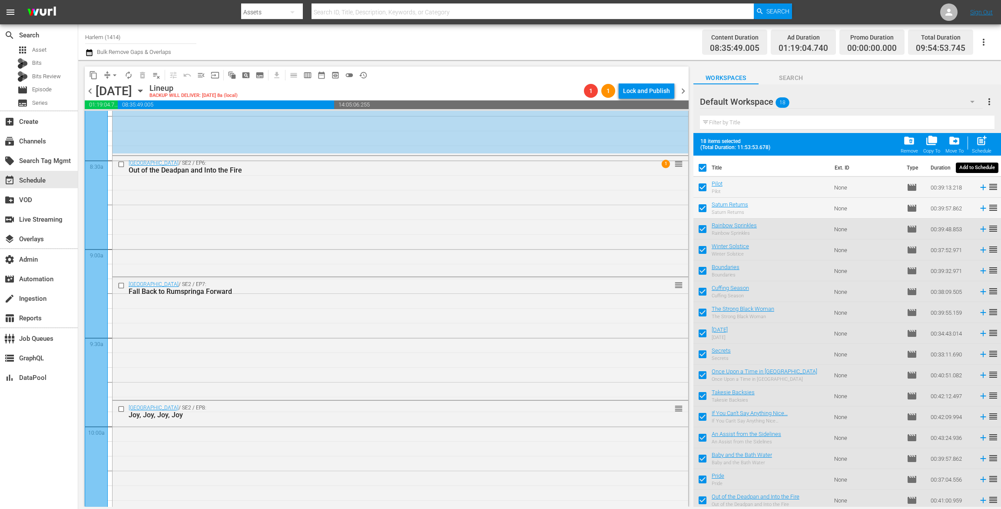
checkbox input "false"
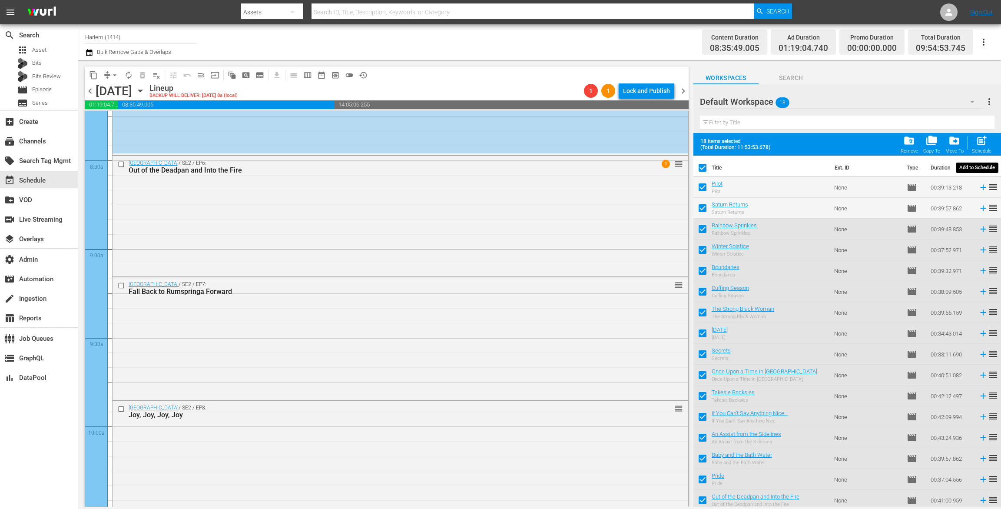
checkbox input "false"
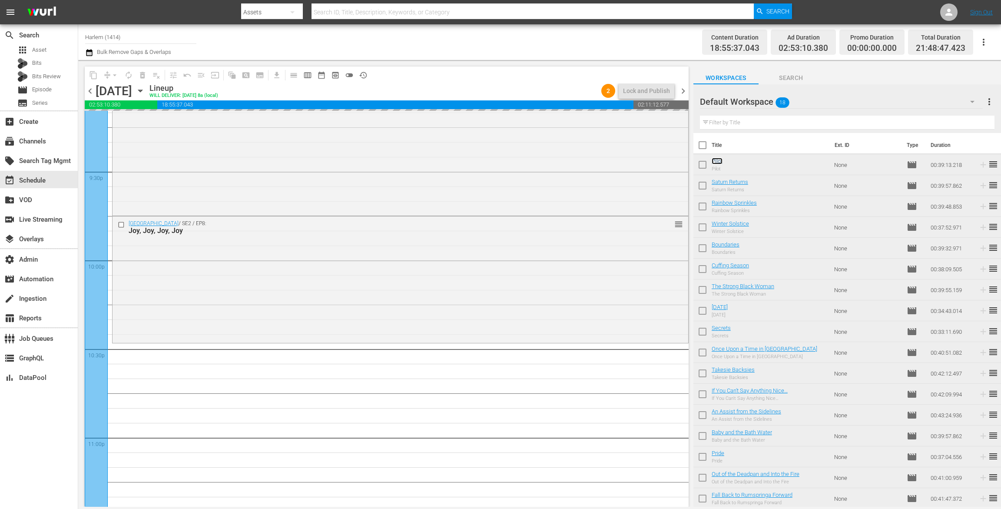
scroll to position [3856, 0]
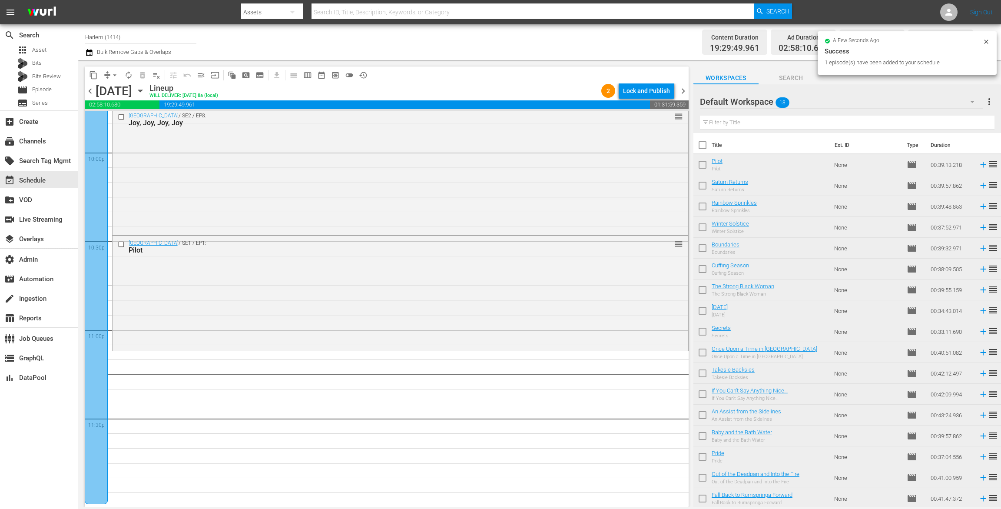
click at [700, 184] on input "checkbox" at bounding box center [702, 187] width 18 height 18
checkbox input "true"
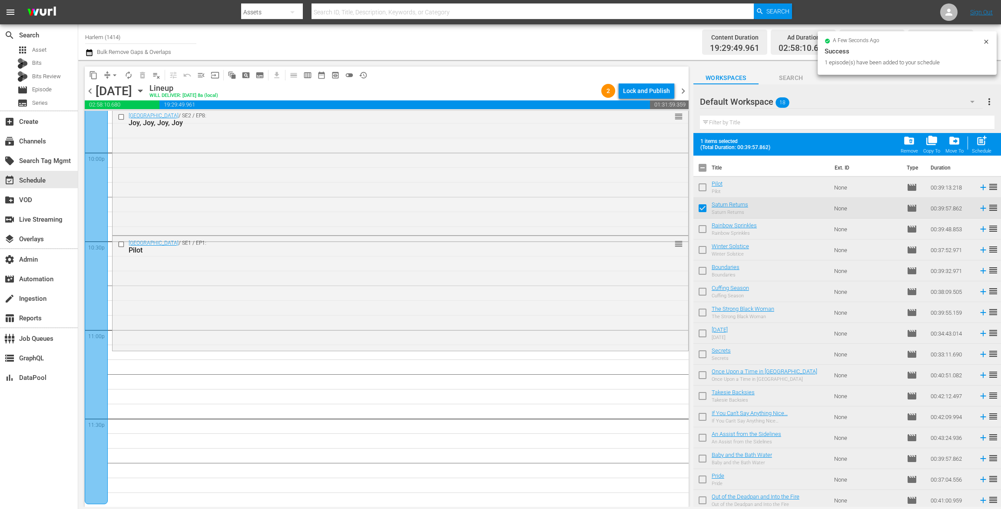
click at [705, 229] on input "checkbox" at bounding box center [702, 230] width 18 height 18
checkbox input "true"
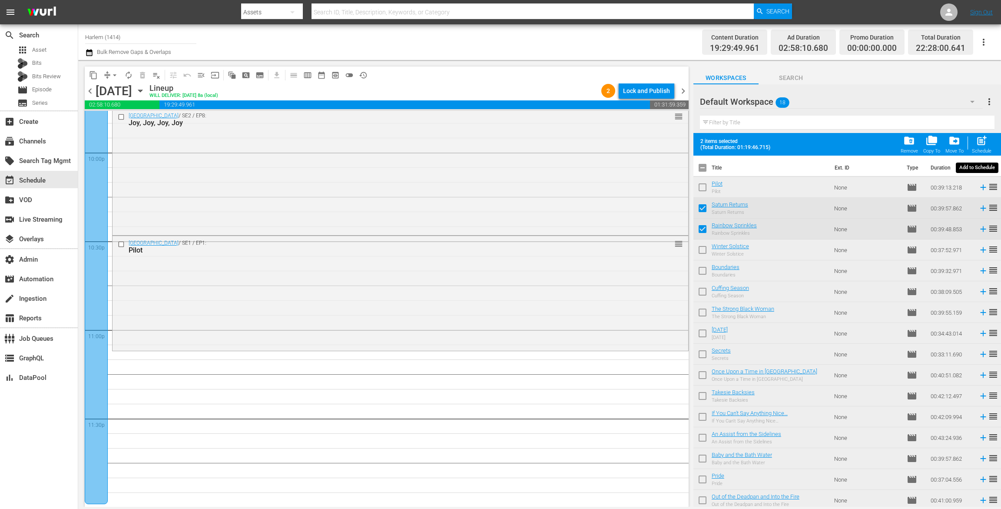
click at [983, 145] on span "post_add" at bounding box center [981, 141] width 12 height 12
checkbox input "false"
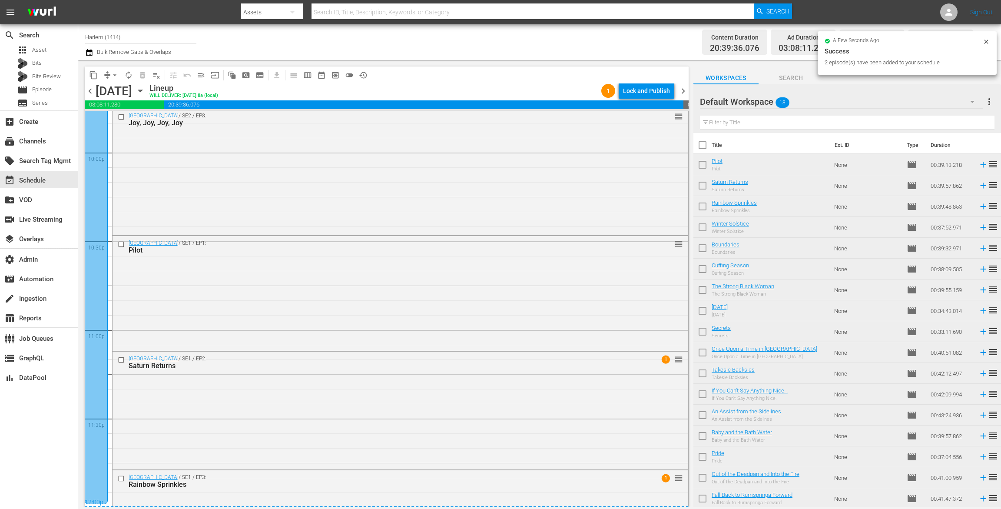
scroll to position [3936, 0]
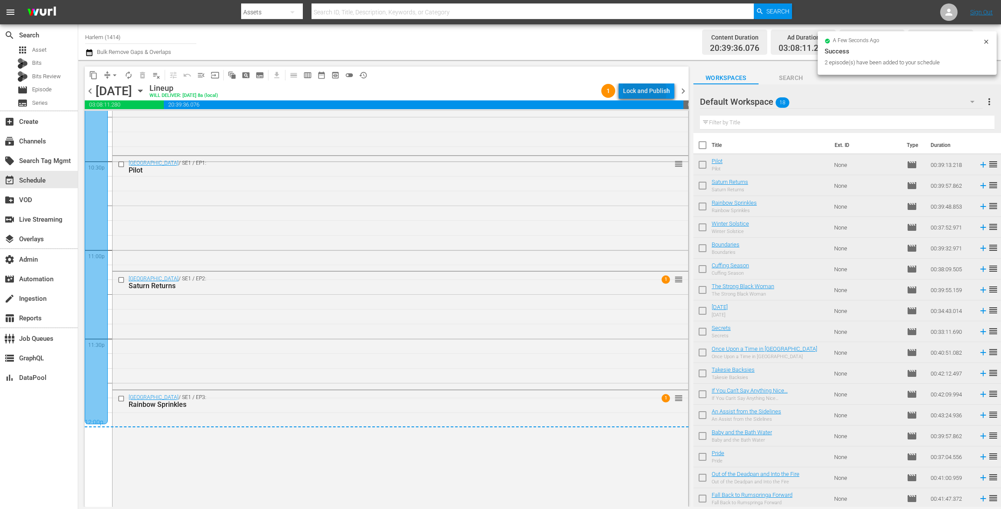
click at [641, 92] on div "Lock and Publish" at bounding box center [646, 91] width 47 height 16
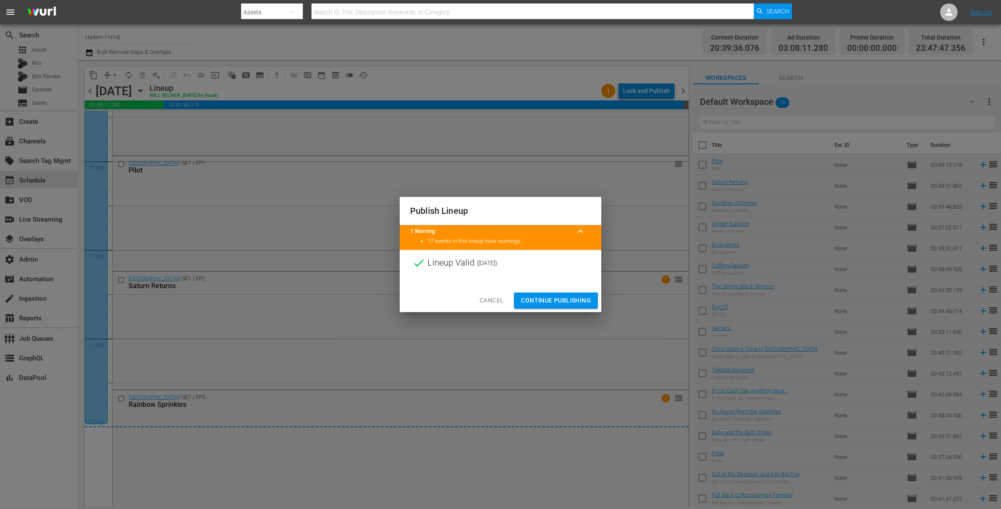
click at [567, 301] on span "Continue Publishing" at bounding box center [556, 300] width 70 height 11
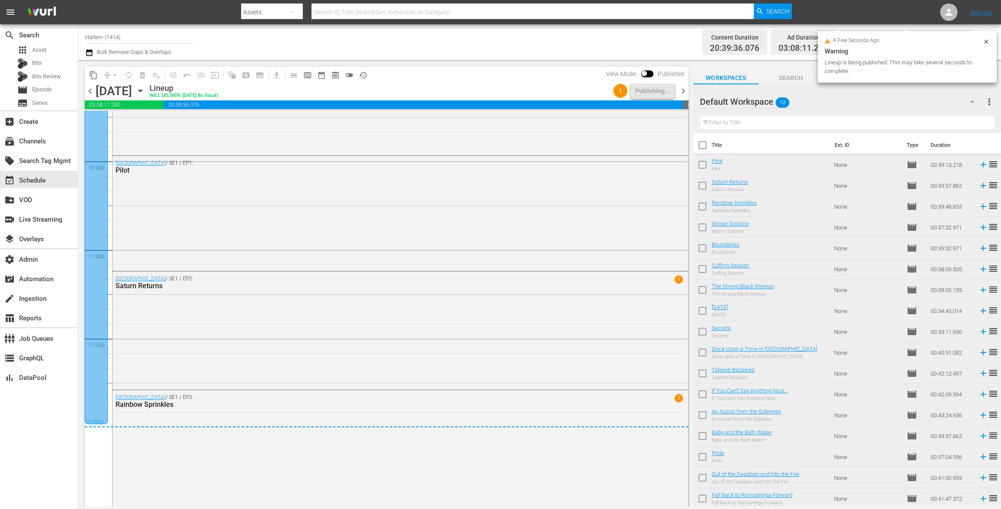
click at [684, 89] on span "chevron_right" at bounding box center [682, 91] width 11 height 11
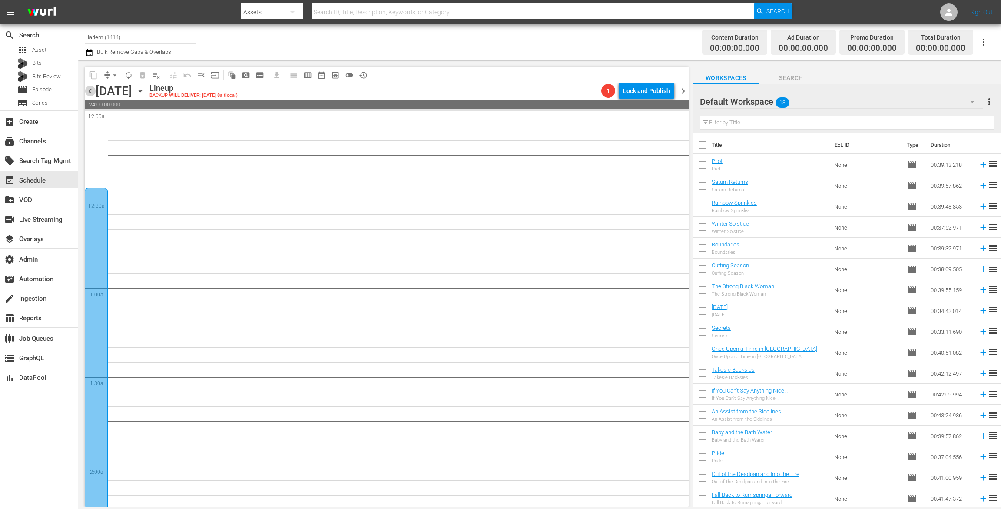
click at [92, 89] on span "chevron_left" at bounding box center [90, 91] width 11 height 11
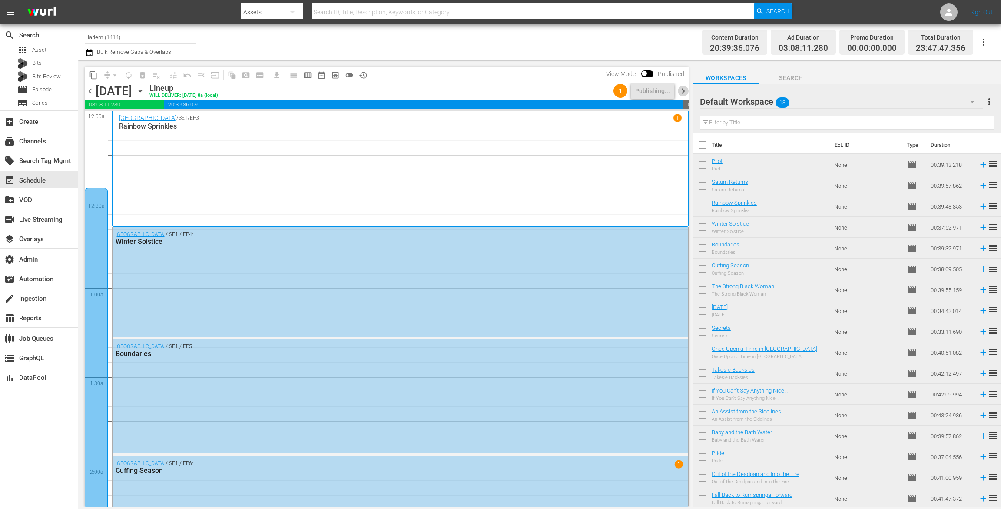
click at [684, 89] on span "chevron_right" at bounding box center [682, 91] width 11 height 11
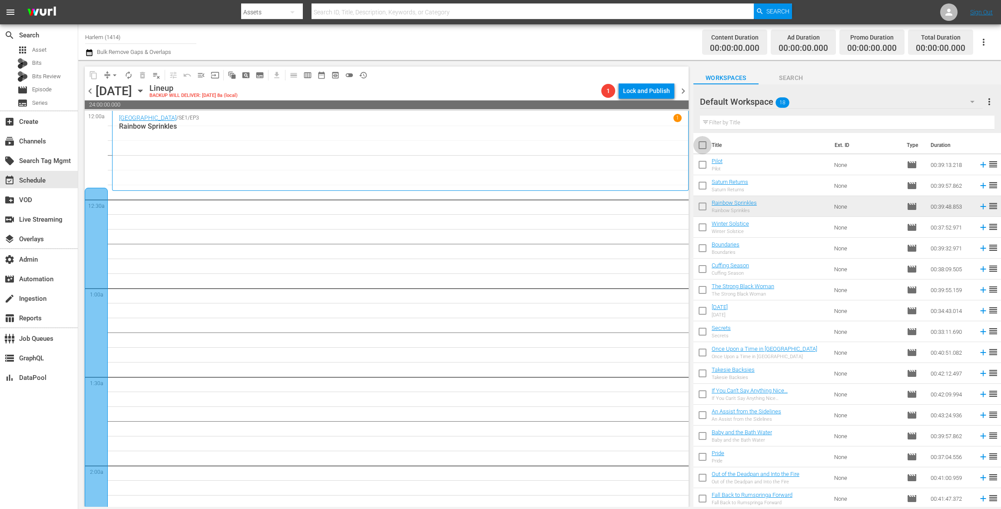
click at [700, 143] on input "checkbox" at bounding box center [702, 147] width 18 height 18
checkbox input "true"
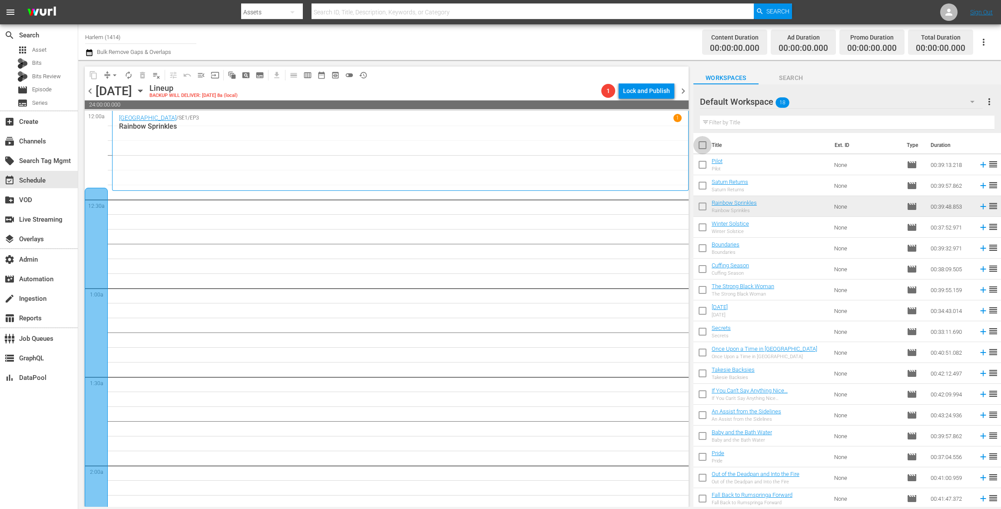
checkbox input "true"
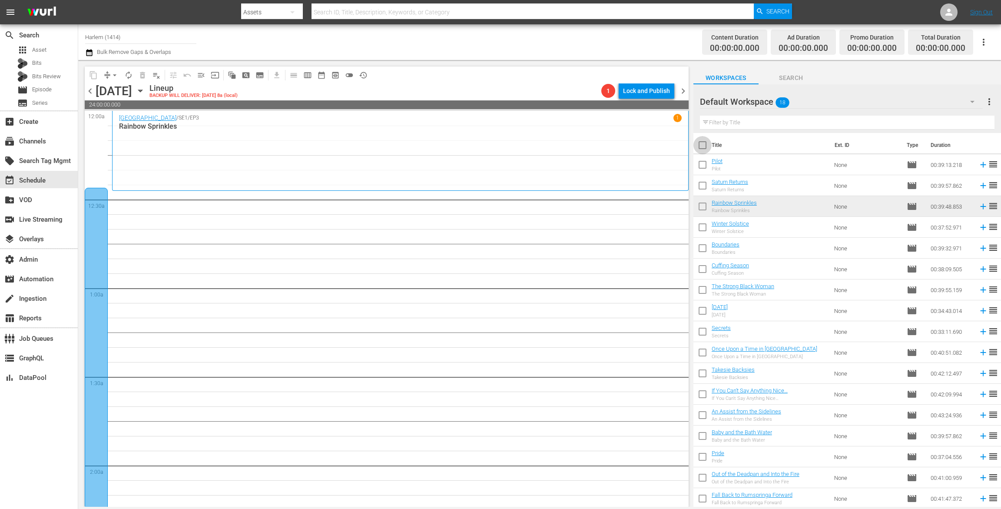
checkbox input "true"
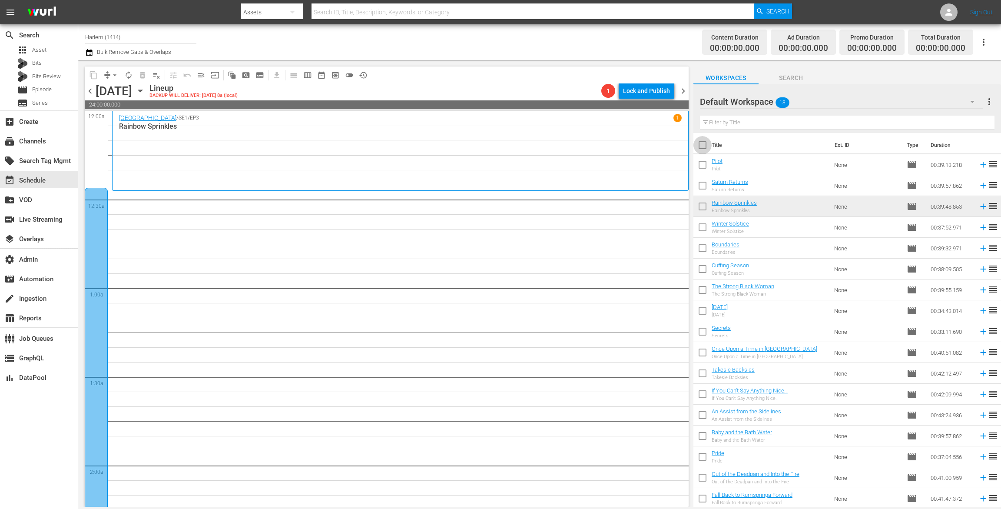
checkbox input "true"
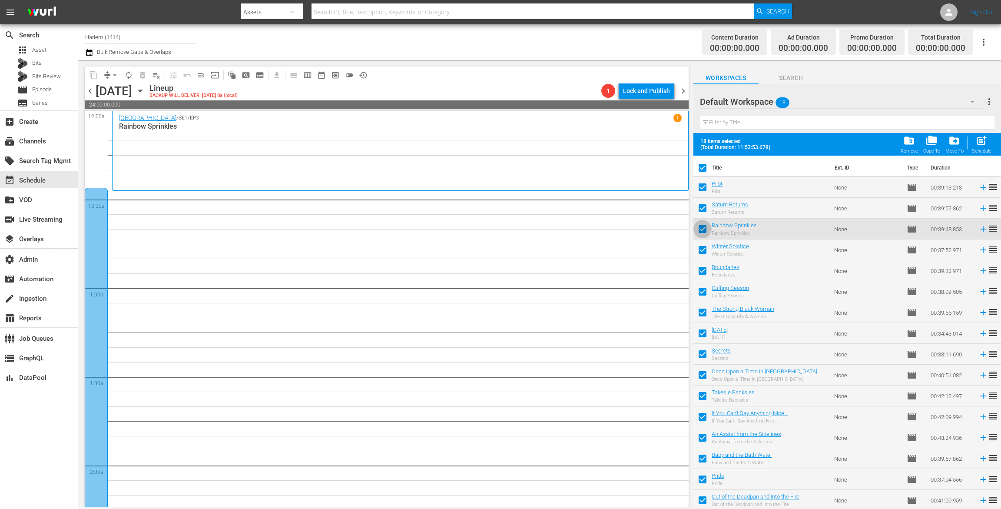
drag, startPoint x: 699, startPoint y: 228, endPoint x: 704, endPoint y: 205, distance: 23.5
click at [699, 228] on input "checkbox" at bounding box center [702, 230] width 18 height 18
checkbox input "false"
click at [704, 205] on input "checkbox" at bounding box center [702, 210] width 18 height 18
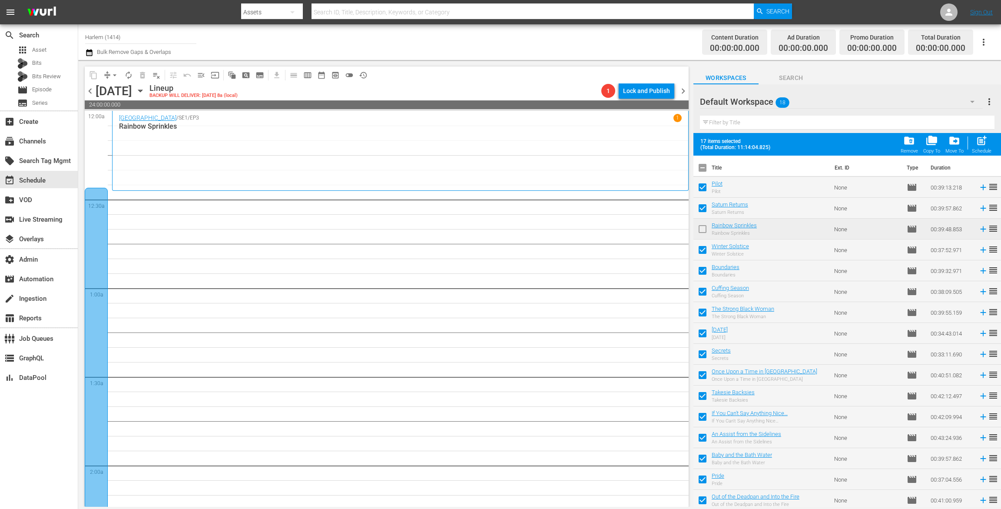
checkbox input "false"
click at [700, 189] on input "checkbox" at bounding box center [702, 189] width 18 height 18
checkbox input "false"
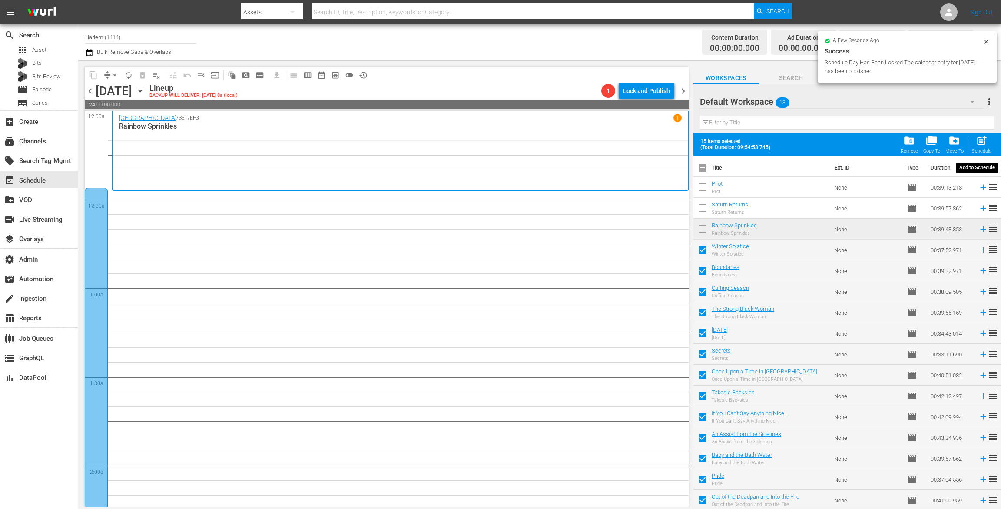
click at [982, 142] on span "post_add" at bounding box center [981, 141] width 12 height 12
checkbox input "false"
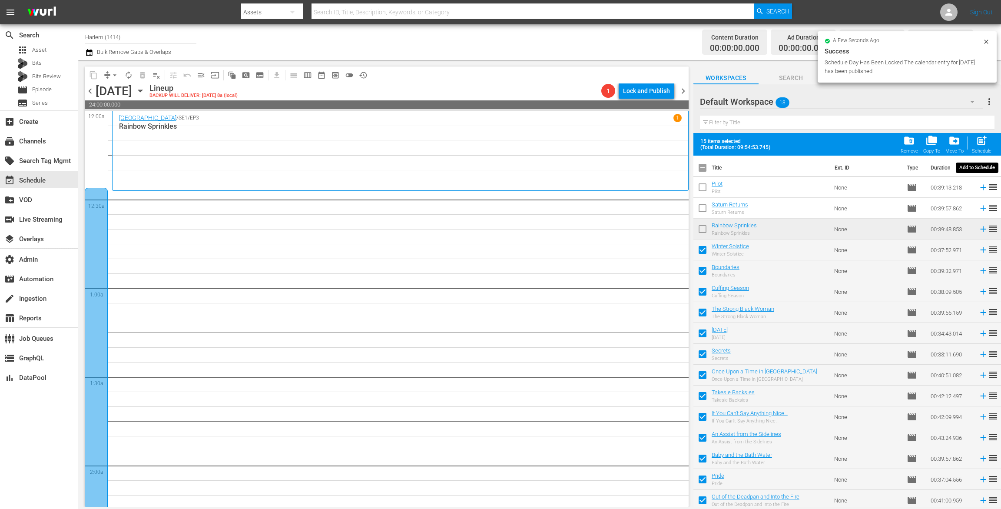
checkbox input "false"
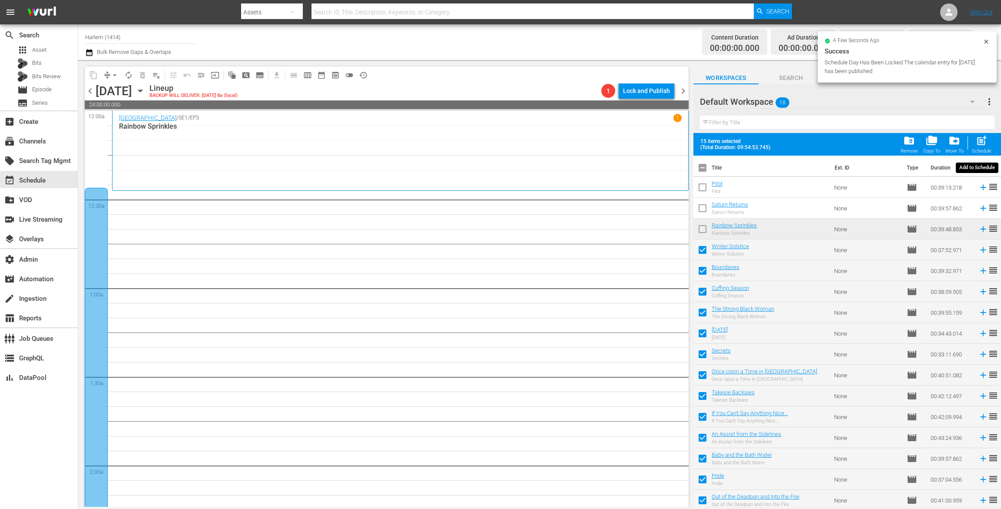
checkbox input "false"
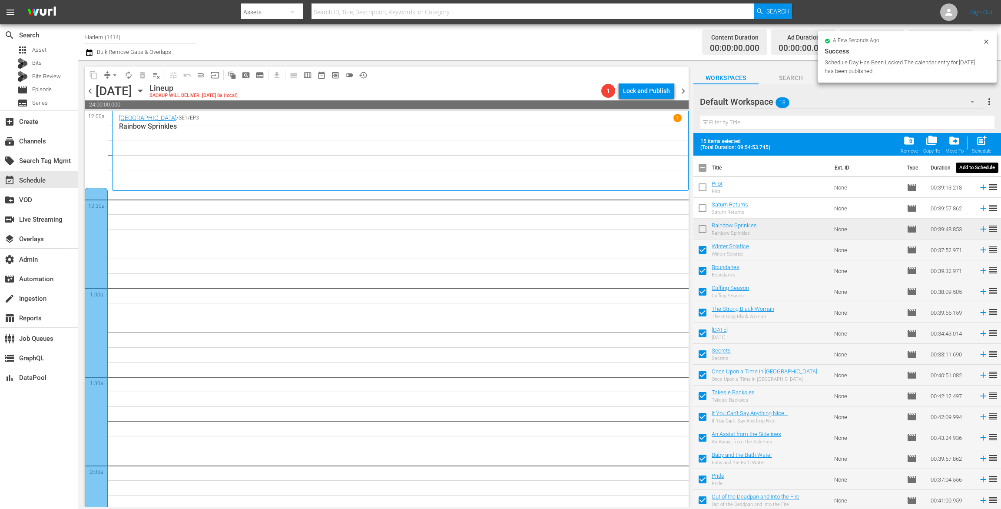
checkbox input "false"
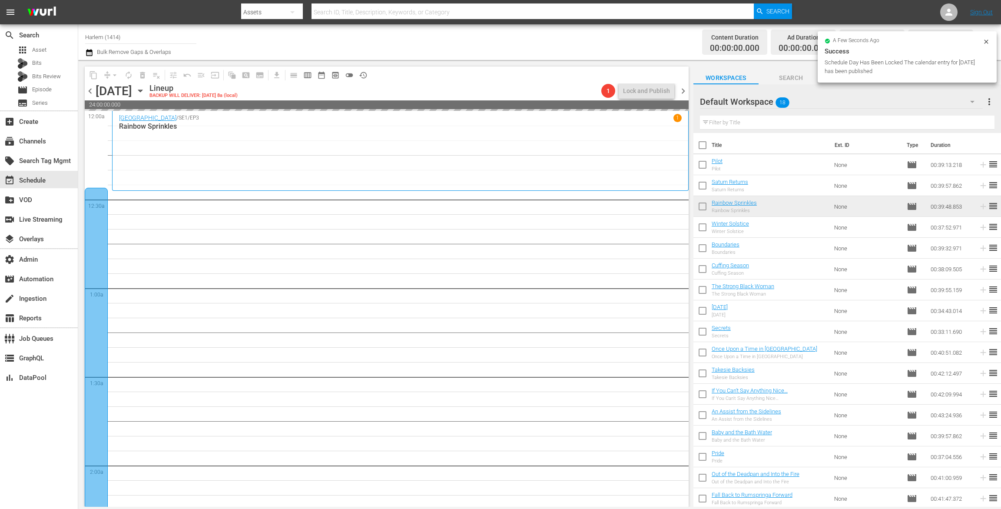
click at [702, 143] on input "checkbox" at bounding box center [702, 147] width 18 height 18
checkbox input "true"
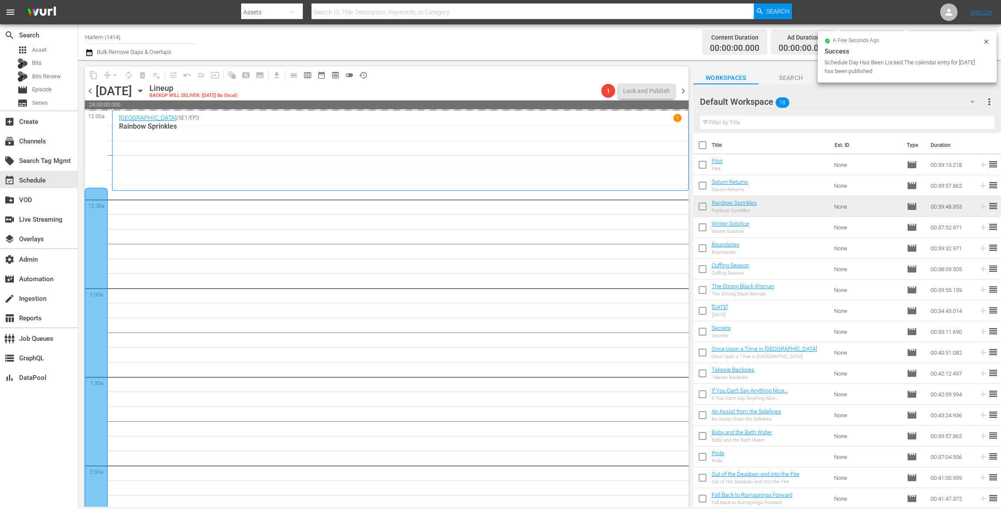
checkbox input "true"
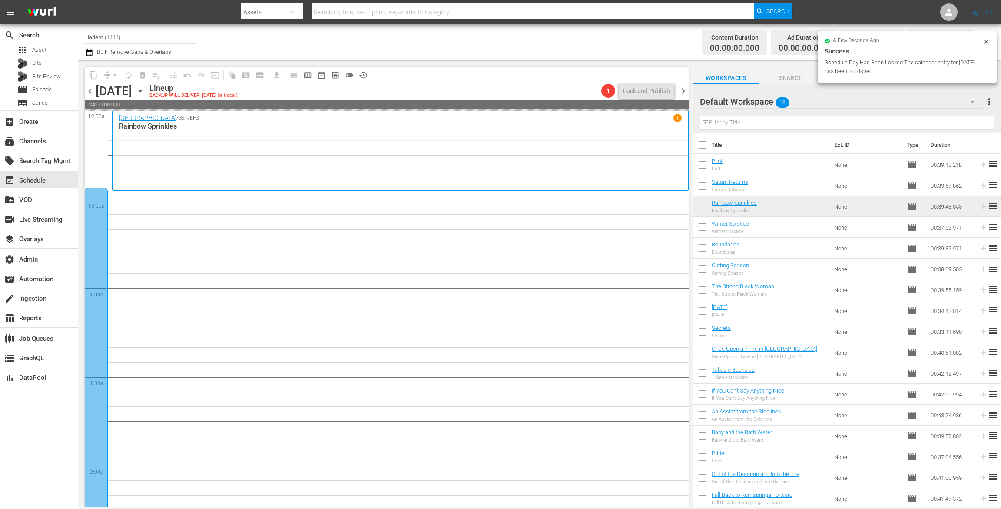
checkbox input "true"
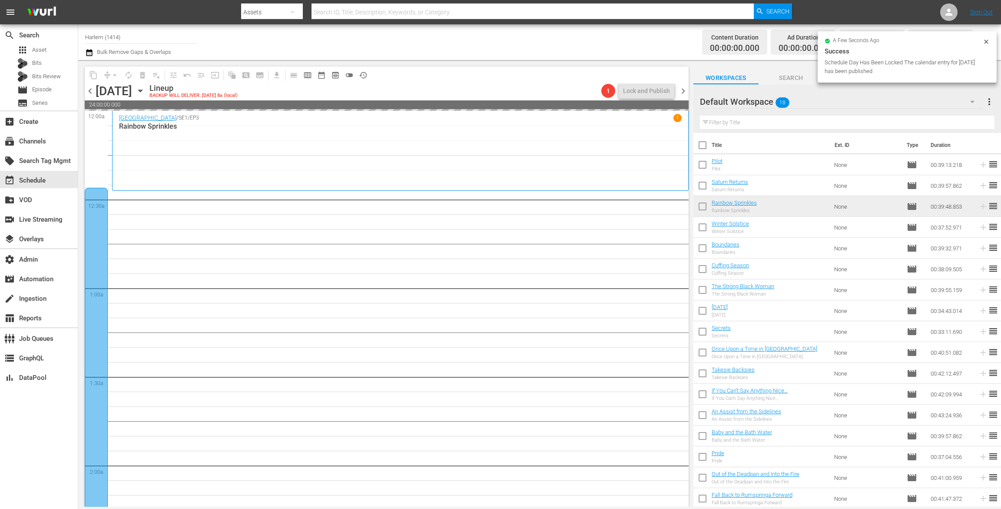
checkbox input "true"
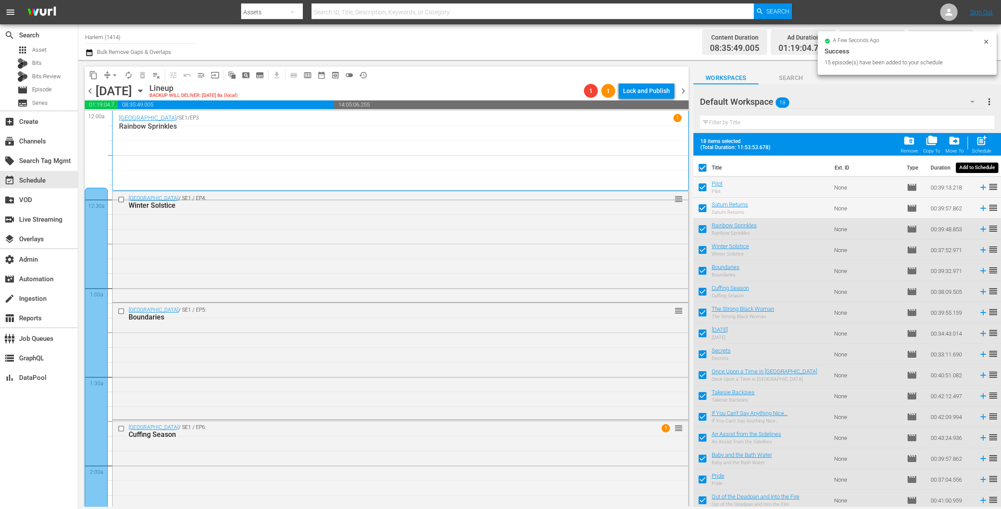
click at [980, 143] on span "post_add" at bounding box center [981, 141] width 12 height 12
checkbox input "false"
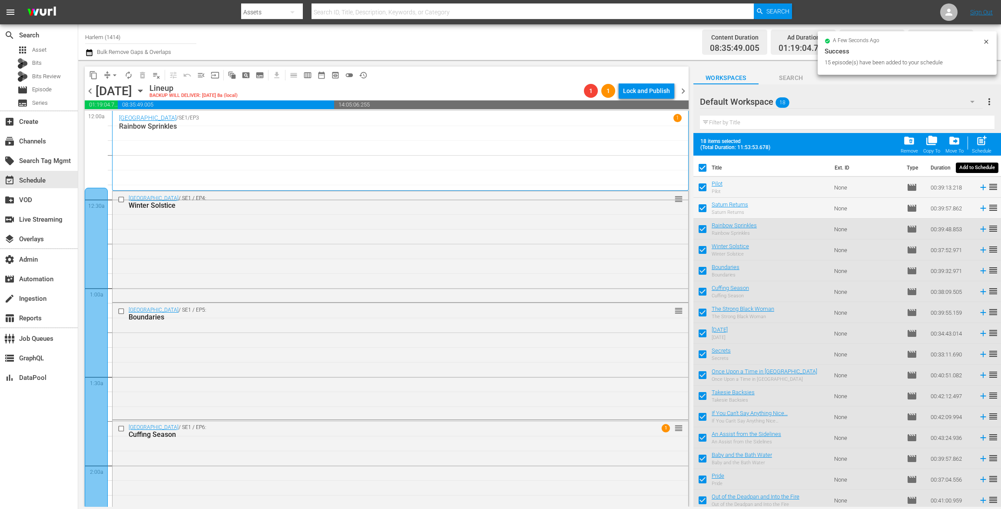
checkbox input "false"
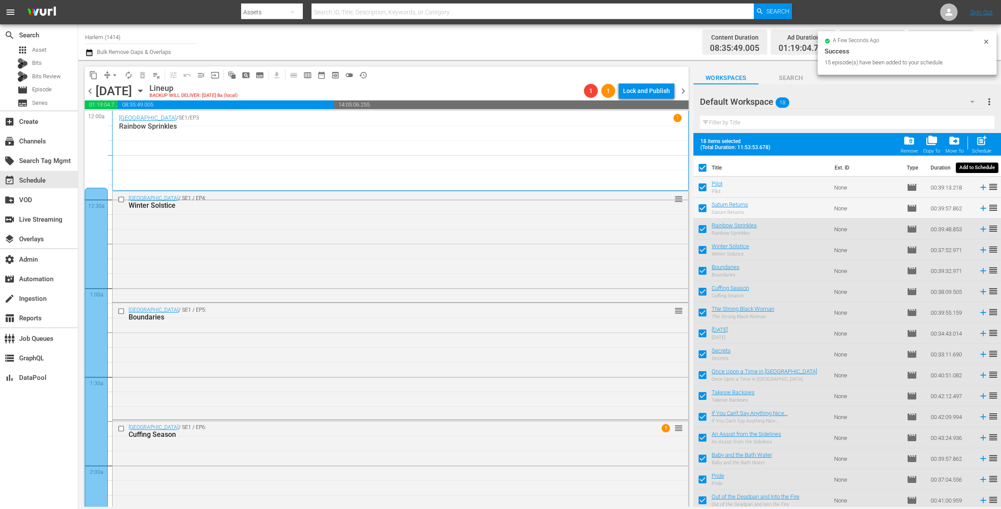
checkbox input "false"
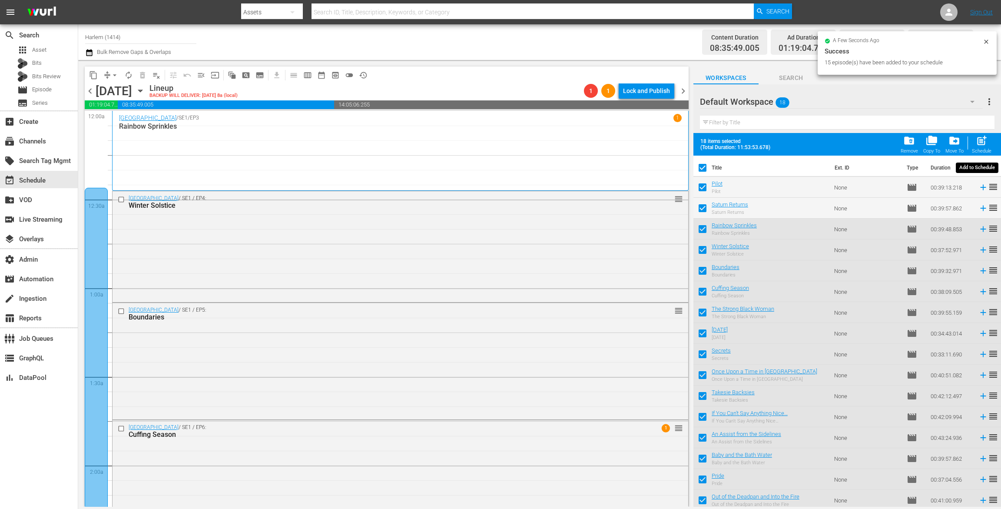
checkbox input "false"
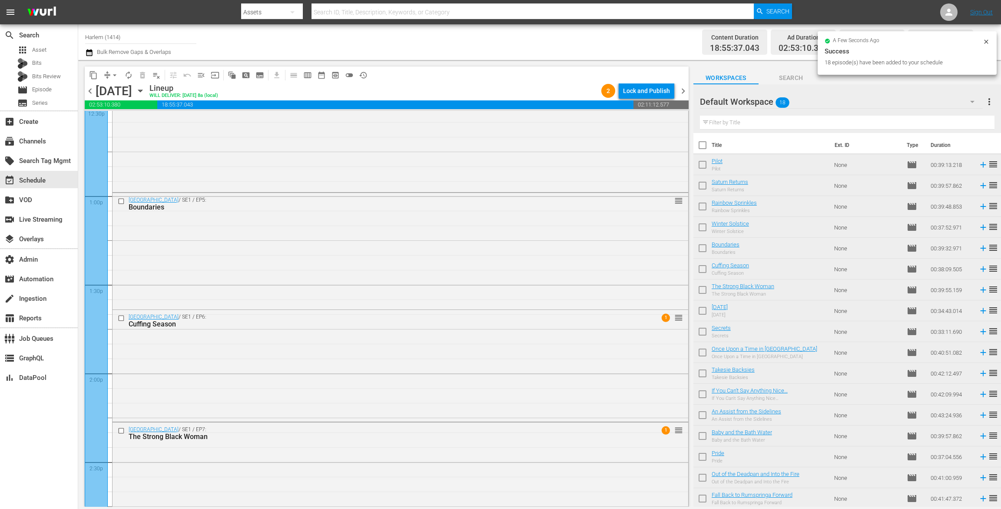
scroll to position [3856, 0]
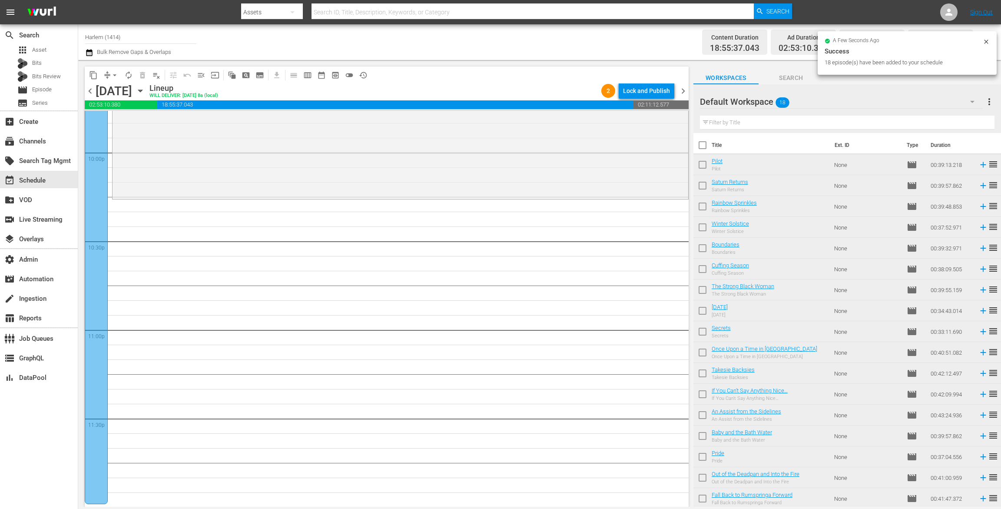
click at [700, 141] on input "checkbox" at bounding box center [702, 147] width 18 height 18
checkbox input "true"
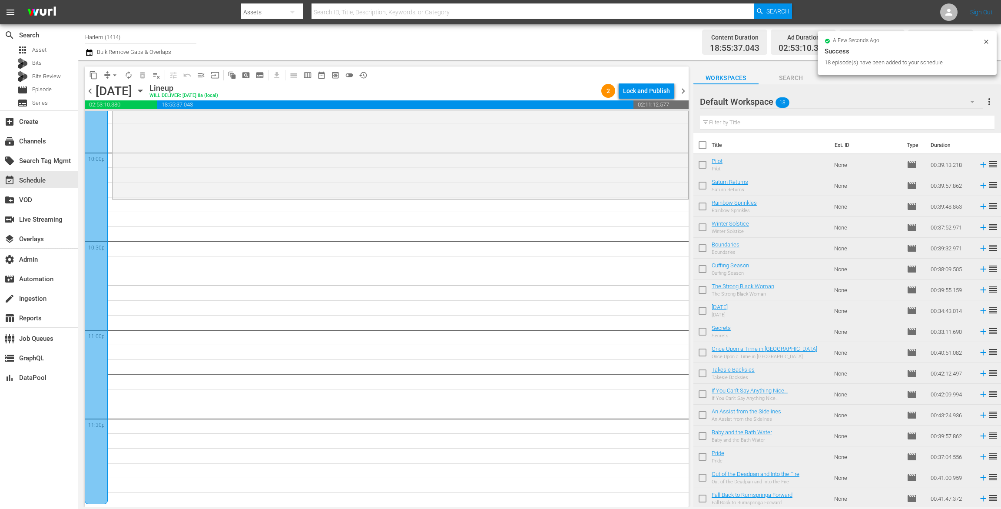
checkbox input "true"
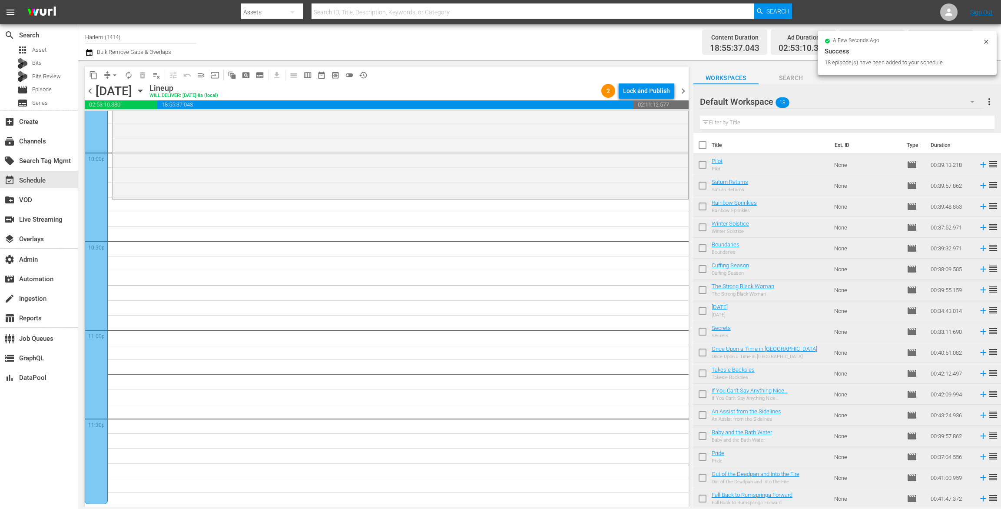
checkbox input "true"
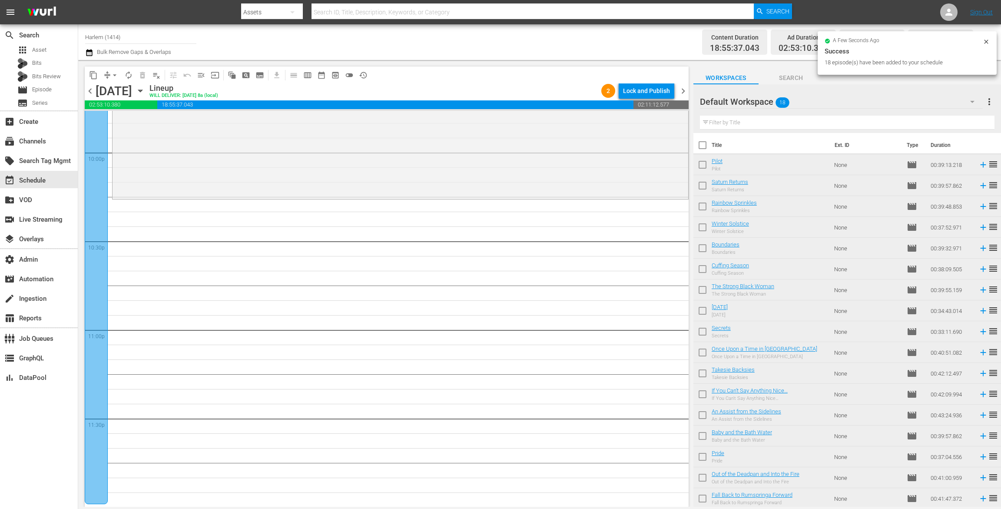
checkbox input "true"
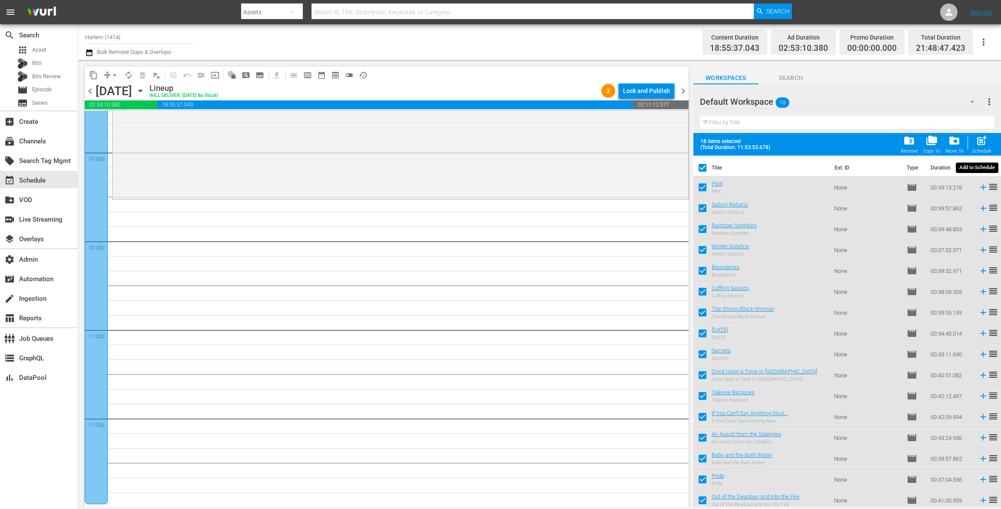
click at [978, 144] on span "post_add" at bounding box center [981, 141] width 12 height 12
checkbox input "false"
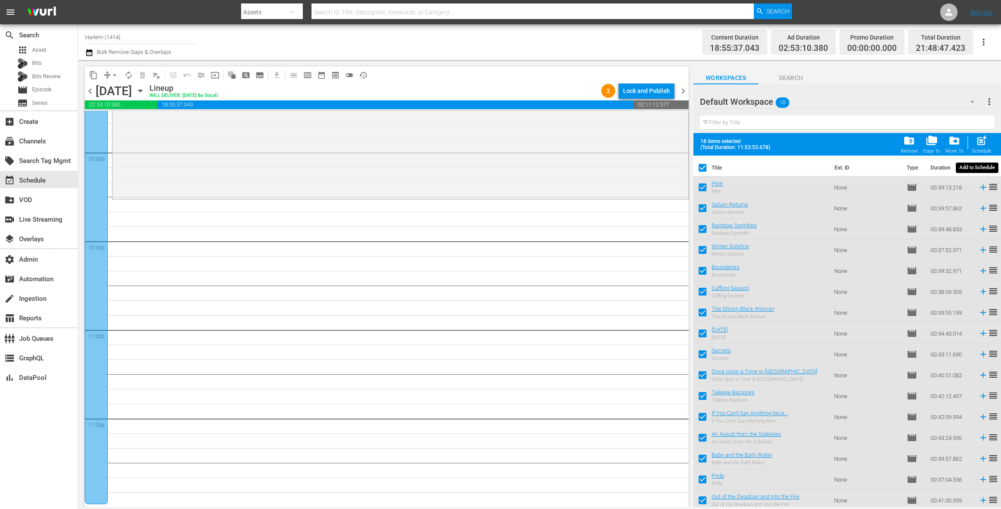
checkbox input "false"
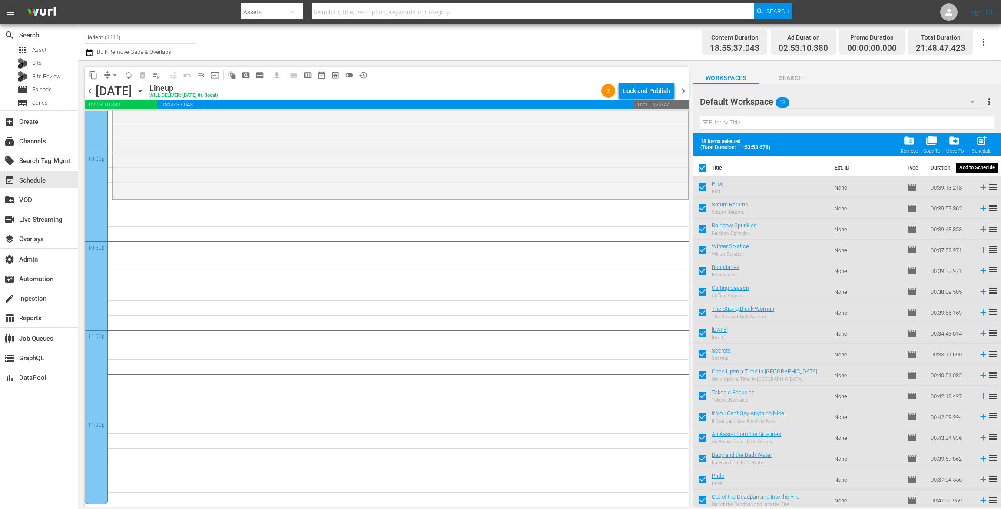
checkbox input "false"
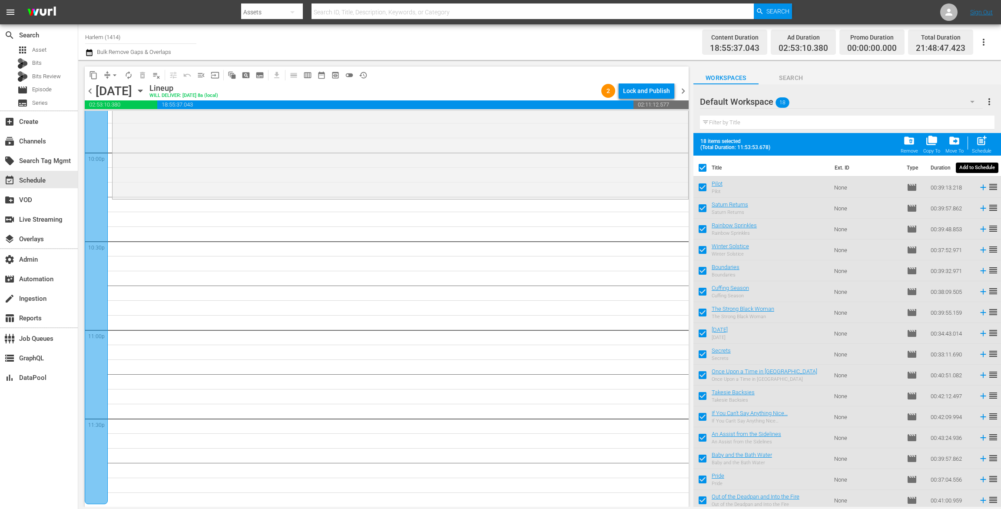
checkbox input "false"
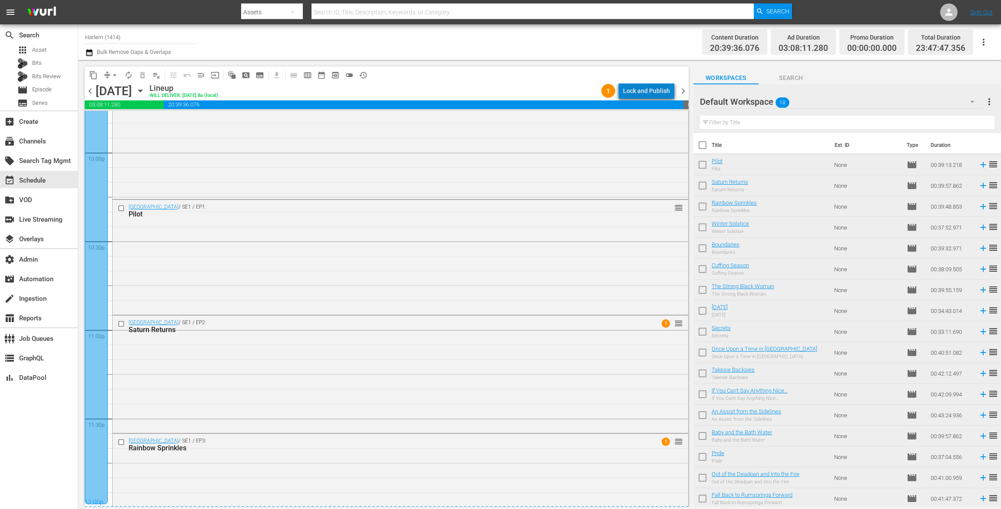
click at [658, 91] on div "Lock and Publish" at bounding box center [646, 91] width 47 height 16
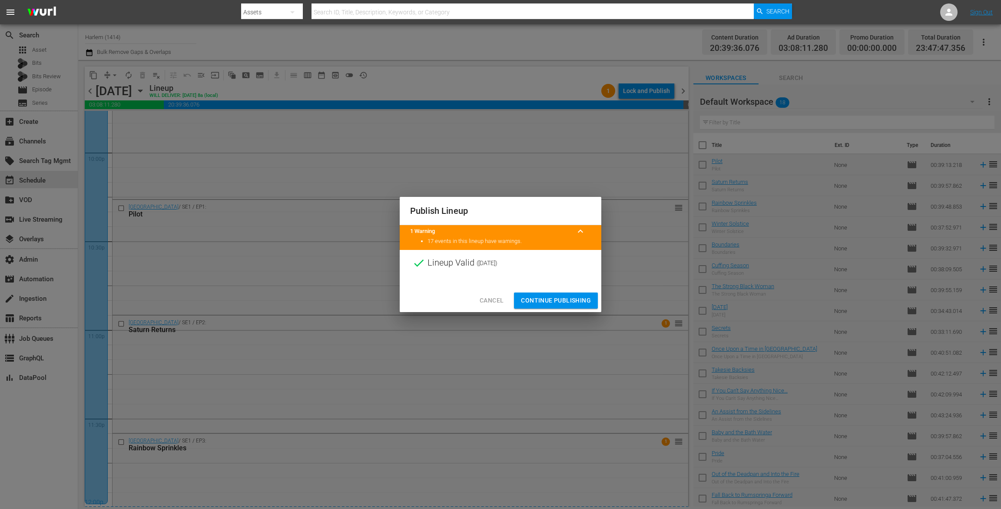
click at [572, 296] on span "Continue Publishing" at bounding box center [556, 300] width 70 height 11
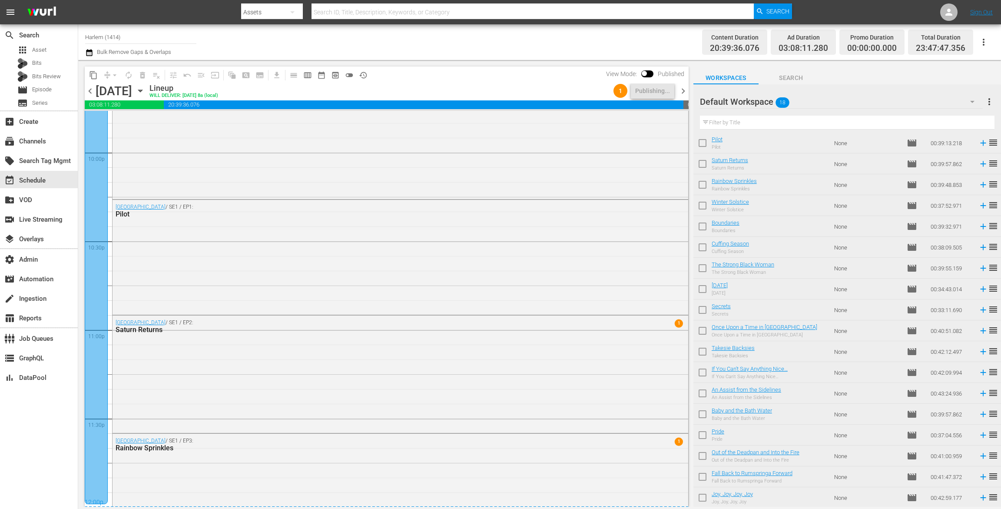
scroll to position [0, 0]
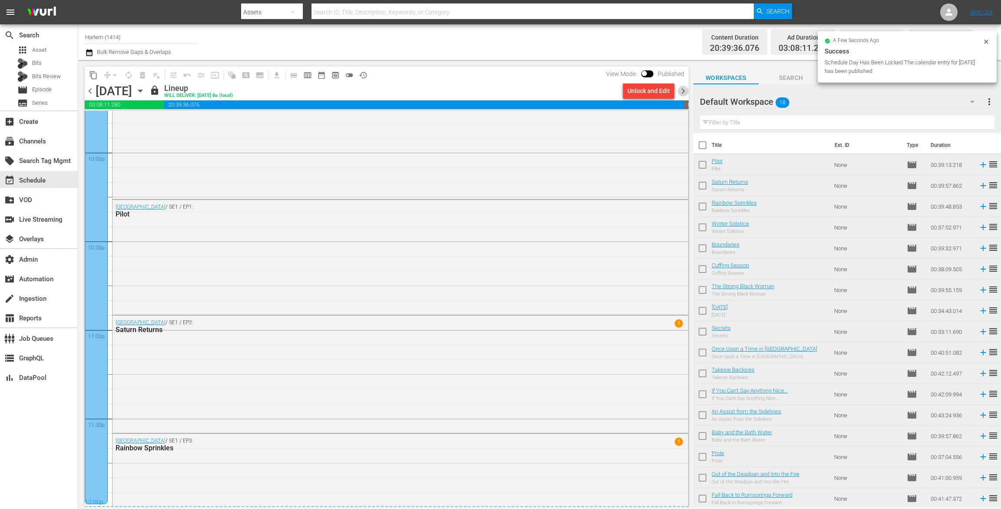
click at [684, 89] on span "chevron_right" at bounding box center [682, 91] width 11 height 11
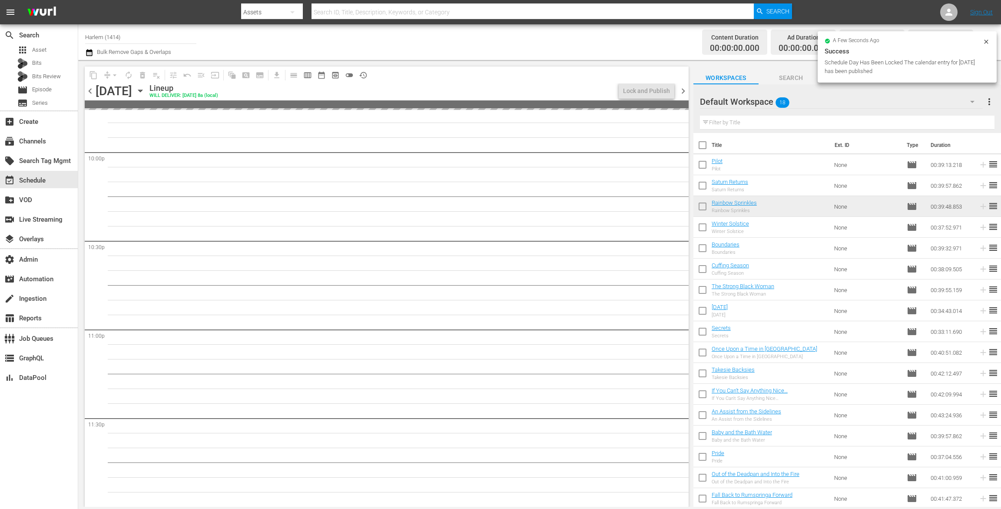
scroll to position [3857, 0]
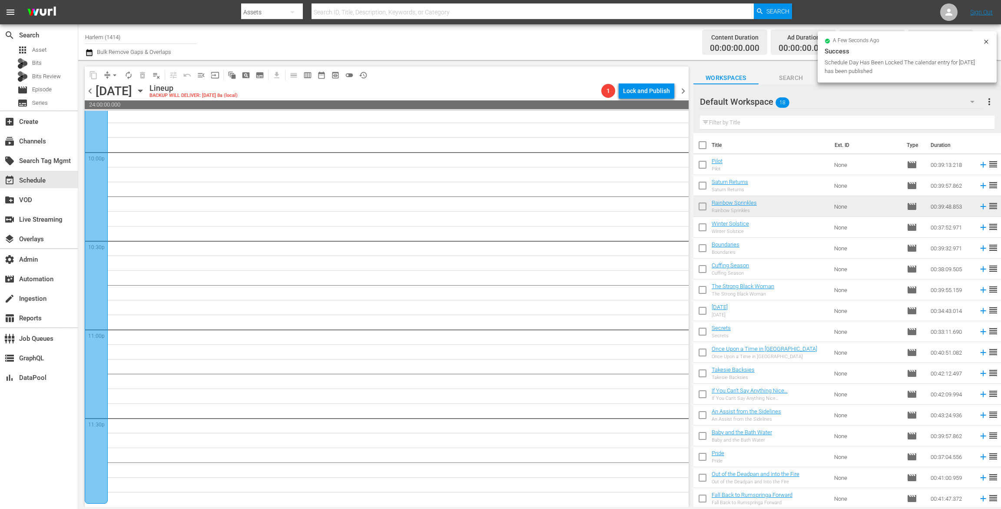
click at [702, 141] on input "checkbox" at bounding box center [702, 147] width 18 height 18
checkbox input "true"
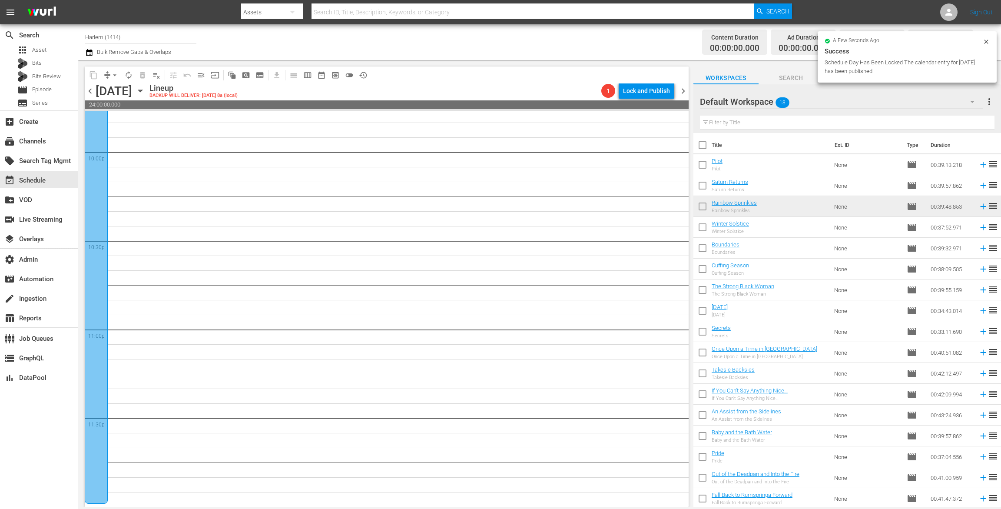
checkbox input "true"
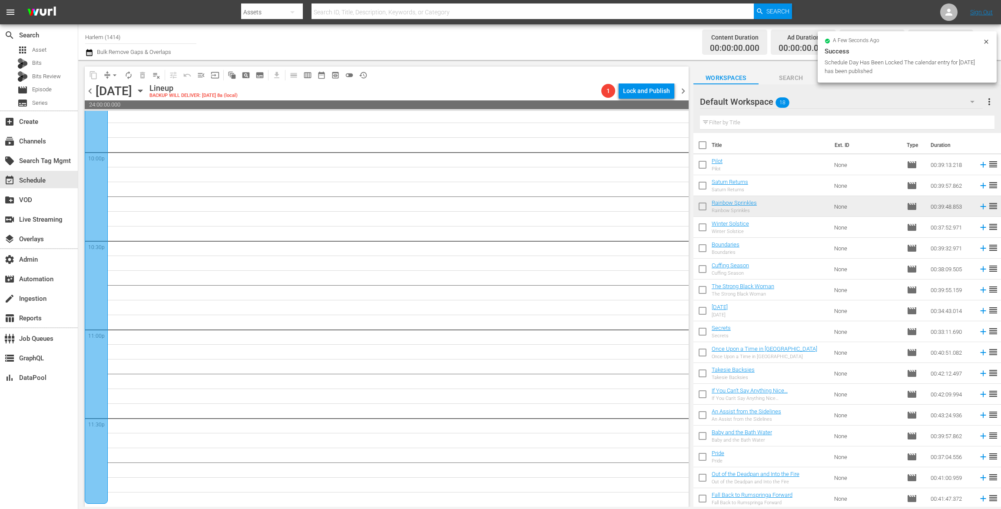
checkbox input "true"
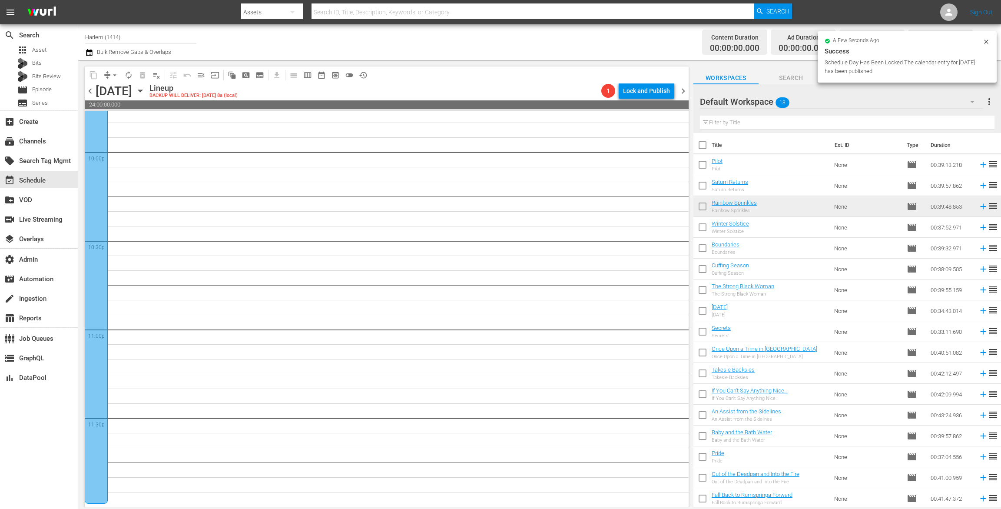
checkbox input "true"
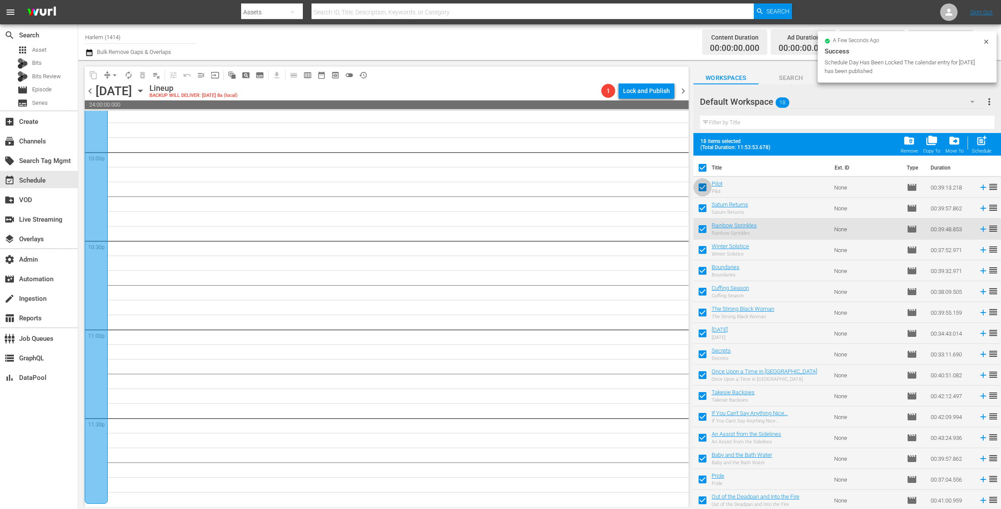
drag, startPoint x: 702, startPoint y: 186, endPoint x: 702, endPoint y: 192, distance: 6.5
click at [702, 186] on input "checkbox" at bounding box center [702, 189] width 18 height 18
checkbox input "false"
click at [702, 208] on input "checkbox" at bounding box center [702, 210] width 18 height 18
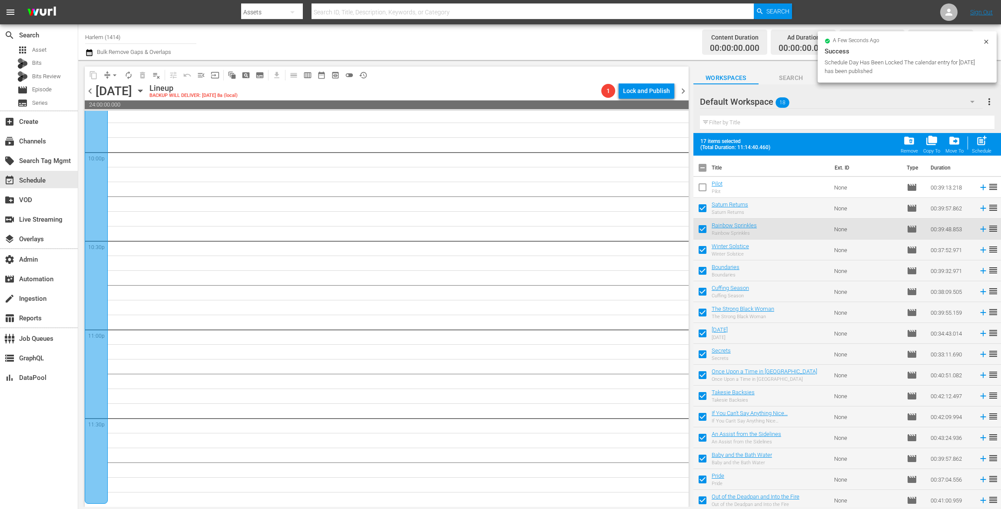
checkbox input "false"
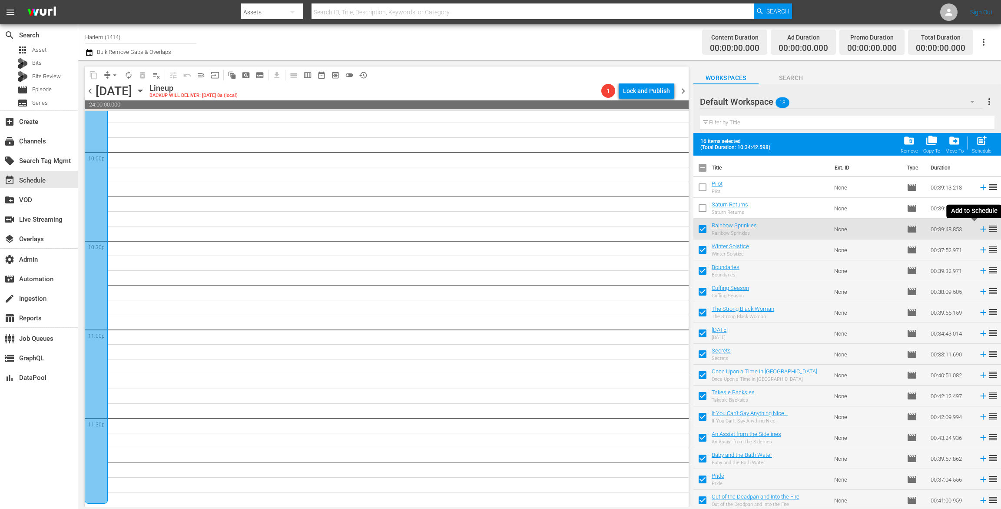
scroll to position [44, 0]
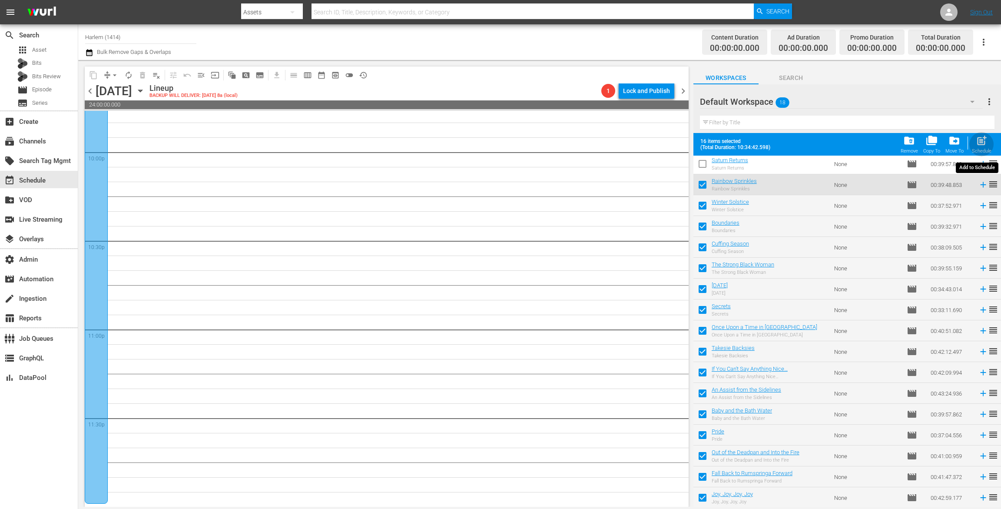
click at [983, 146] on span "post_add" at bounding box center [981, 141] width 12 height 12
checkbox input "false"
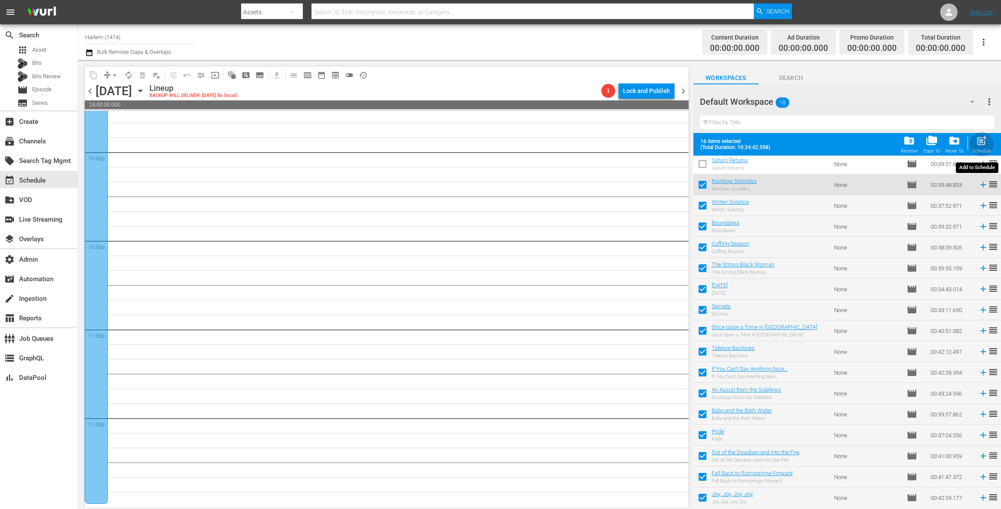
checkbox input "false"
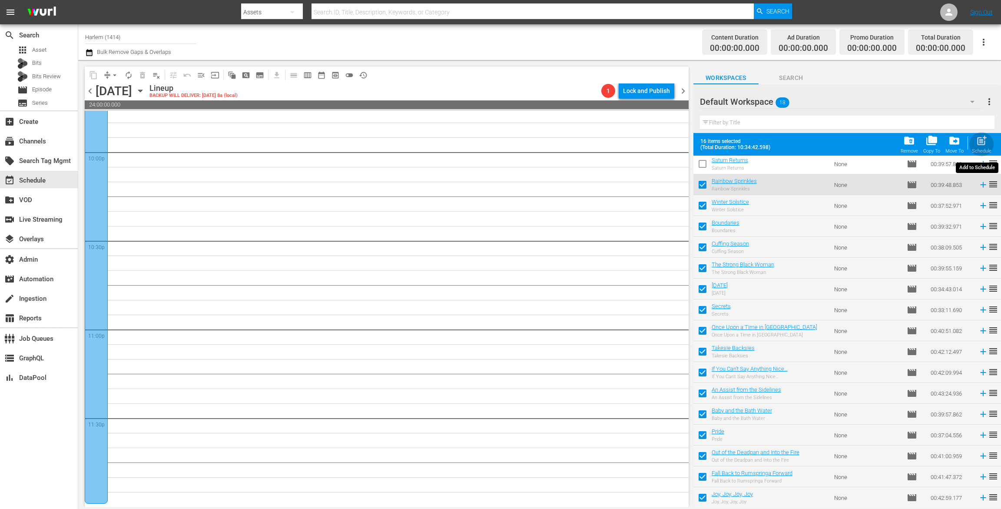
checkbox input "false"
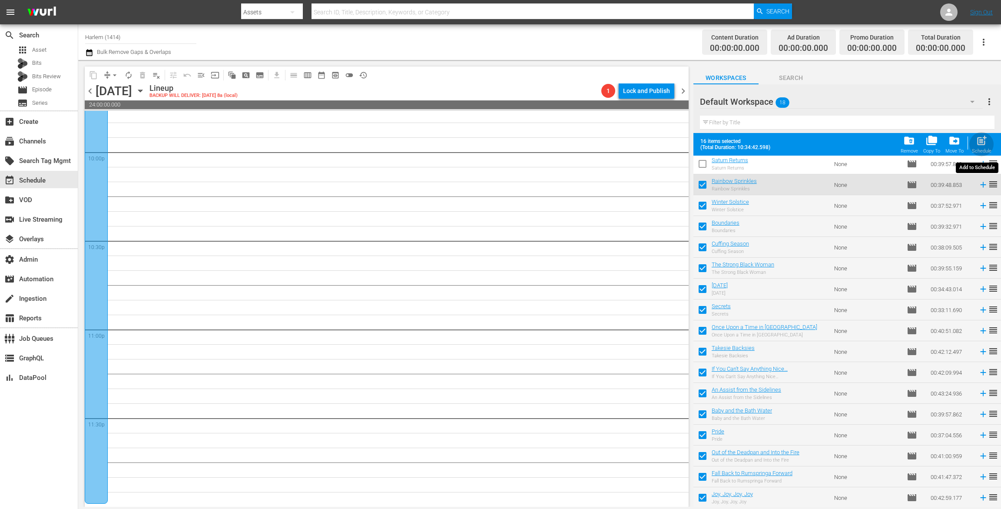
checkbox input "false"
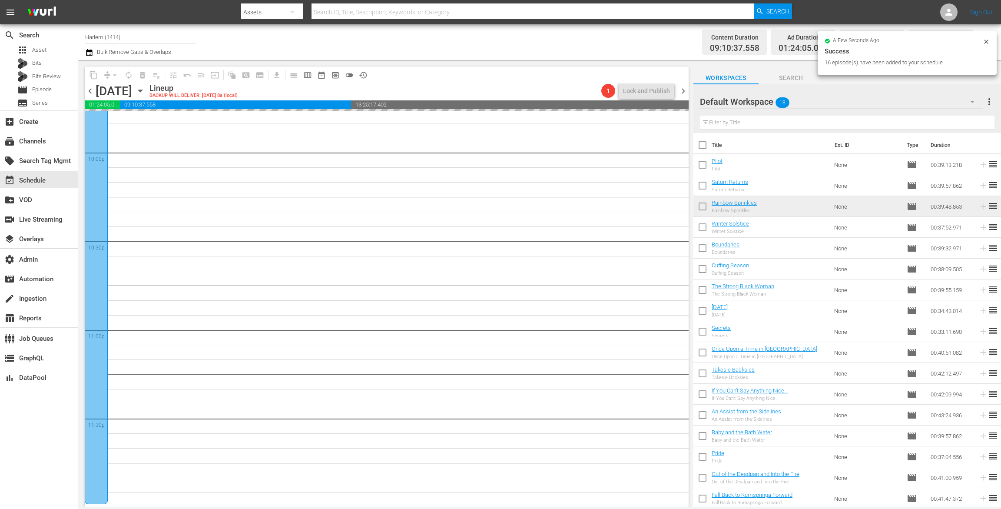
scroll to position [3857, 0]
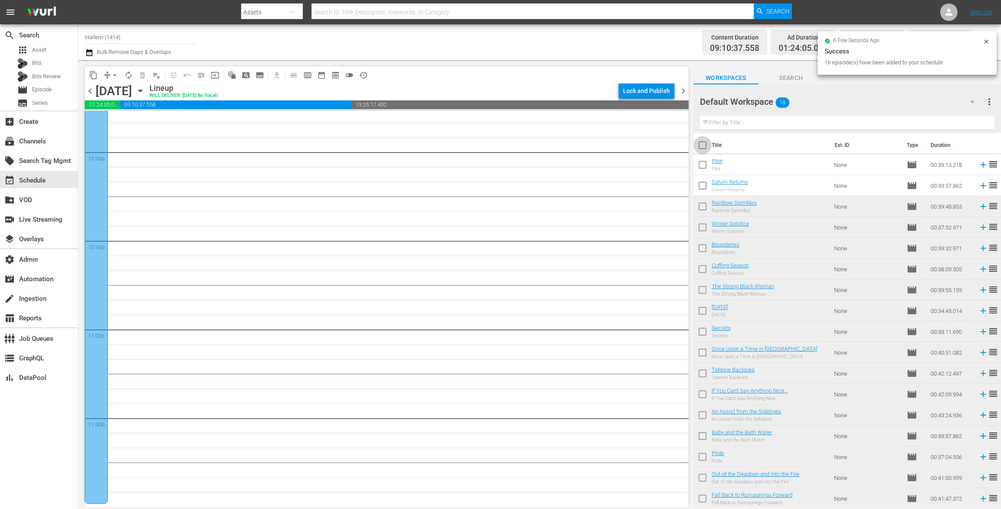
click at [704, 142] on input "checkbox" at bounding box center [702, 147] width 18 height 18
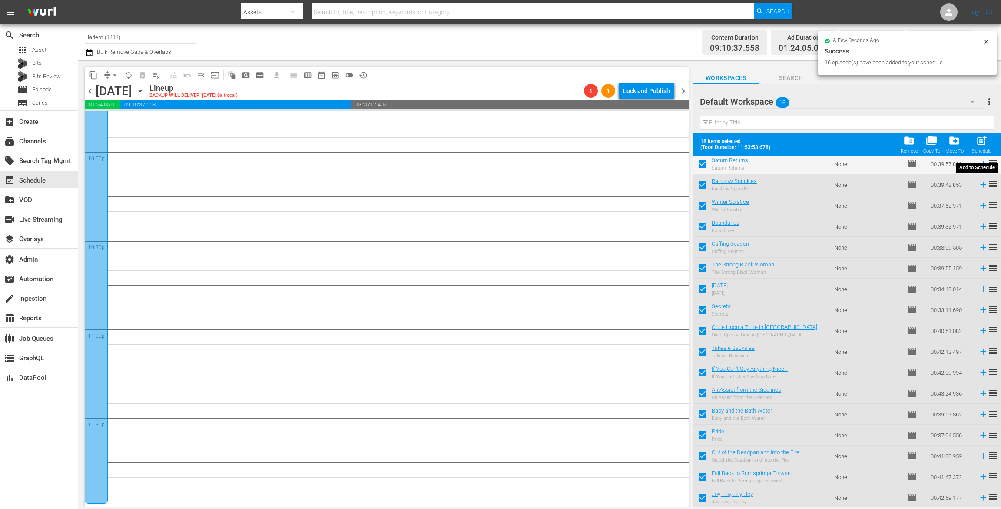
click at [975, 143] on span "post_add" at bounding box center [981, 141] width 12 height 12
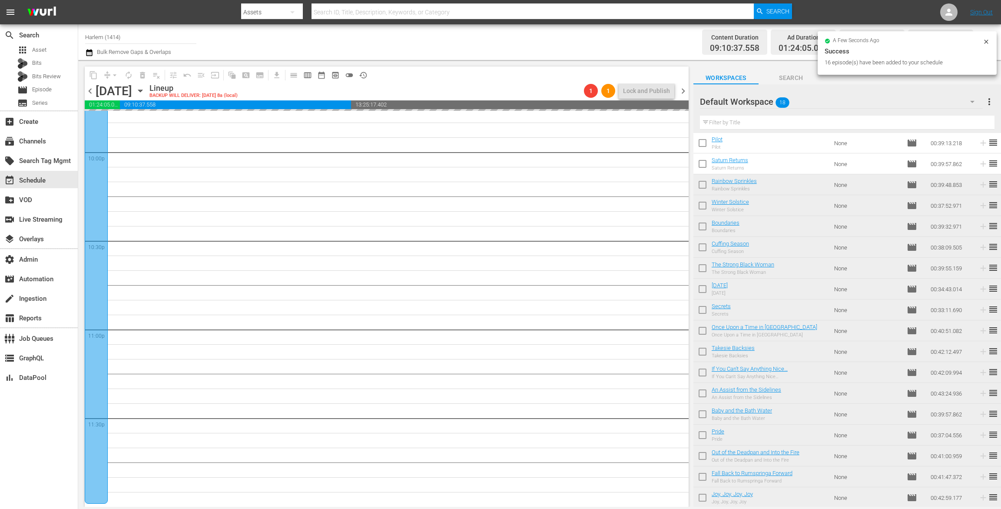
scroll to position [0, 0]
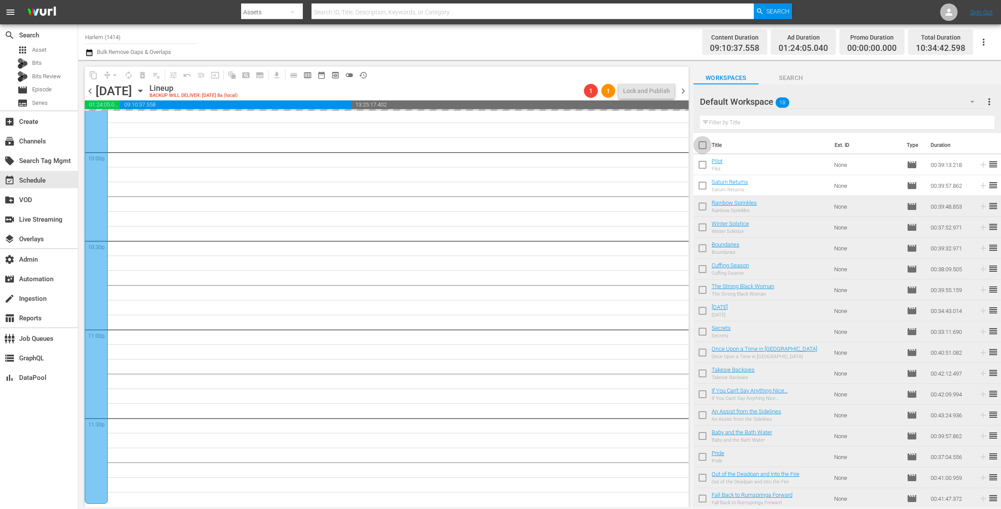
click at [704, 147] on input "checkbox" at bounding box center [702, 147] width 18 height 18
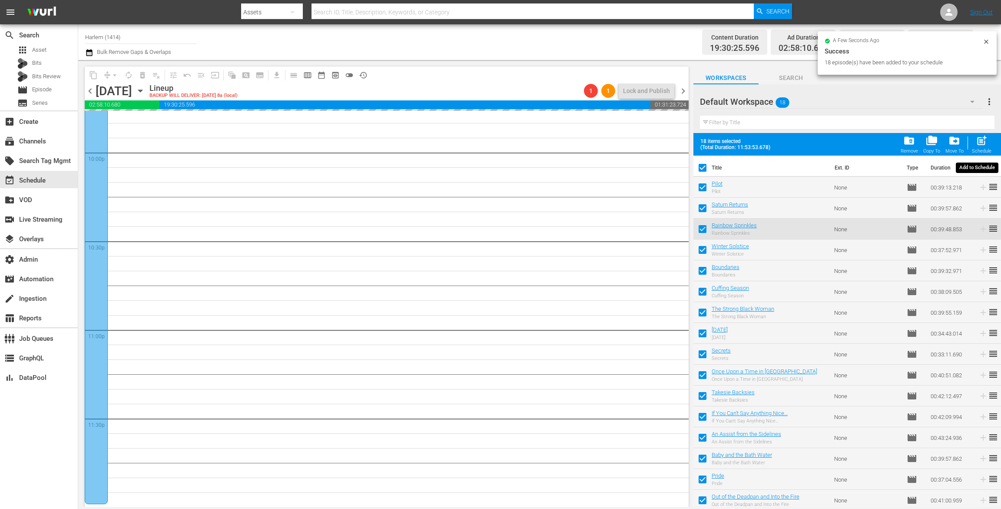
scroll to position [3857, 0]
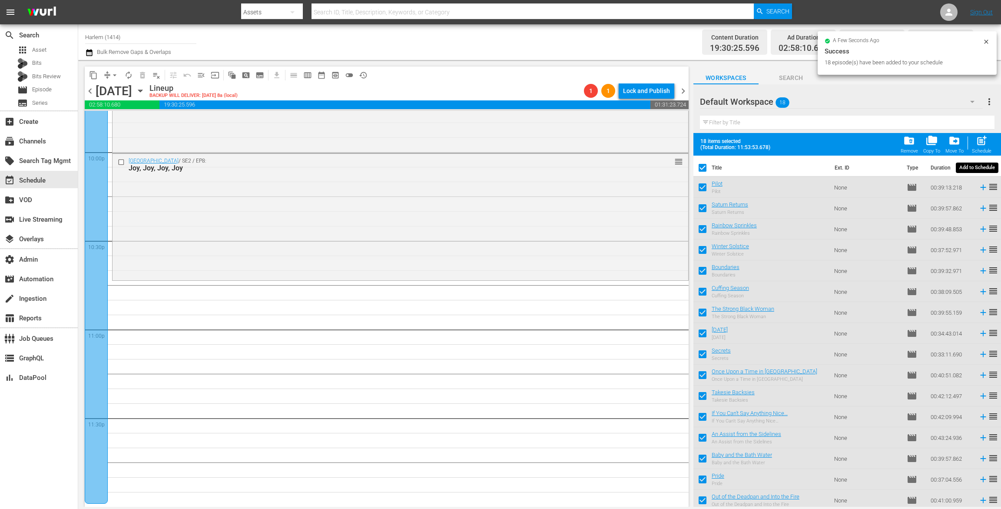
click at [983, 139] on span "post_add" at bounding box center [981, 141] width 12 height 12
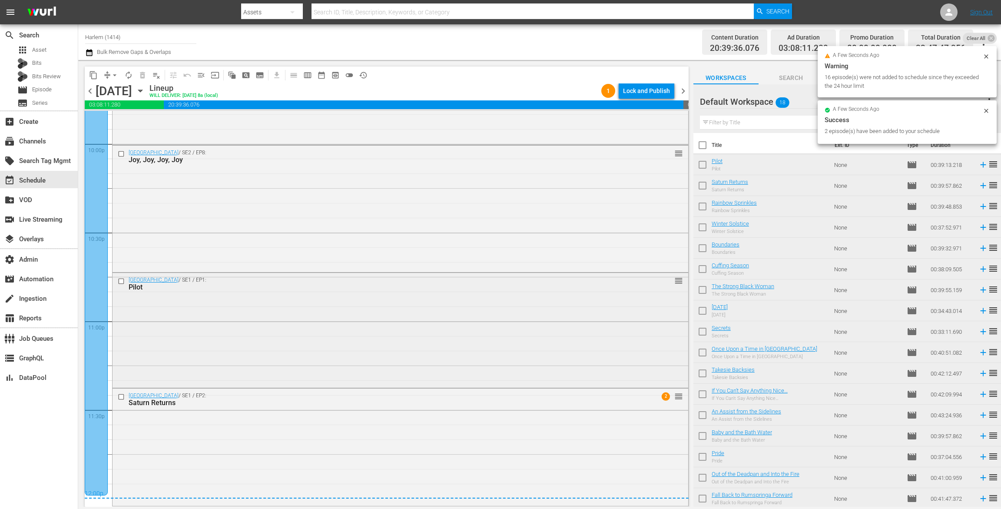
scroll to position [3865, 0]
click at [647, 89] on div "Lock and Publish" at bounding box center [646, 91] width 47 height 16
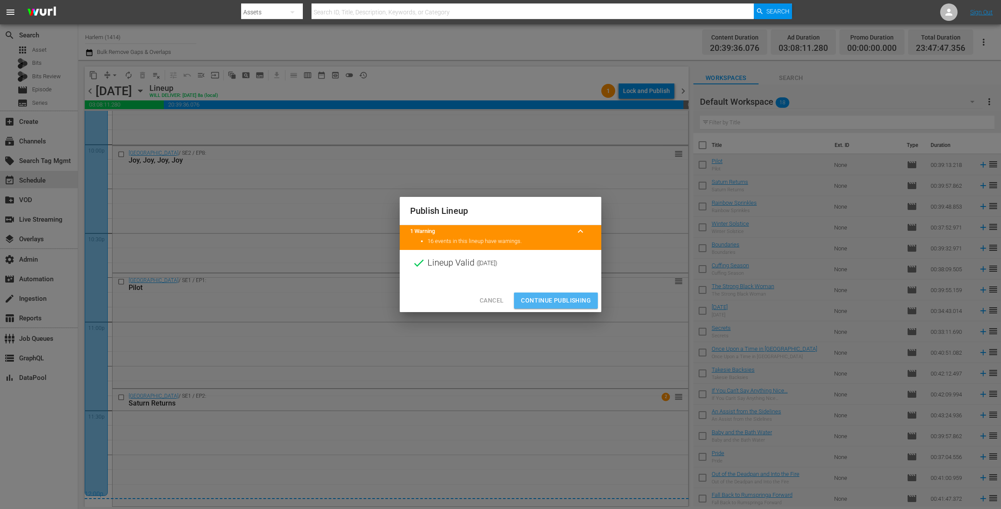
click at [563, 303] on span "Continue Publishing" at bounding box center [556, 300] width 70 height 11
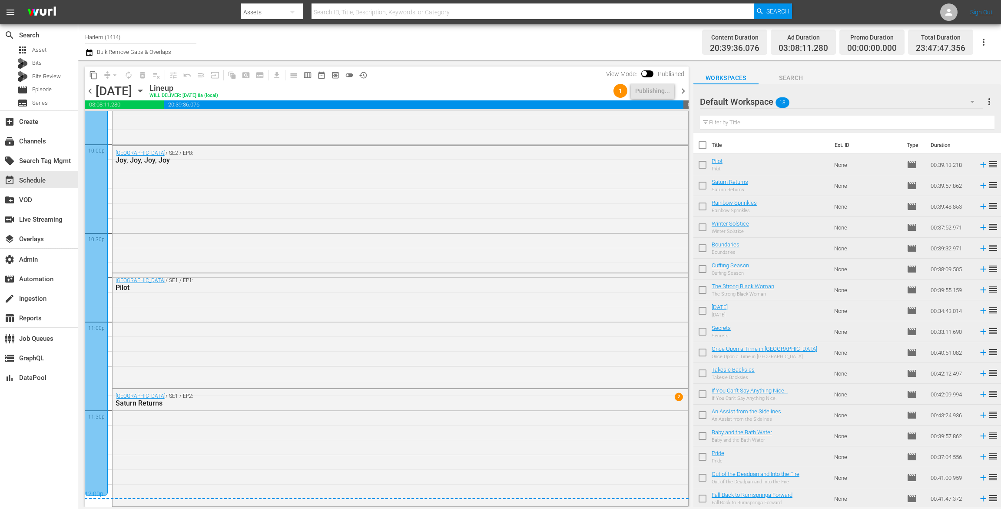
click at [681, 92] on span "chevron_right" at bounding box center [682, 91] width 11 height 11
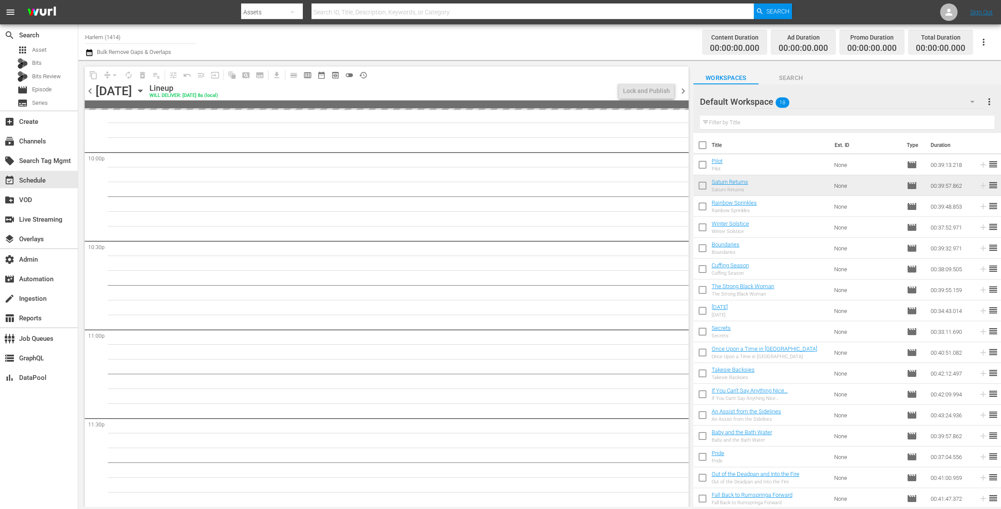
scroll to position [3857, 0]
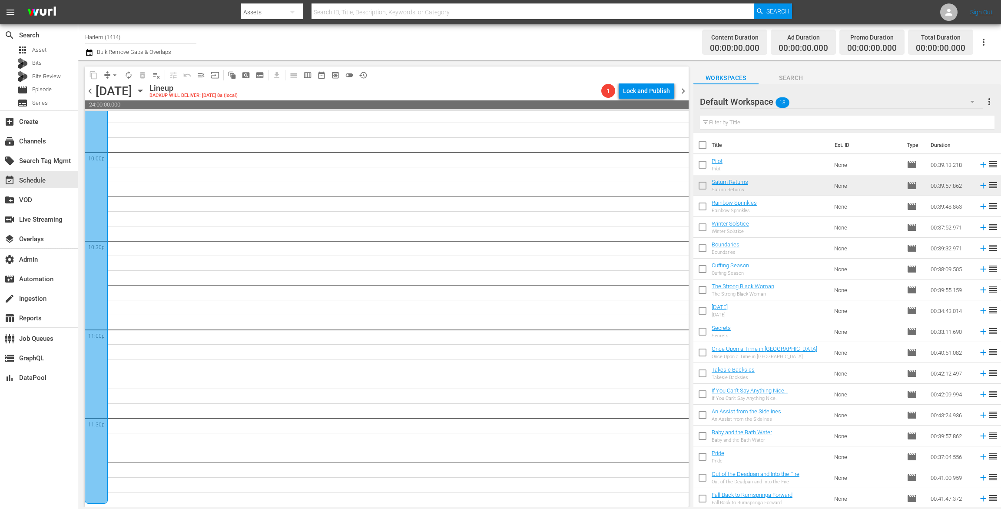
click at [704, 147] on input "checkbox" at bounding box center [702, 147] width 18 height 18
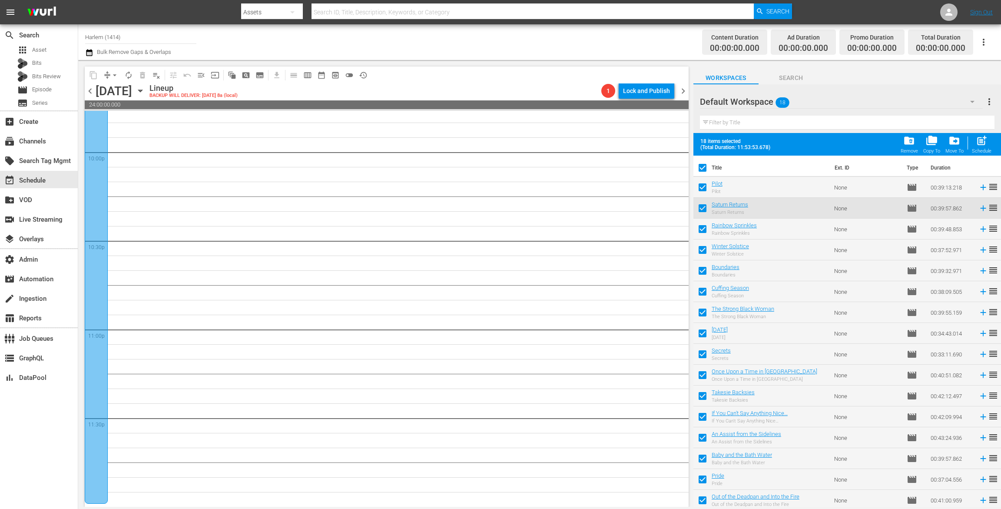
drag, startPoint x: 704, startPoint y: 190, endPoint x: 704, endPoint y: 195, distance: 4.8
click at [704, 189] on input "checkbox" at bounding box center [702, 189] width 18 height 18
click at [705, 209] on input "checkbox" at bounding box center [702, 210] width 18 height 18
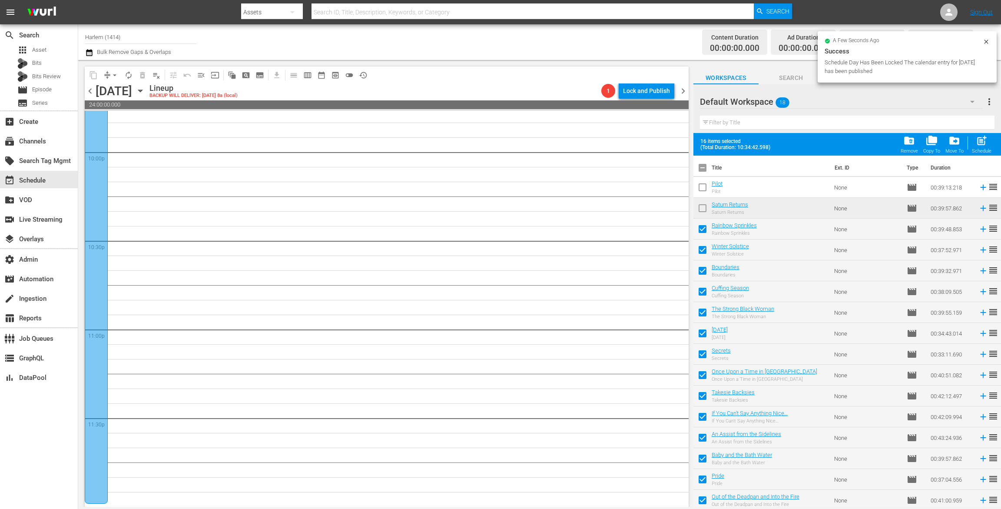
scroll to position [44, 0]
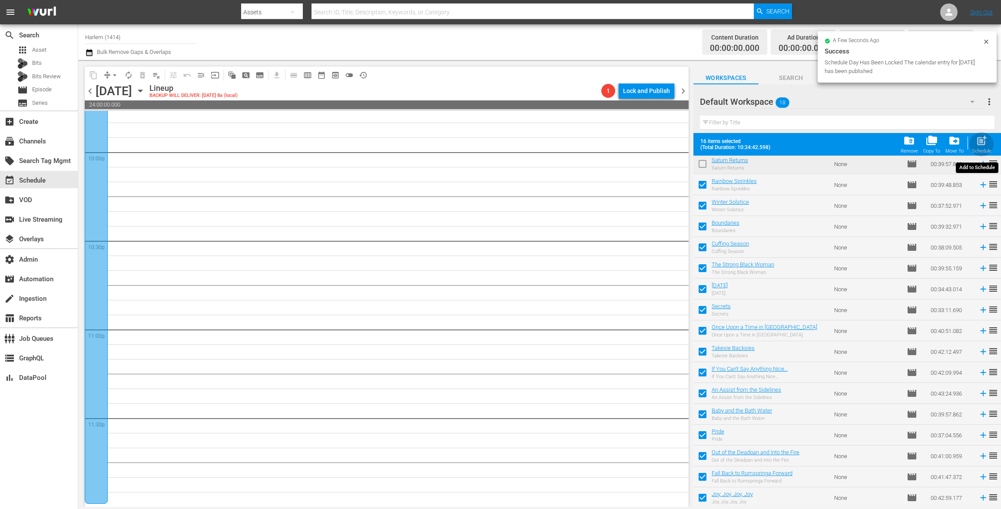
click at [975, 140] on div "post_add Schedule" at bounding box center [981, 144] width 20 height 19
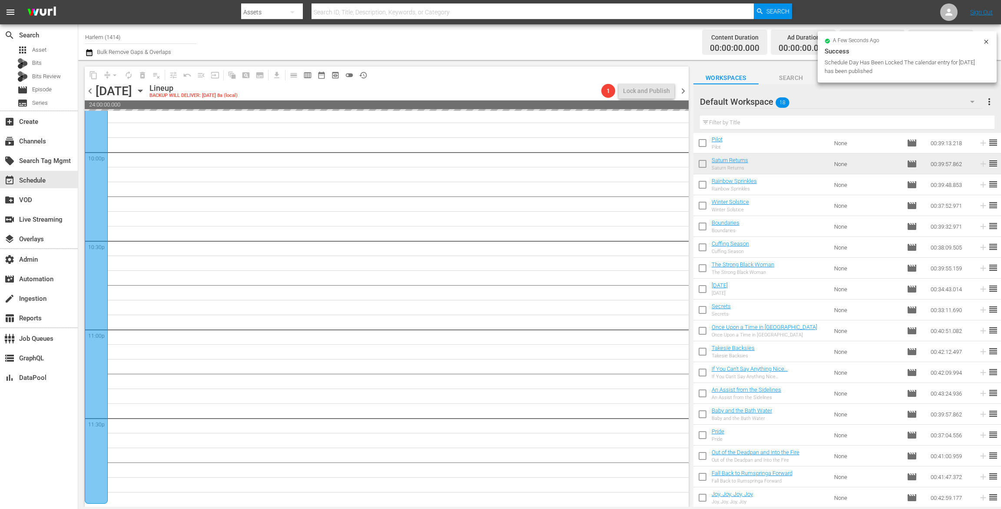
scroll to position [0, 0]
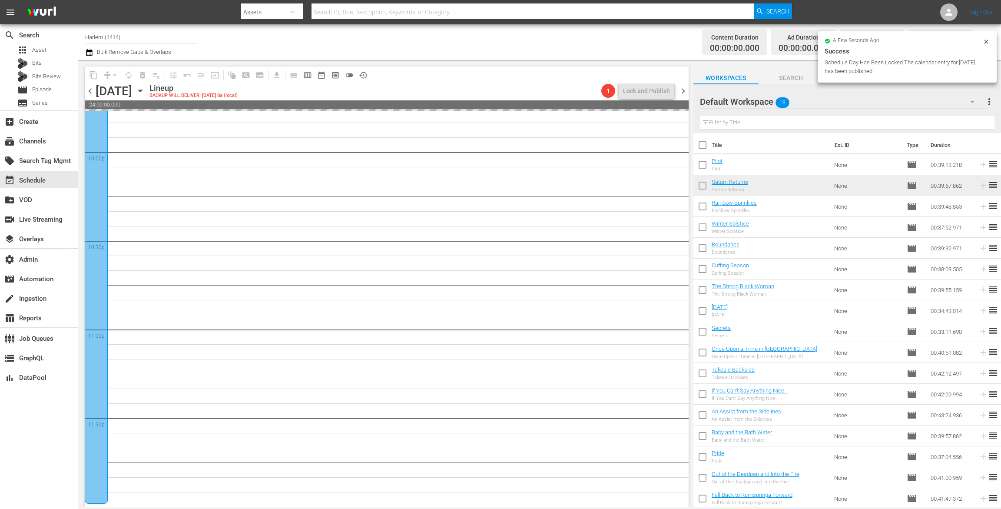
click at [704, 147] on input "checkbox" at bounding box center [702, 147] width 18 height 18
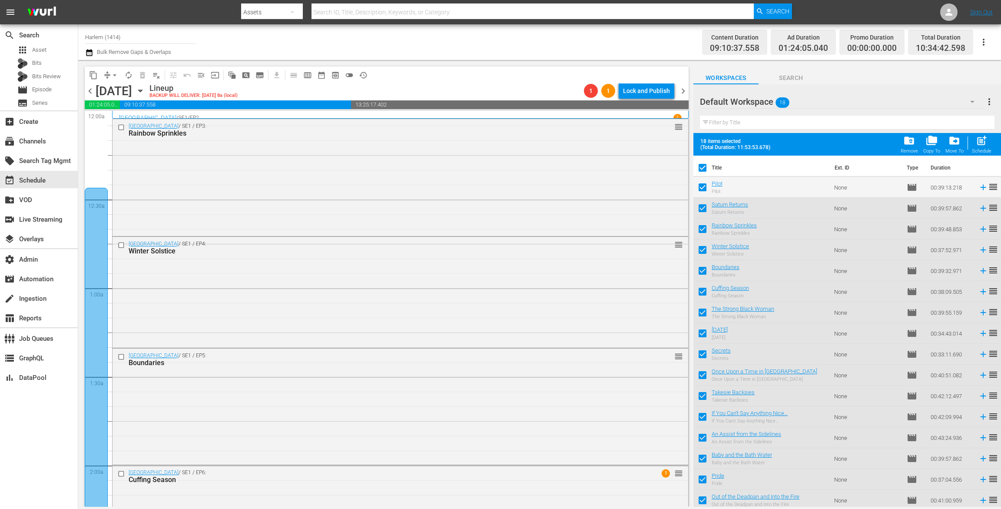
click at [979, 142] on span "post_add" at bounding box center [981, 141] width 12 height 12
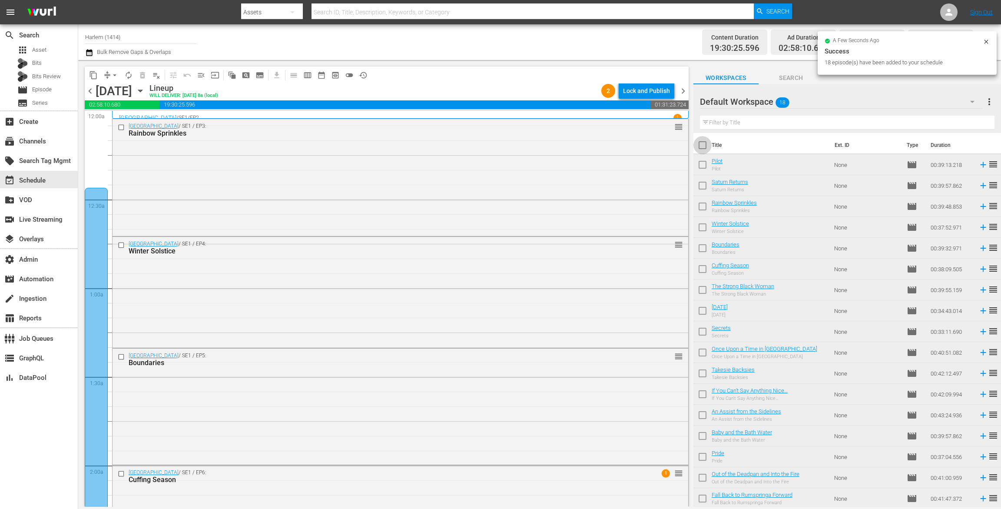
click at [701, 145] on input "checkbox" at bounding box center [702, 147] width 18 height 18
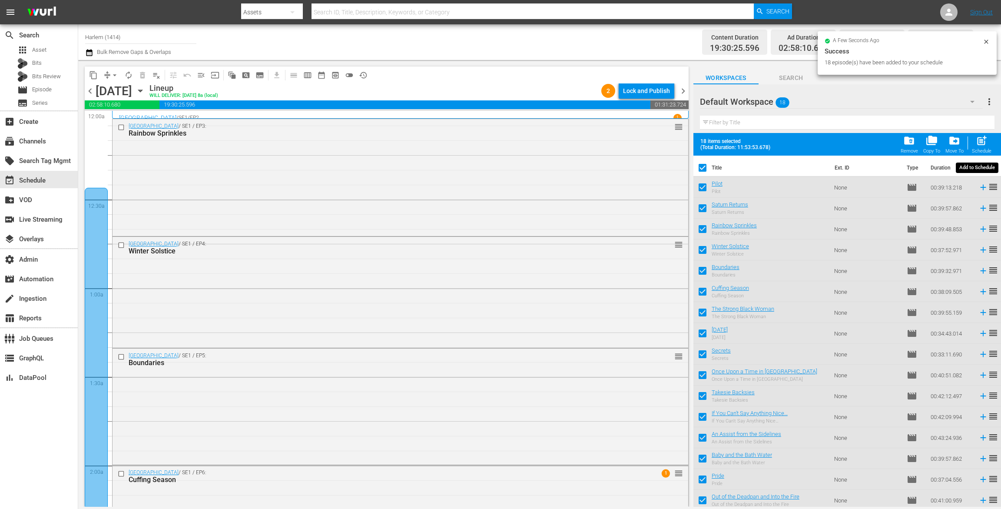
click at [988, 142] on div "post_add Schedule" at bounding box center [981, 144] width 20 height 19
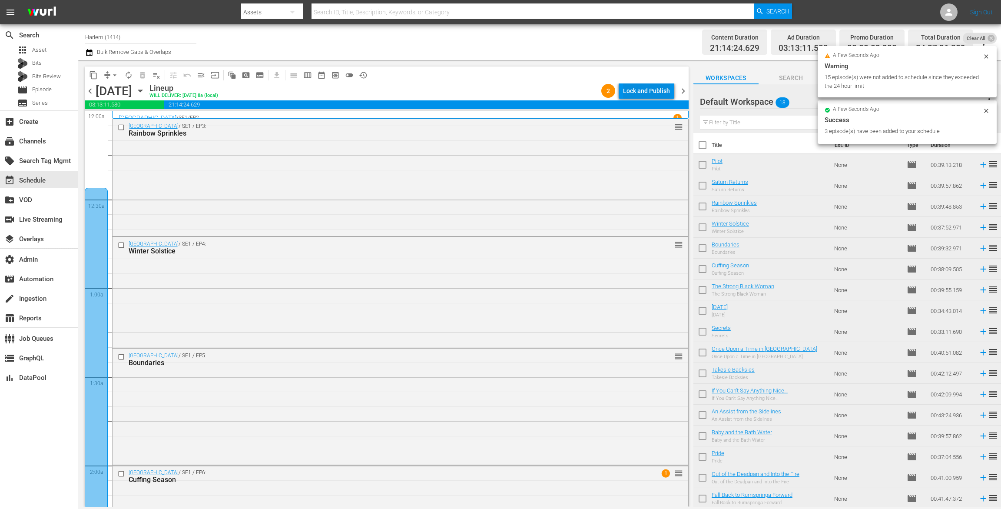
click at [652, 92] on div "Lock and Publish" at bounding box center [646, 91] width 47 height 16
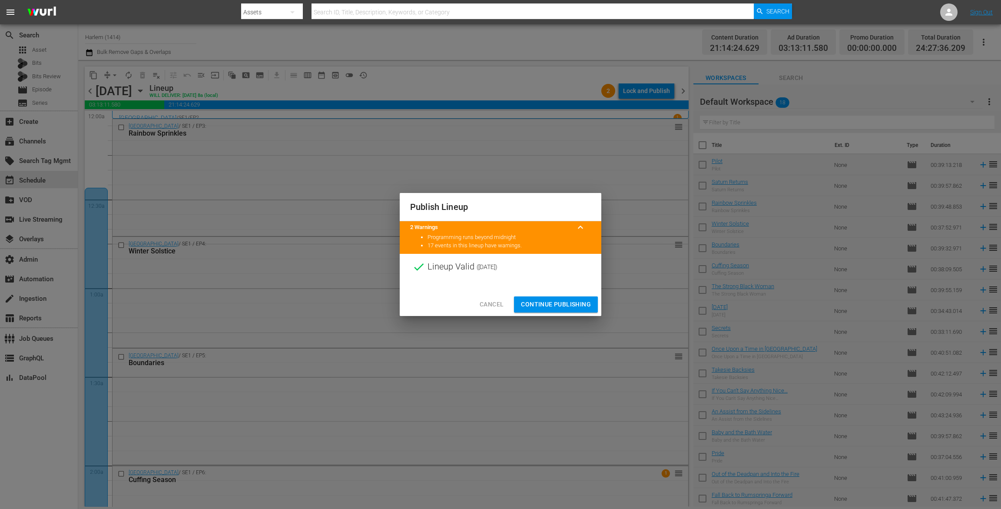
click at [582, 302] on span "Continue Publishing" at bounding box center [556, 304] width 70 height 11
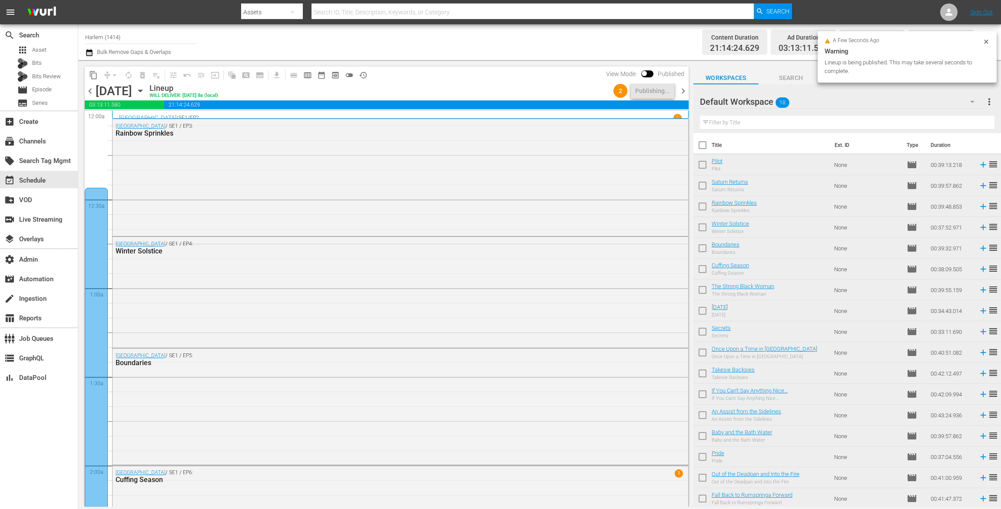
click at [89, 55] on icon "button" at bounding box center [89, 52] width 8 height 10
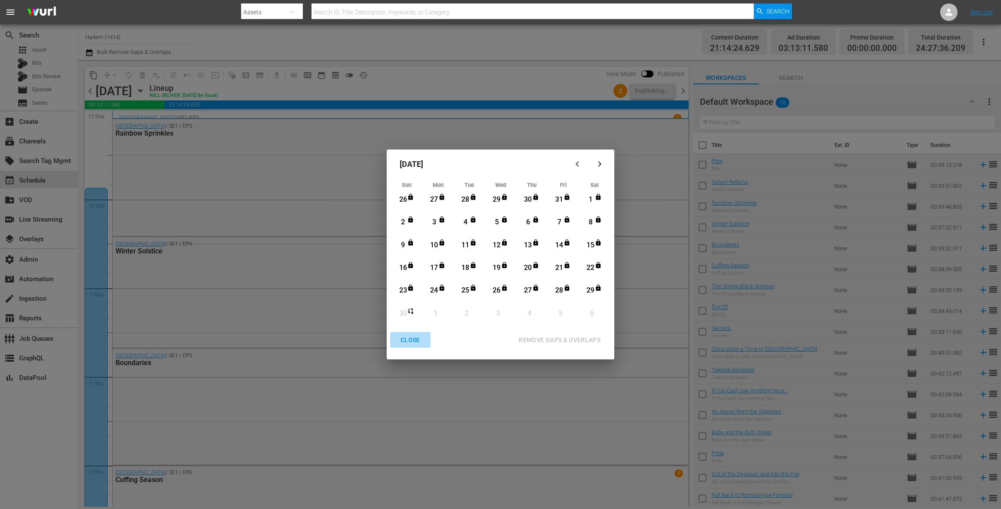
click at [407, 340] on div "CLOSE" at bounding box center [409, 339] width 33 height 11
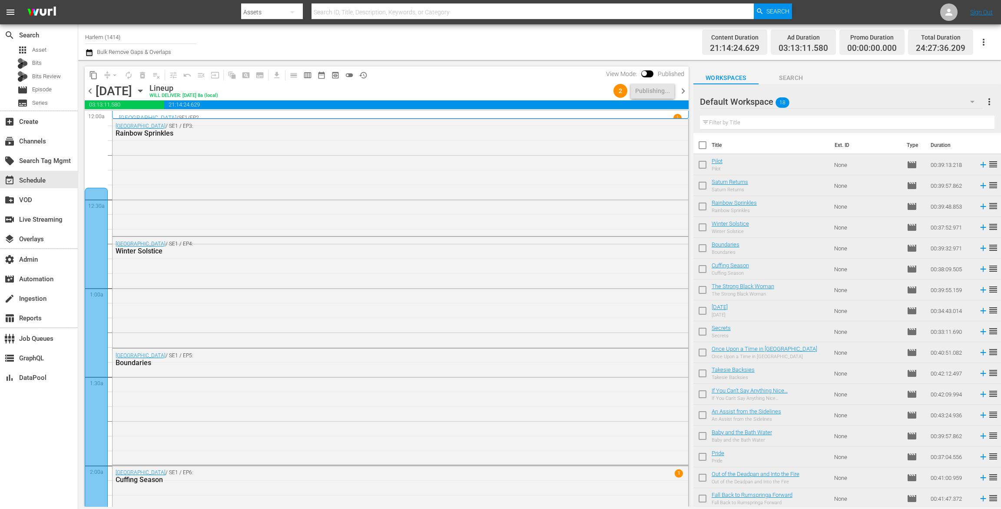
click at [703, 143] on input "checkbox" at bounding box center [702, 147] width 18 height 18
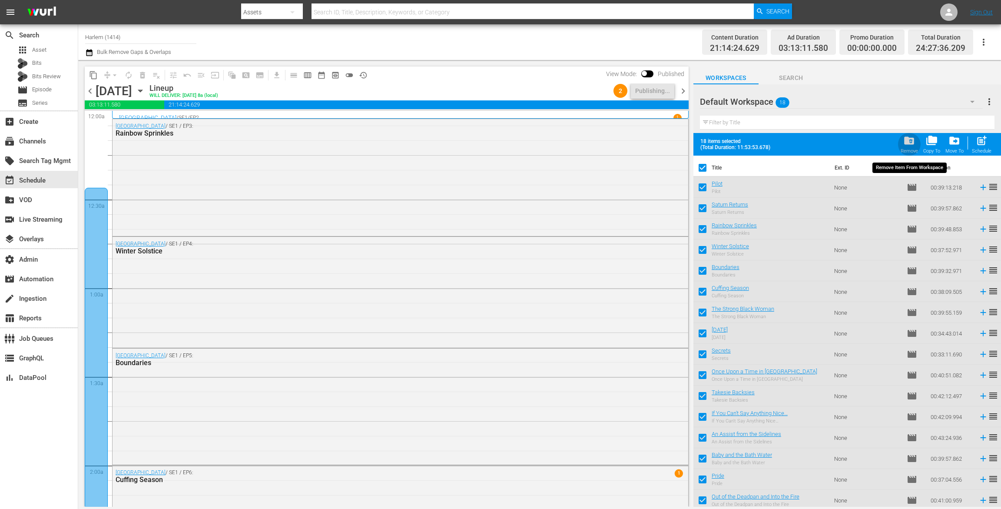
click at [915, 144] on span "folder_delete" at bounding box center [909, 141] width 12 height 12
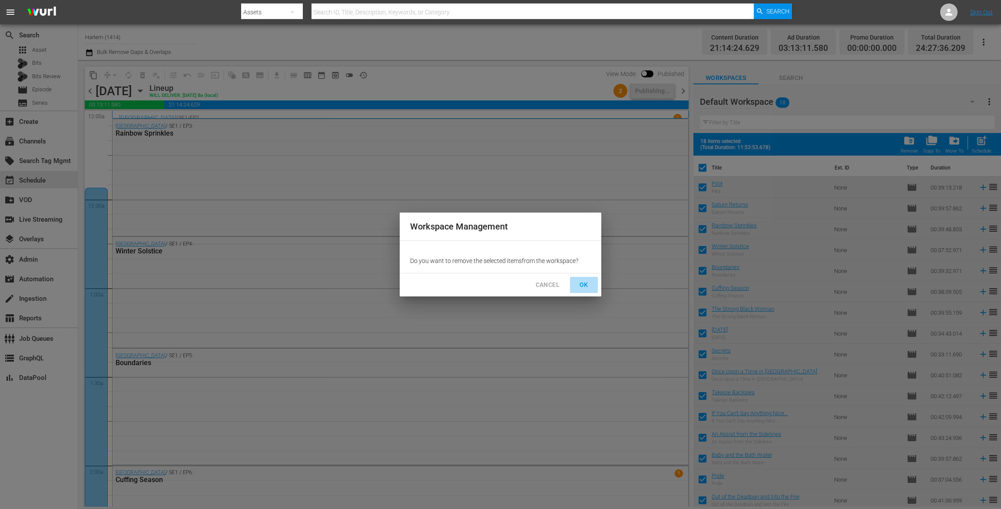
click at [584, 283] on span "OK" at bounding box center [584, 284] width 14 height 11
